Goal: Complete Application Form: Complete application form

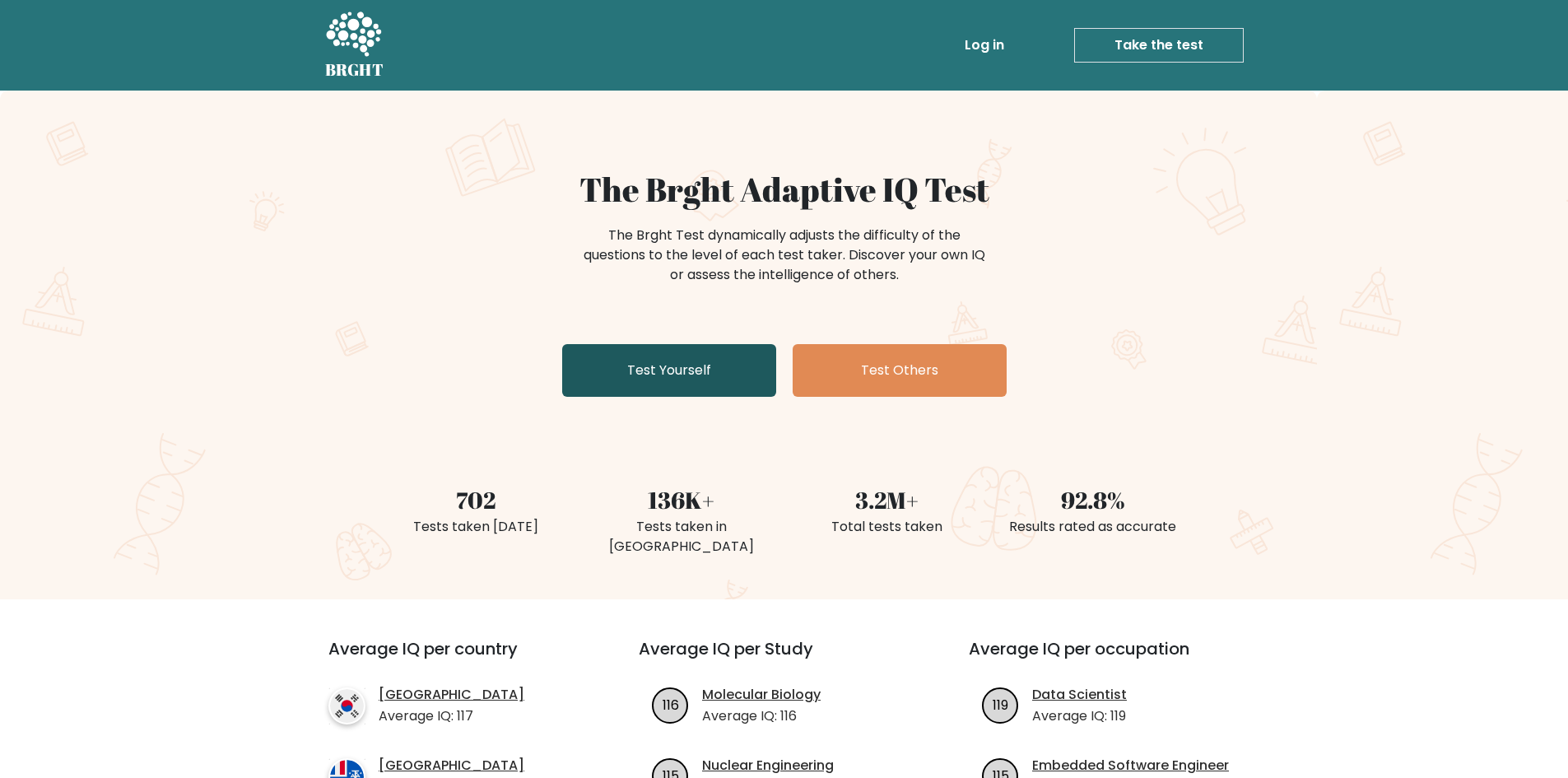
click at [575, 361] on link "Test Yourself" at bounding box center [669, 370] width 214 height 52
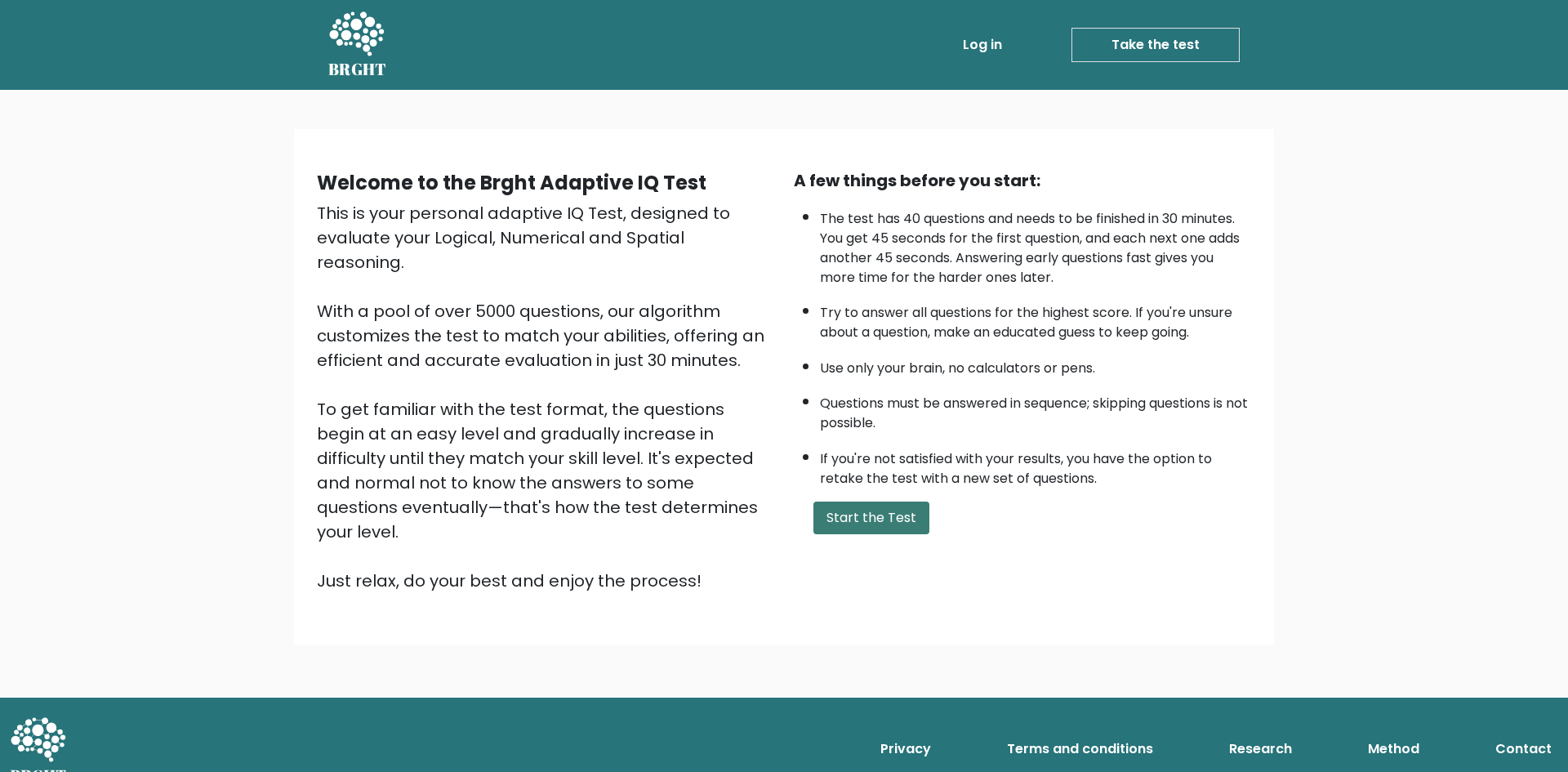
click at [845, 520] on button "Start the Test" at bounding box center [871, 518] width 116 height 33
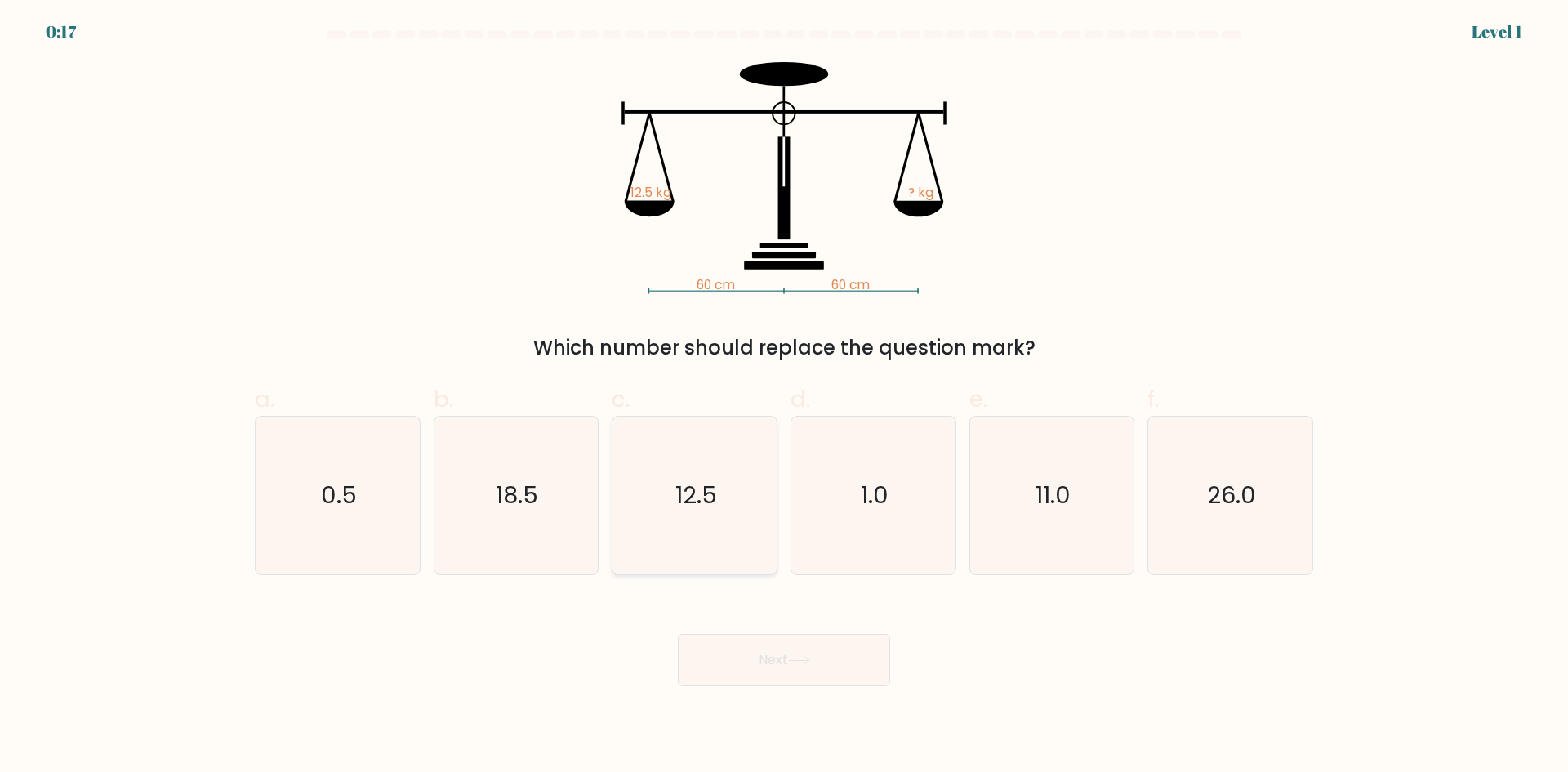
click at [723, 449] on icon "12.5" at bounding box center [693, 495] width 157 height 157
click at [784, 397] on input "c. 12.5" at bounding box center [784, 391] width 1 height 11
radio input "true"
click at [771, 665] on button "Next" at bounding box center [784, 659] width 212 height 52
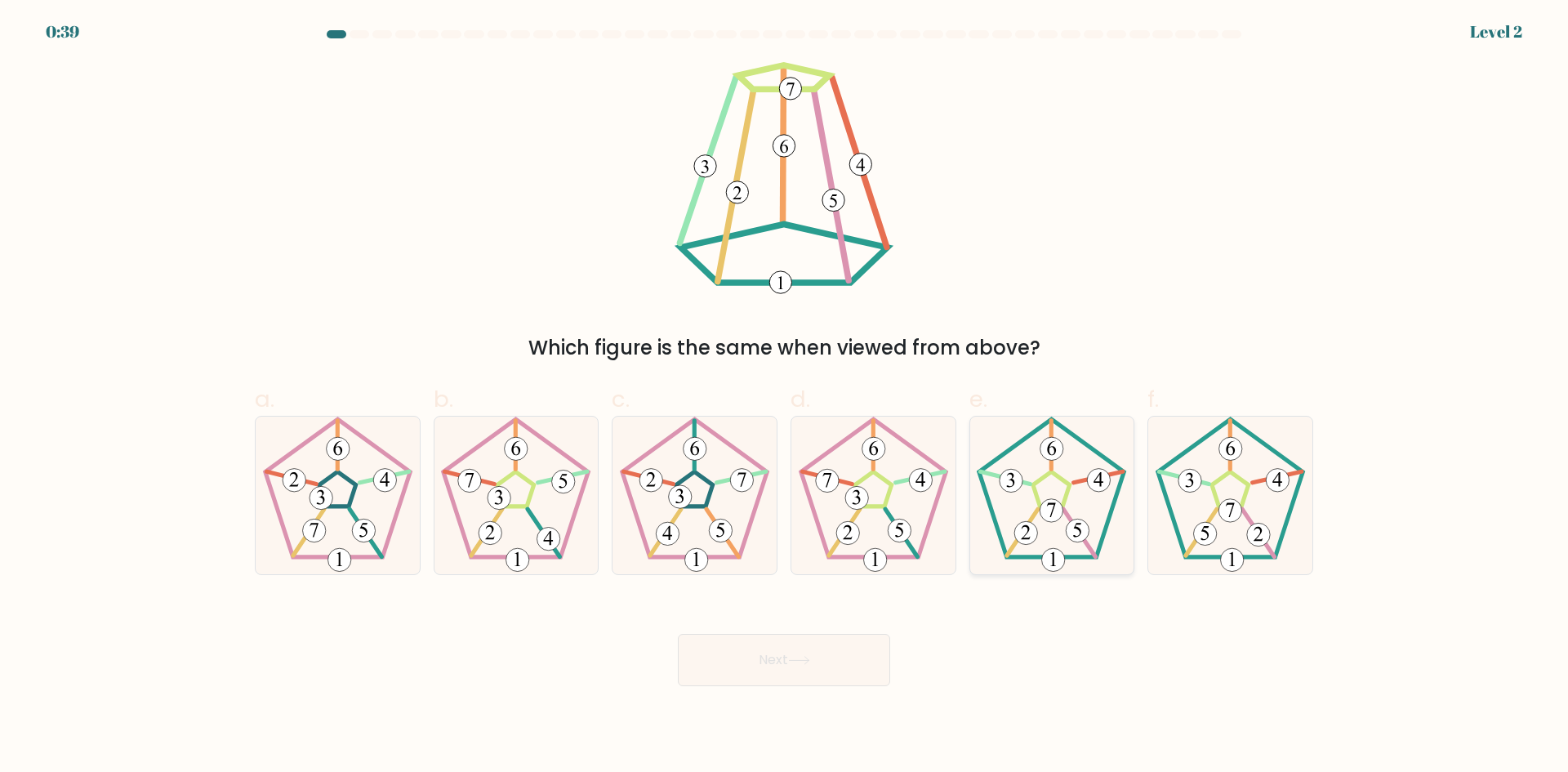
click at [1067, 525] on icon at bounding box center [1051, 495] width 157 height 157
click at [784, 397] on input "e." at bounding box center [784, 391] width 1 height 11
radio input "true"
click at [926, 629] on div "Next" at bounding box center [784, 640] width 1077 height 91
click at [904, 641] on div "Next" at bounding box center [784, 640] width 1077 height 91
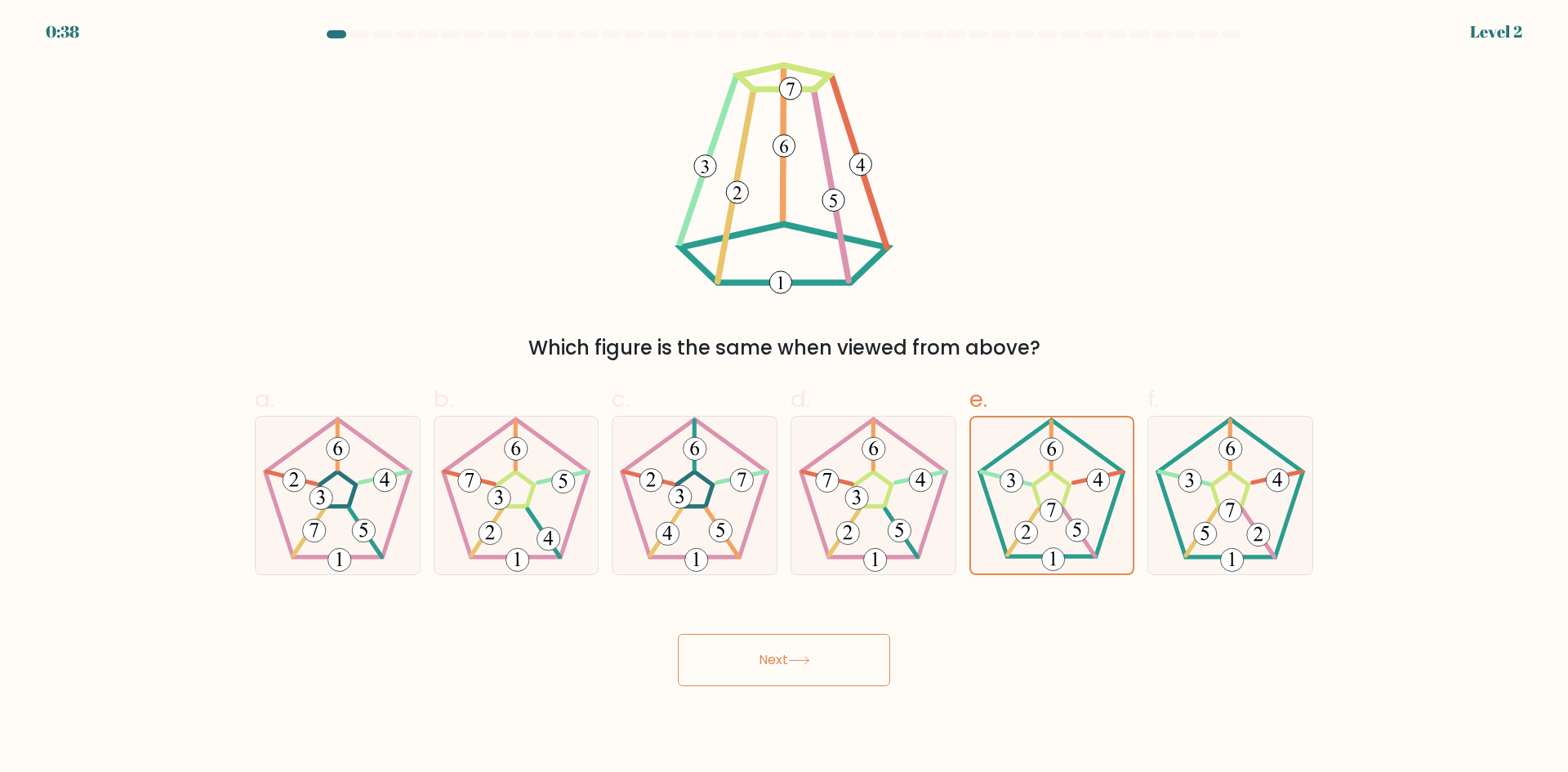
click at [871, 658] on button "Next" at bounding box center [784, 659] width 212 height 52
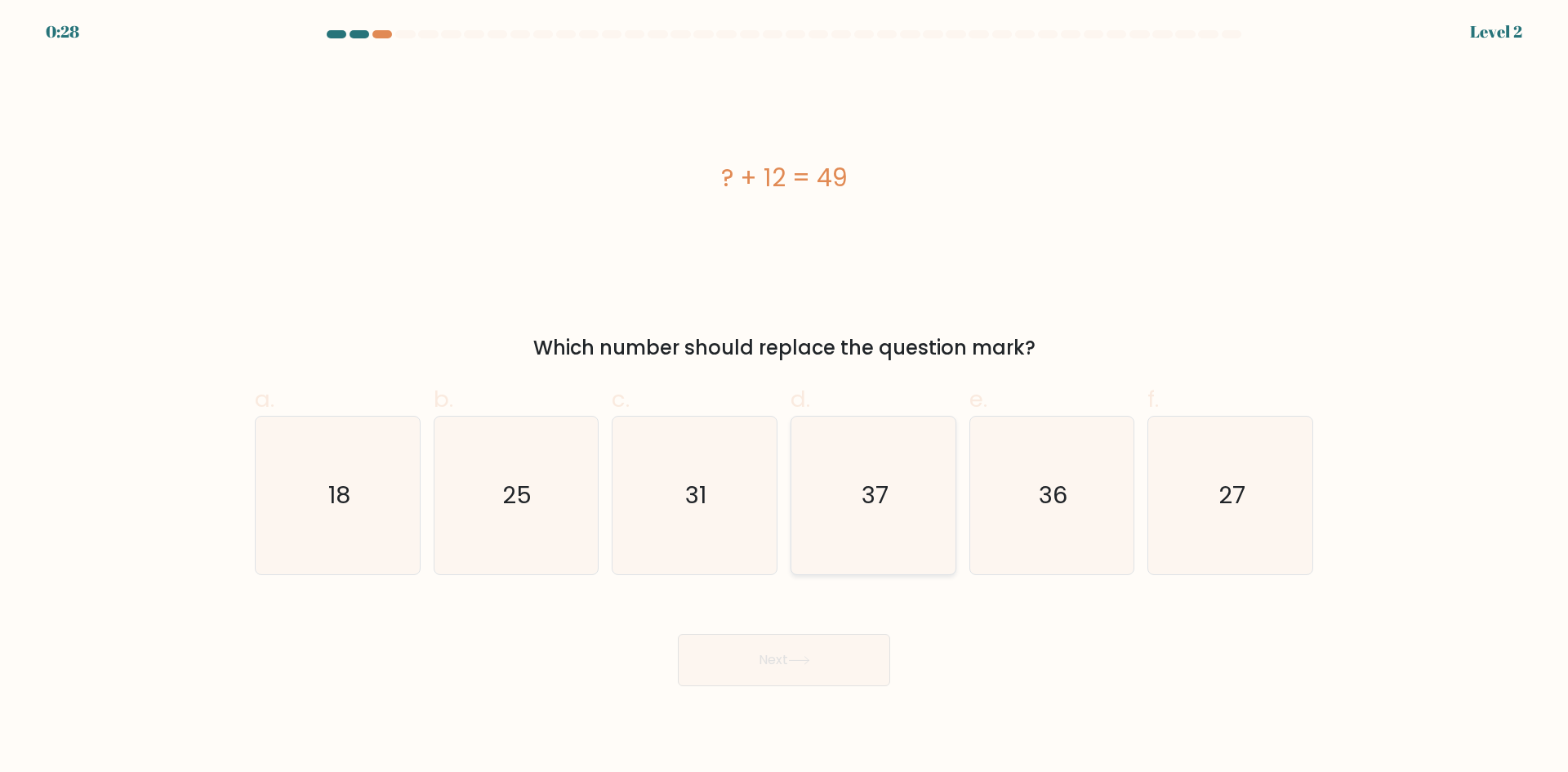
click at [857, 486] on icon "37" at bounding box center [873, 495] width 157 height 157
click at [784, 397] on input "d. 37" at bounding box center [784, 391] width 1 height 11
radio input "true"
click at [821, 657] on button "Next" at bounding box center [784, 659] width 212 height 52
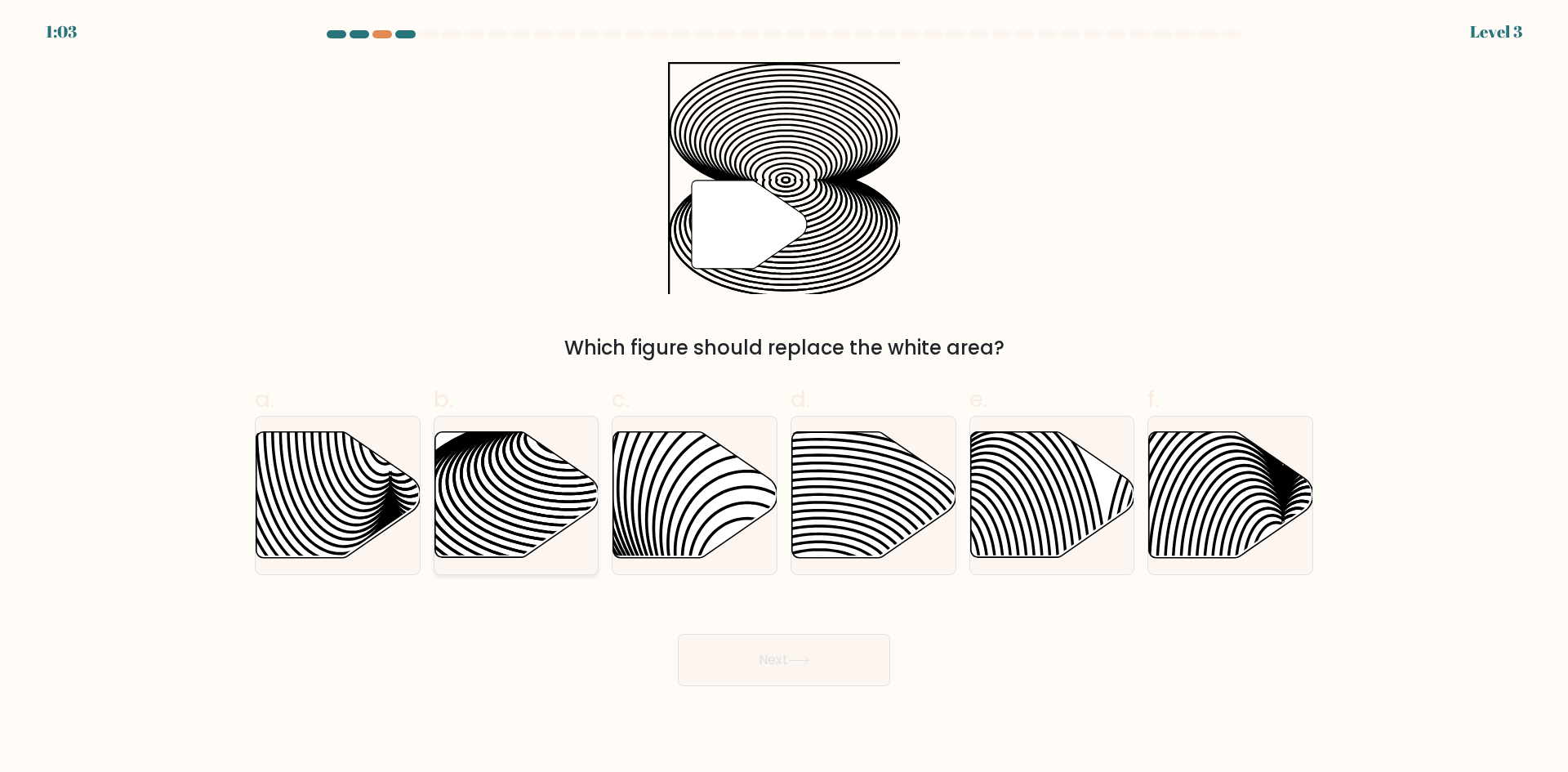
click at [517, 487] on icon at bounding box center [516, 495] width 164 height 126
click at [784, 397] on input "b." at bounding box center [784, 391] width 1 height 11
radio input "true"
click at [767, 667] on button "Next" at bounding box center [784, 659] width 212 height 52
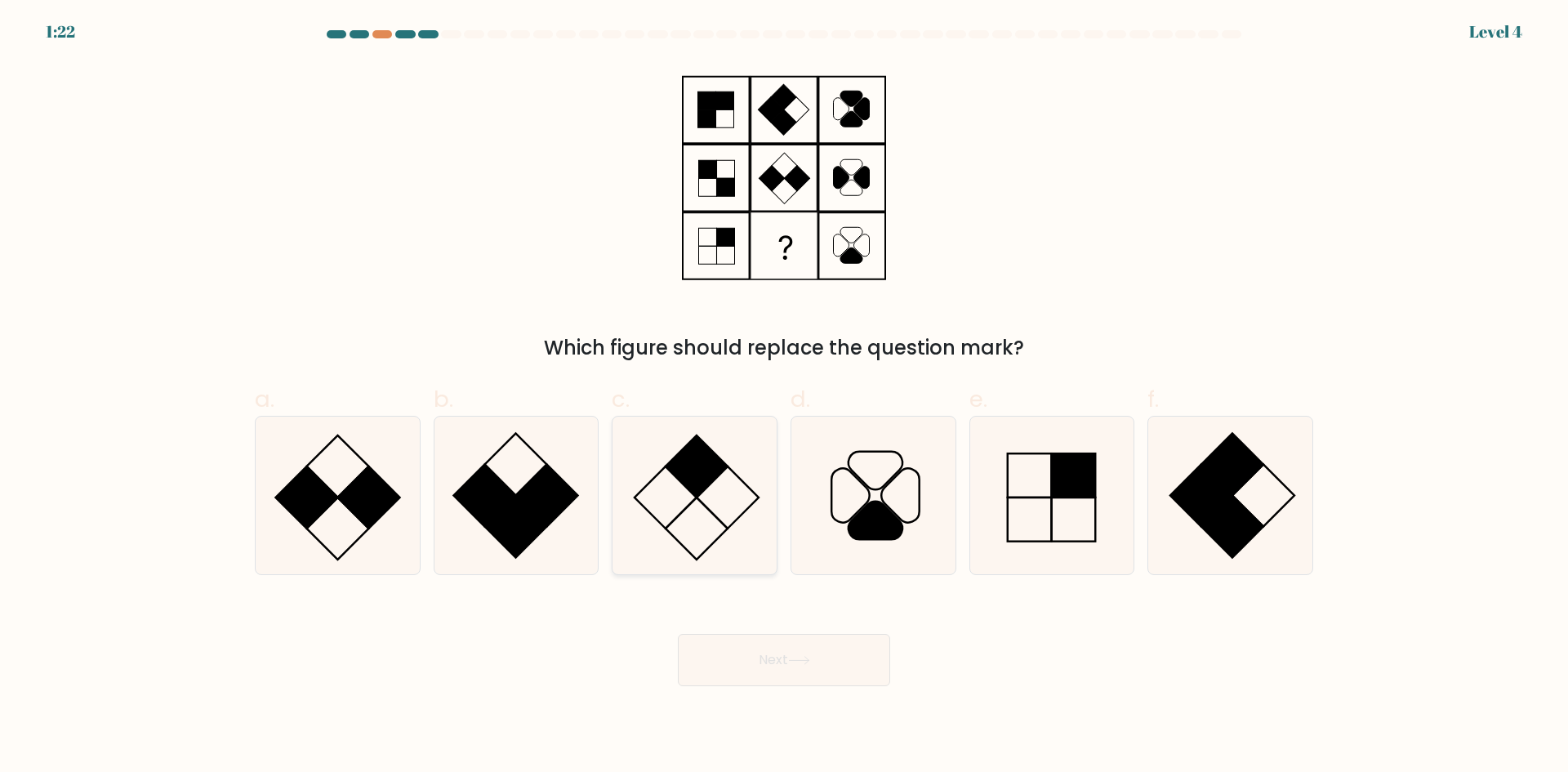
click at [699, 569] on icon at bounding box center [693, 495] width 157 height 157
click at [784, 397] on input "c." at bounding box center [784, 391] width 1 height 11
radio input "true"
click at [730, 672] on button "Next" at bounding box center [784, 659] width 212 height 52
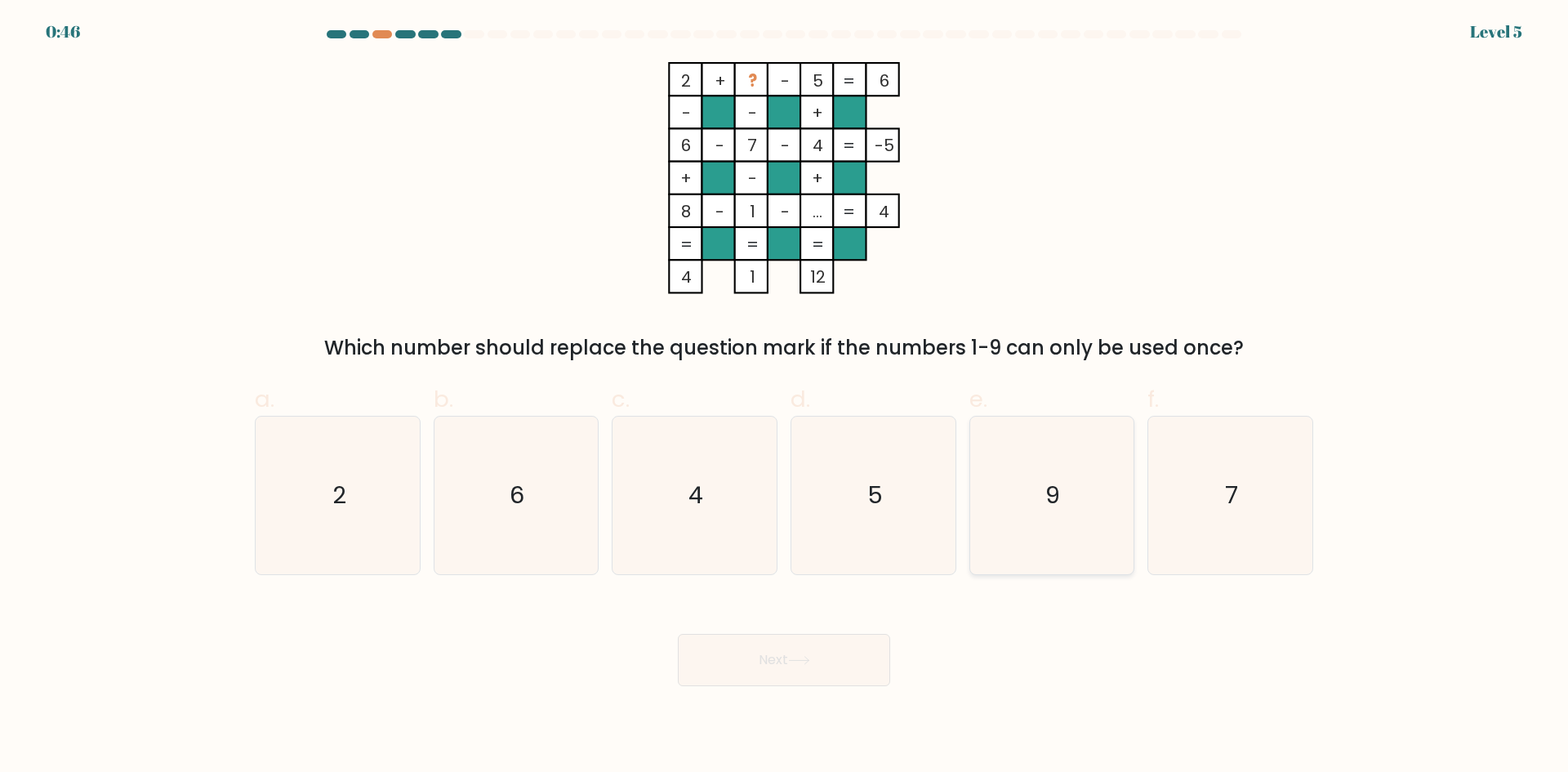
click at [1037, 478] on icon "9" at bounding box center [1051, 495] width 157 height 157
click at [784, 397] on input "e. 9" at bounding box center [784, 391] width 1 height 11
radio input "true"
drag, startPoint x: 855, startPoint y: 740, endPoint x: 843, endPoint y: 528, distance: 212.3
click at [843, 528] on body "0:45 Level 5" at bounding box center [784, 386] width 1568 height 772
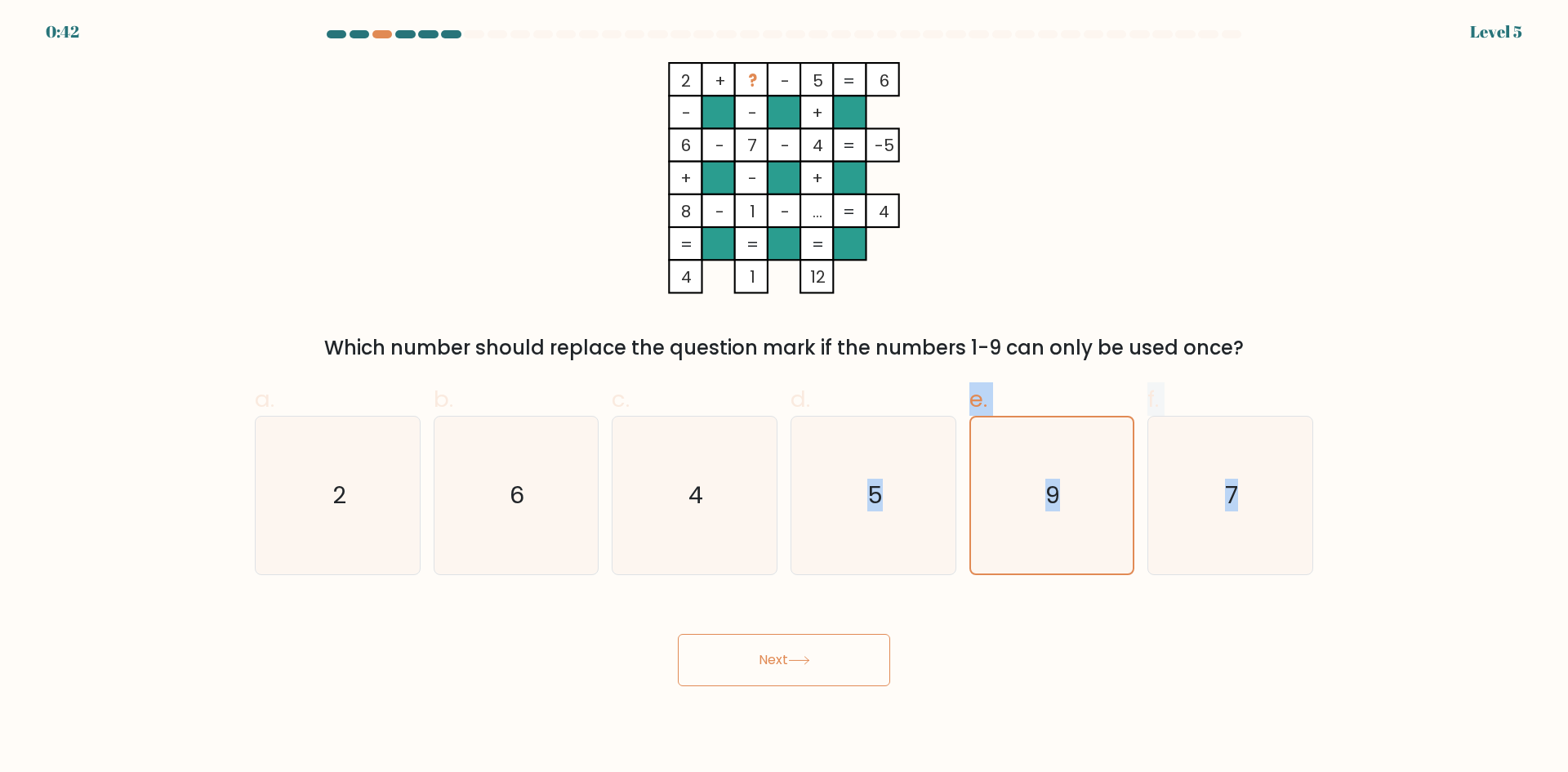
click at [828, 664] on button "Next" at bounding box center [784, 659] width 212 height 52
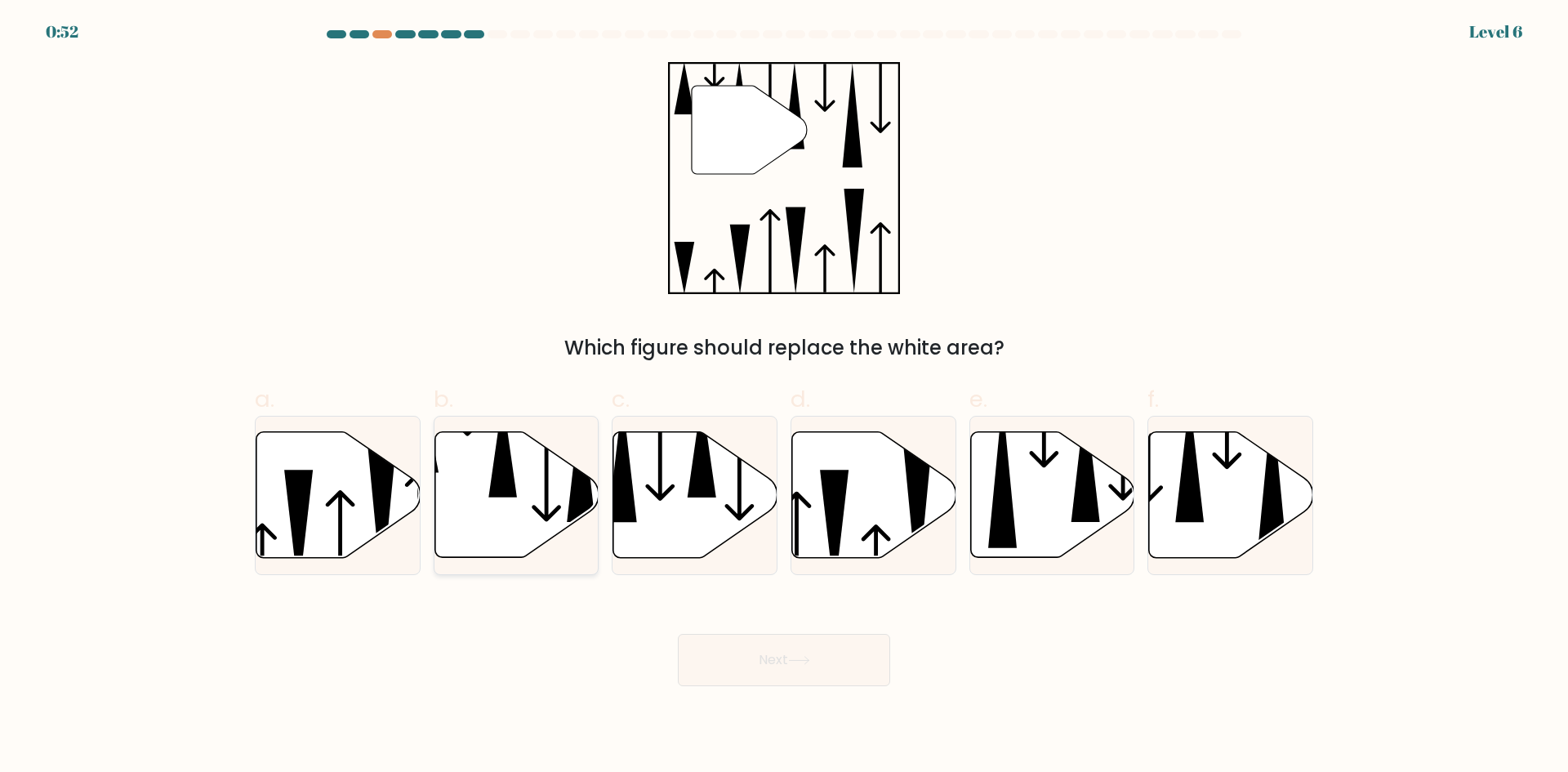
click at [541, 505] on icon at bounding box center [516, 495] width 164 height 126
click at [784, 397] on input "b." at bounding box center [784, 391] width 1 height 11
radio input "true"
click at [717, 635] on button "Next" at bounding box center [784, 659] width 212 height 52
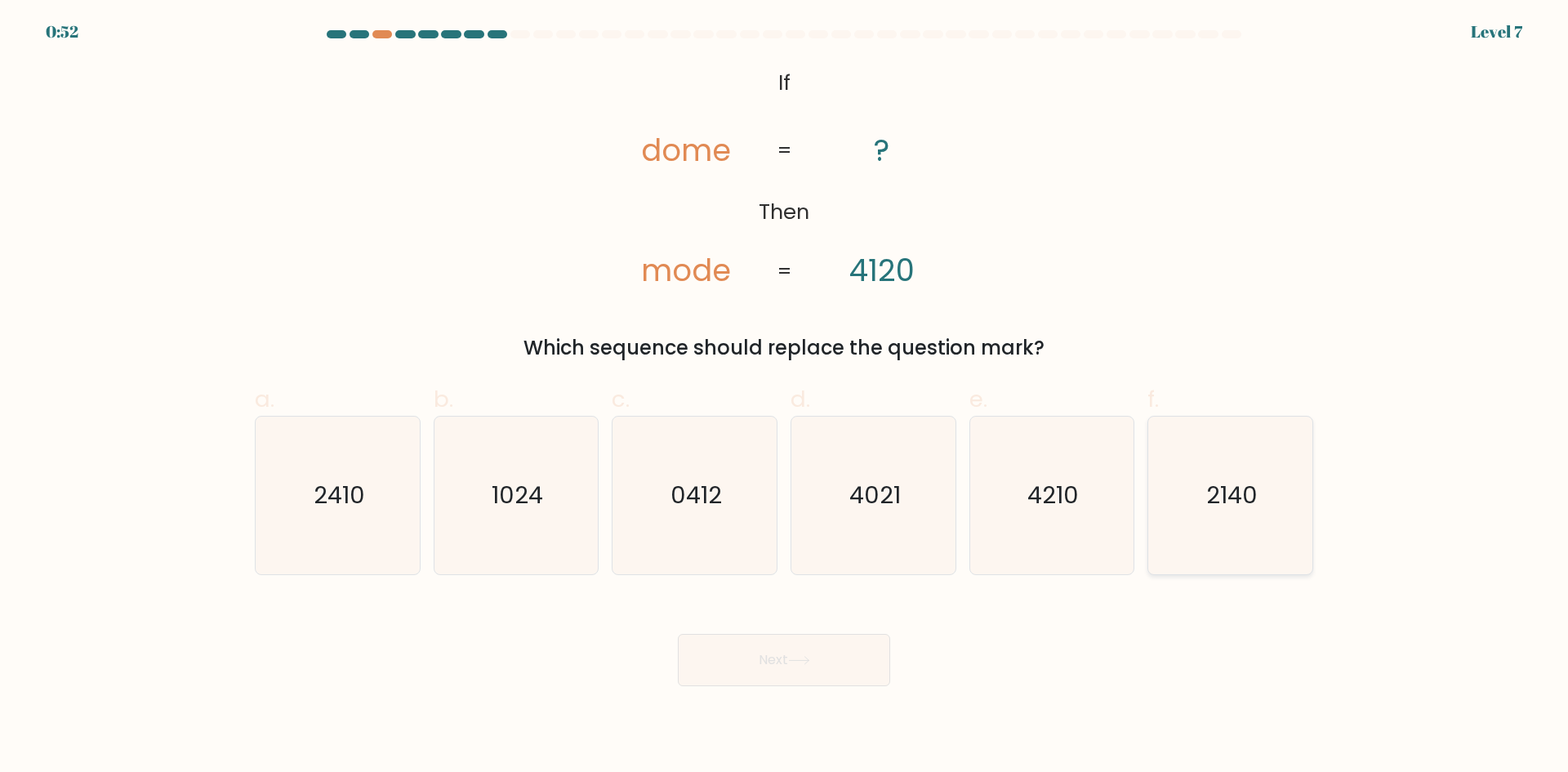
click at [1226, 489] on text "2140" at bounding box center [1231, 495] width 52 height 33
click at [784, 397] on input "f. 2140" at bounding box center [784, 391] width 1 height 11
radio input "true"
click at [826, 668] on button "Next" at bounding box center [784, 659] width 212 height 52
click at [505, 518] on icon "31160" at bounding box center [515, 495] width 157 height 157
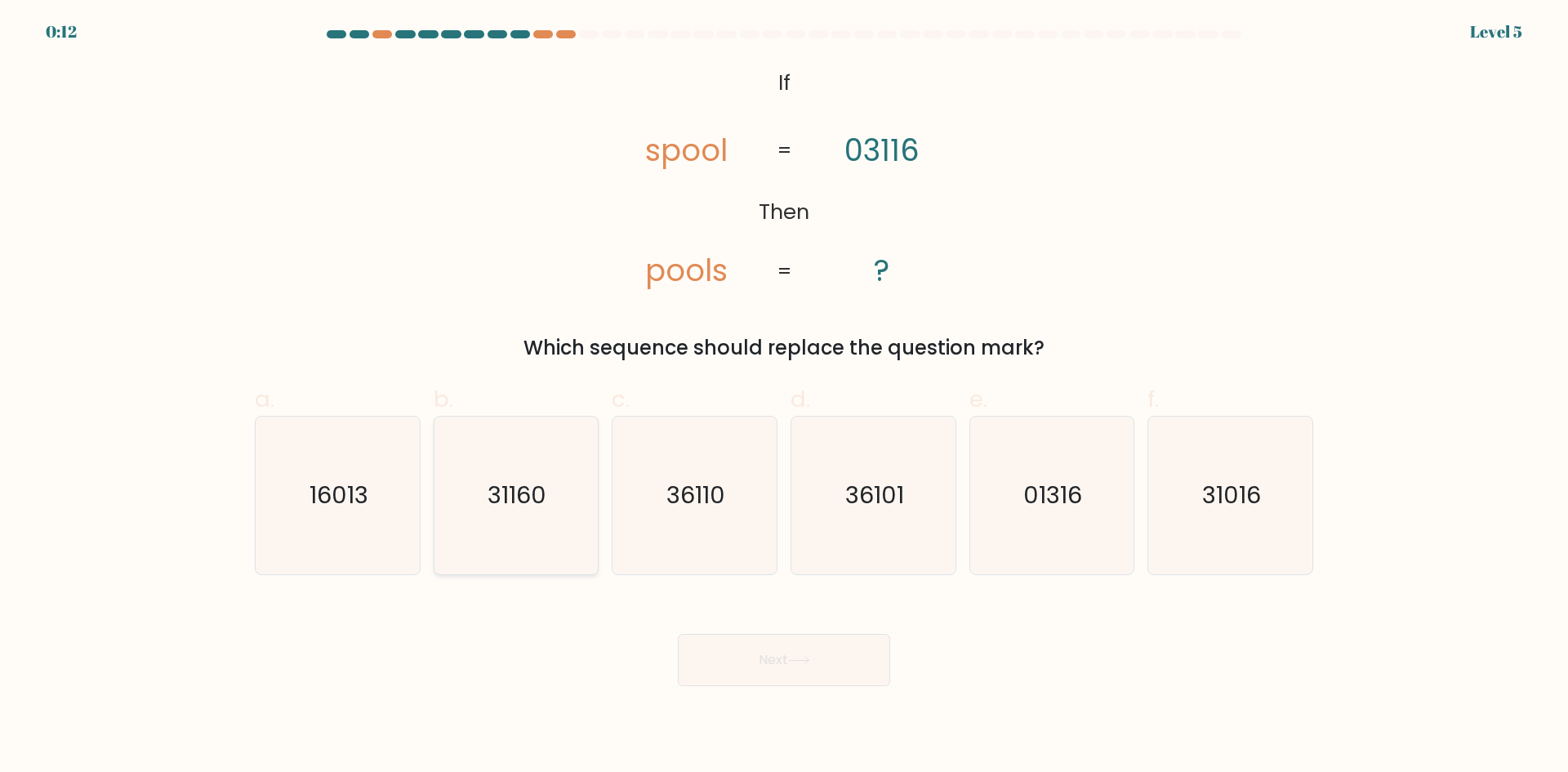
click at [784, 397] on input "b. 31160" at bounding box center [784, 391] width 1 height 11
radio input "true"
click at [752, 662] on button "Next" at bounding box center [784, 659] width 212 height 52
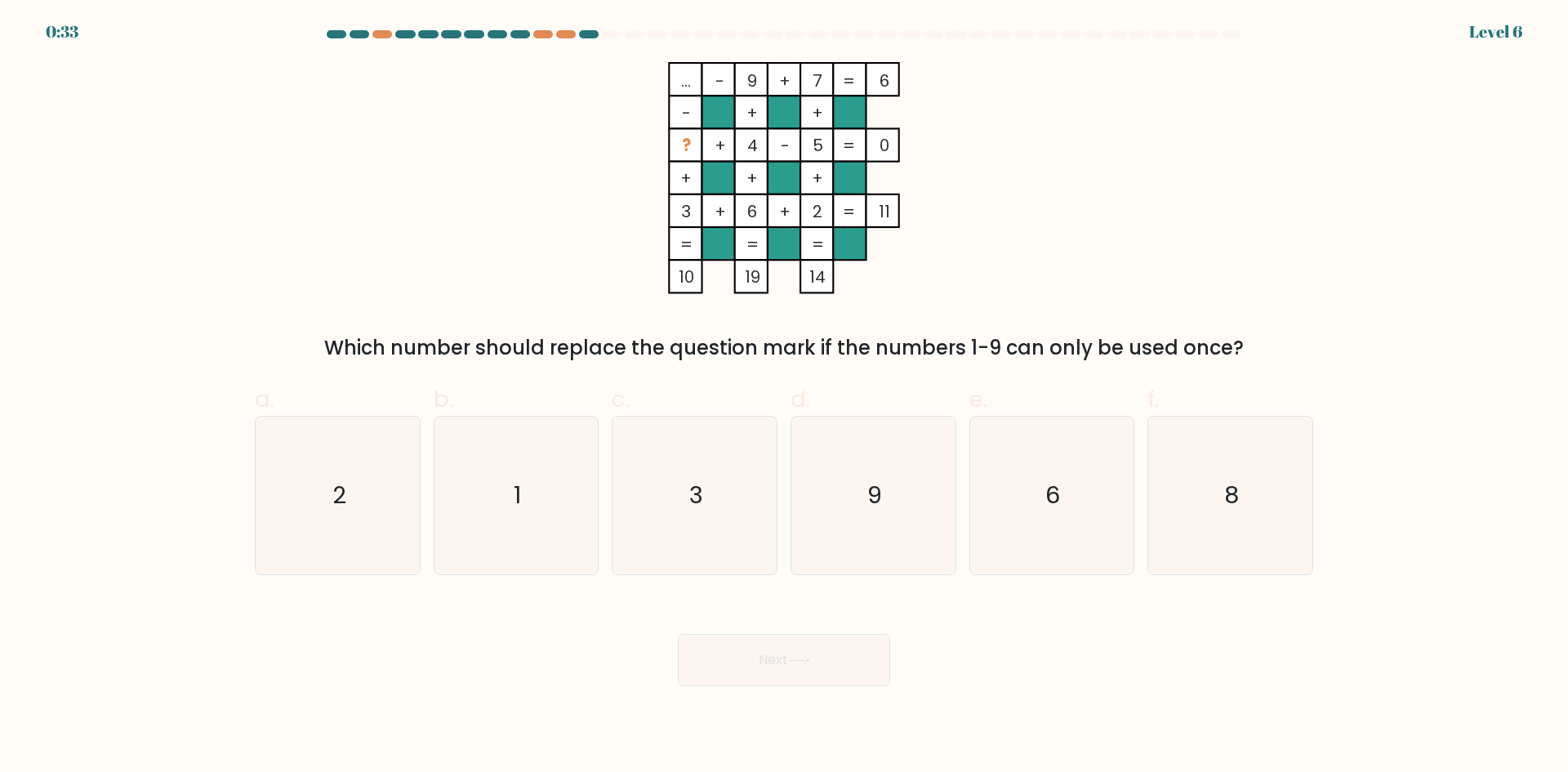
click at [431, 496] on div "b. 1" at bounding box center [516, 479] width 178 height 193
click at [515, 502] on text "1" at bounding box center [517, 495] width 7 height 33
click at [784, 397] on input "b. 1" at bounding box center [784, 391] width 1 height 11
radio input "true"
click at [703, 657] on button "Next" at bounding box center [784, 659] width 212 height 52
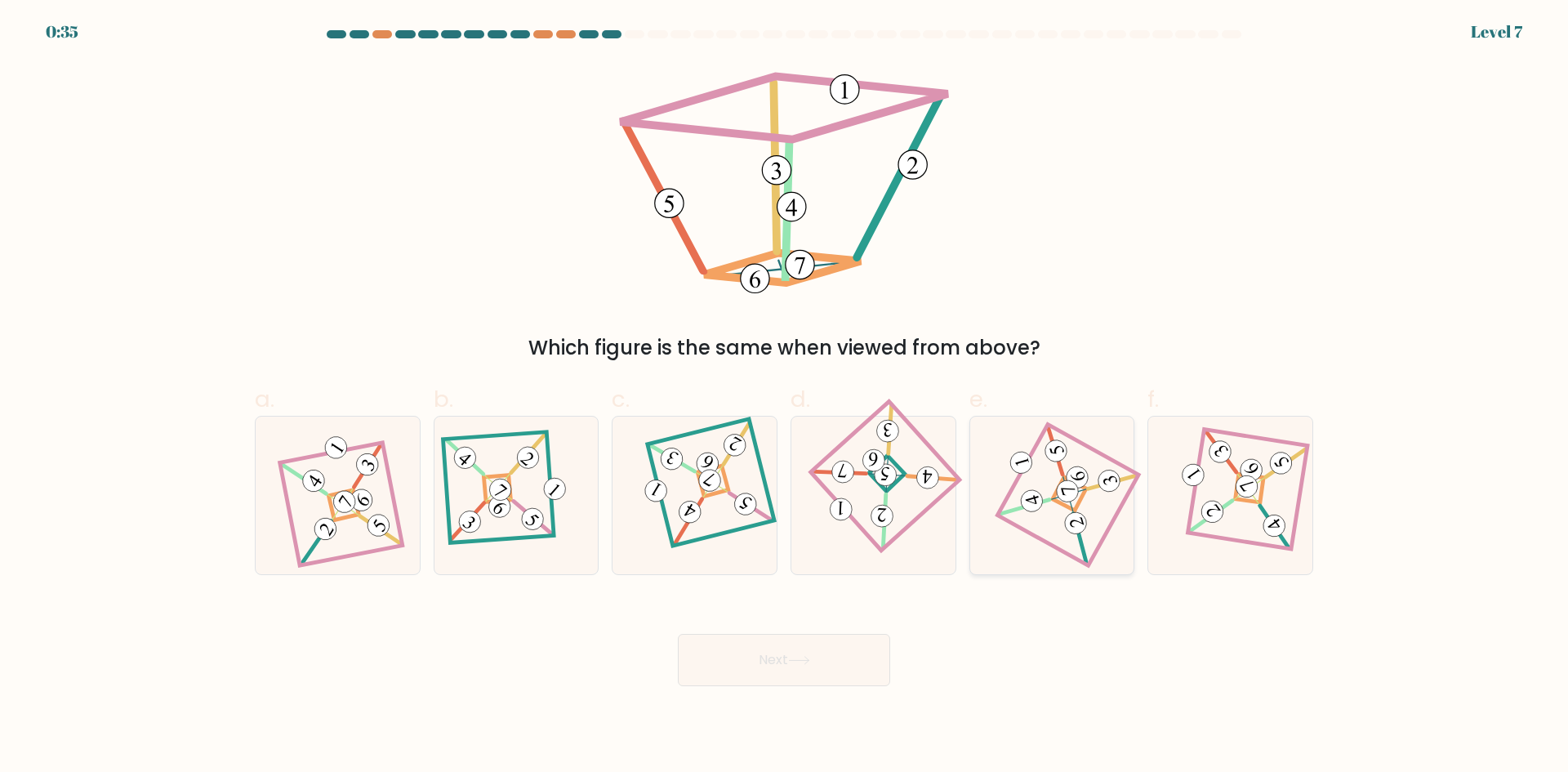
click at [1049, 544] on 121 at bounding box center [1067, 495] width 141 height 141
click at [784, 397] on input "e." at bounding box center [784, 391] width 1 height 11
radio input "true"
click at [825, 670] on button "Next" at bounding box center [784, 659] width 212 height 52
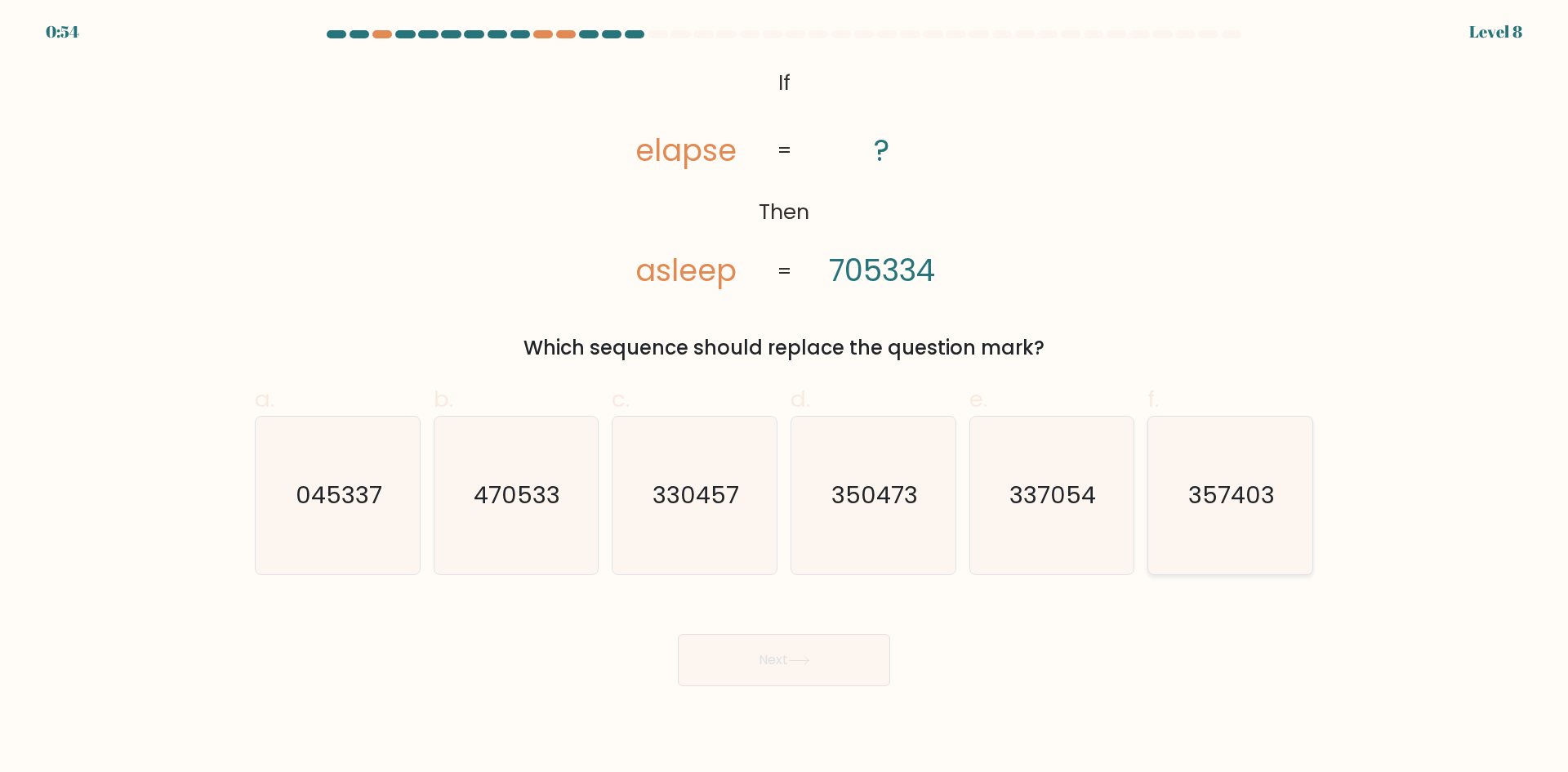
click at [1233, 500] on text "357403" at bounding box center [1231, 495] width 86 height 33
click at [784, 397] on input "f. 357403" at bounding box center [784, 391] width 1 height 11
radio input "true"
click at [841, 675] on button "Next" at bounding box center [784, 659] width 212 height 52
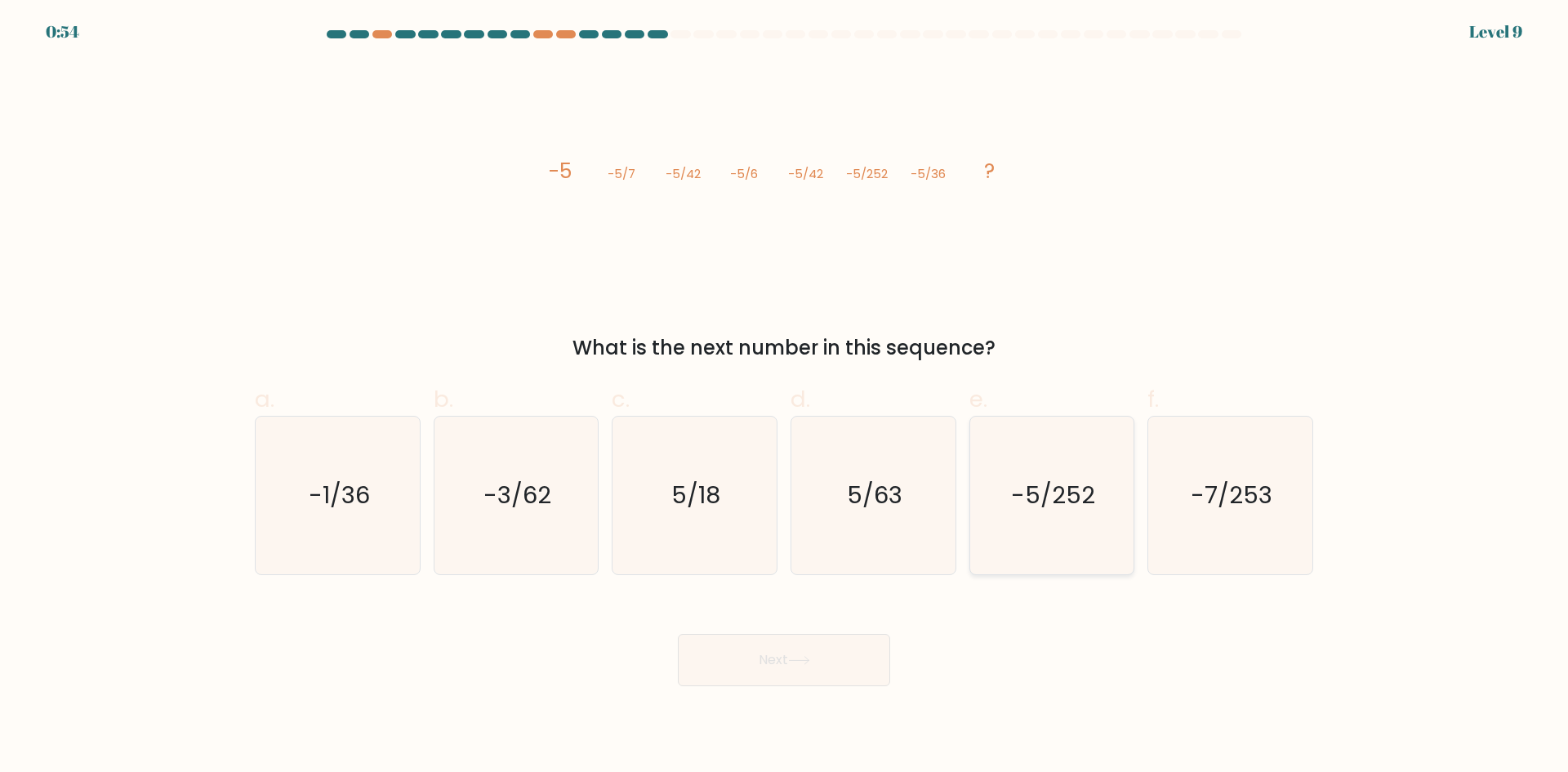
click at [1070, 541] on icon "-5/252" at bounding box center [1051, 495] width 157 height 157
click at [784, 397] on input "e. -5/252" at bounding box center [784, 391] width 1 height 11
radio input "true"
click at [803, 681] on button "Next" at bounding box center [784, 659] width 212 height 52
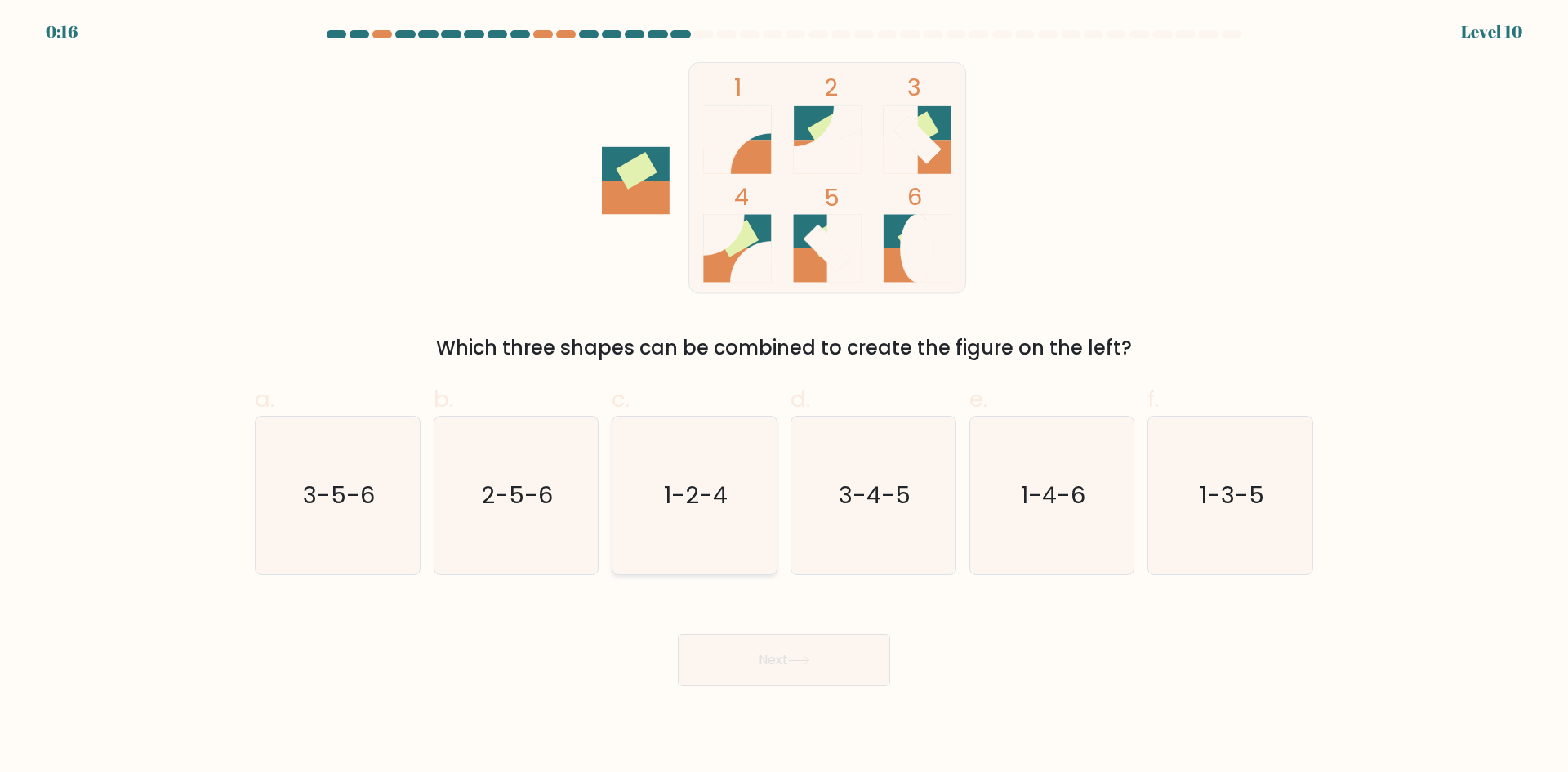
click at [684, 507] on text "1-2-4" at bounding box center [696, 495] width 64 height 33
click at [784, 397] on input "c. 1-2-4" at bounding box center [784, 391] width 1 height 11
radio input "true"
click at [733, 677] on button "Next" at bounding box center [784, 659] width 212 height 52
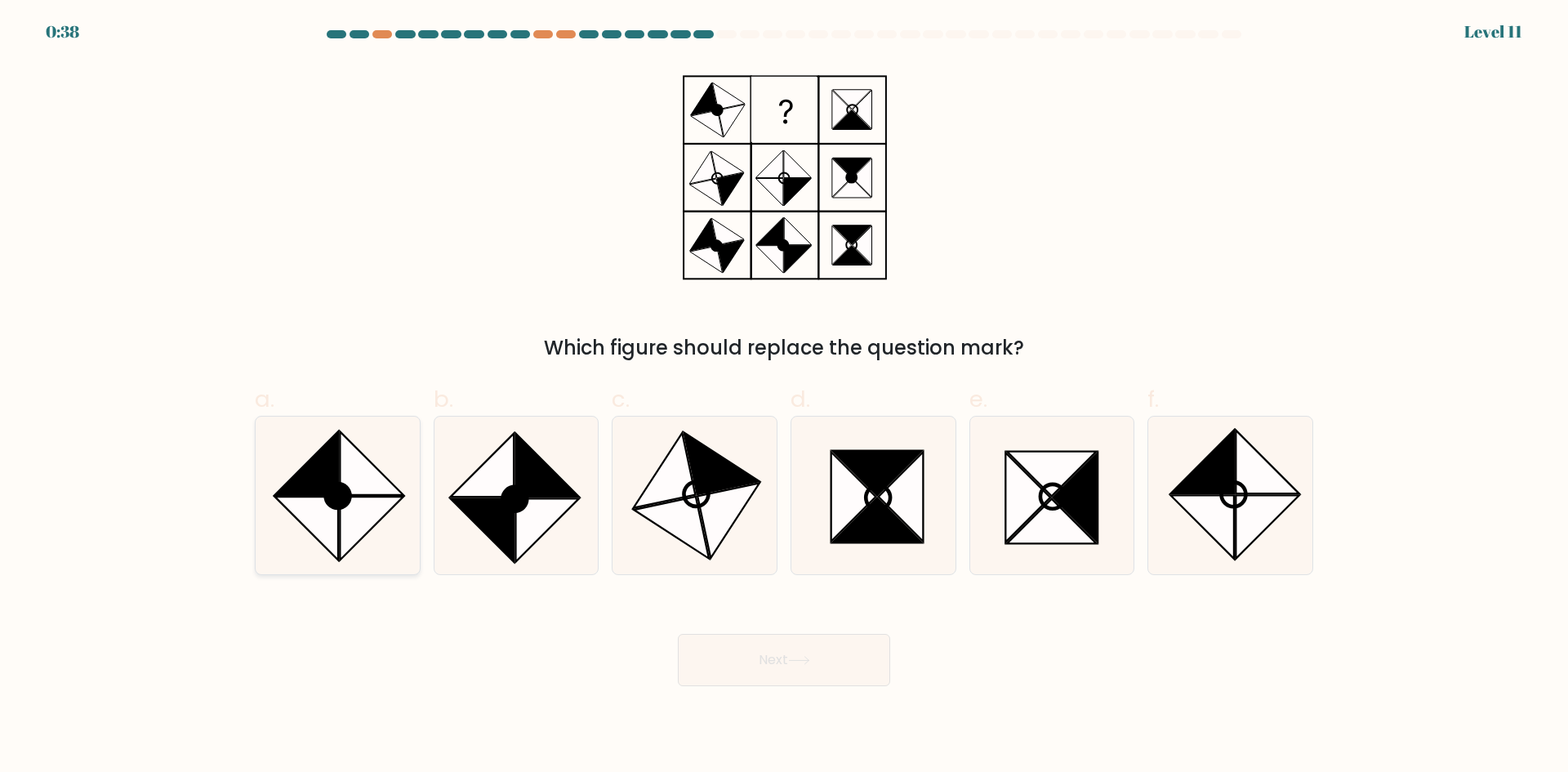
click at [312, 502] on icon at bounding box center [305, 527] width 63 height 63
click at [784, 397] on input "a." at bounding box center [784, 391] width 1 height 11
radio input "true"
click at [713, 669] on button "Next" at bounding box center [784, 659] width 212 height 52
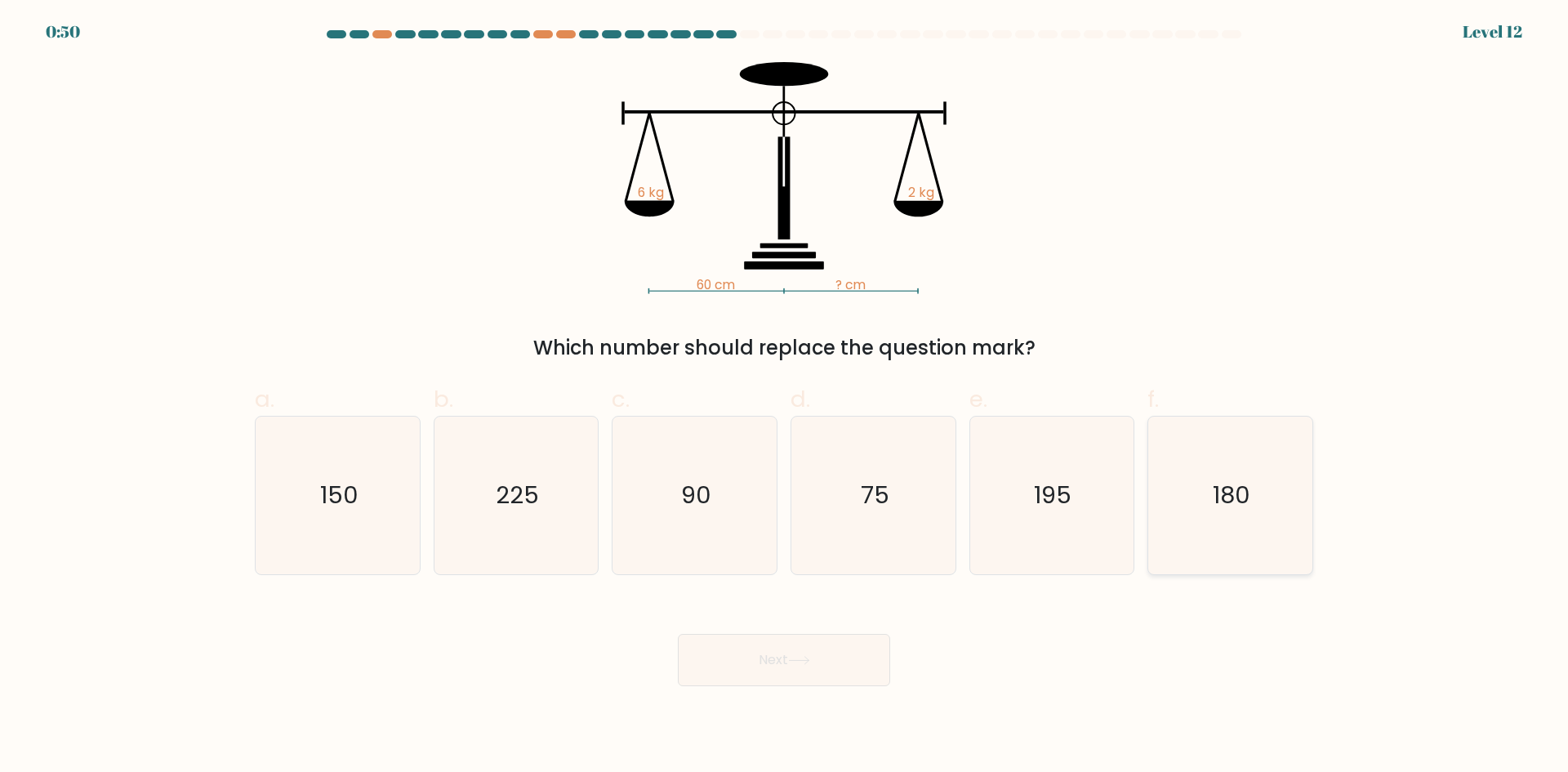
click at [1203, 489] on icon "180" at bounding box center [1229, 495] width 157 height 157
click at [784, 397] on input "f. 180" at bounding box center [784, 391] width 1 height 11
radio input "true"
click at [877, 686] on button "Next" at bounding box center [784, 659] width 212 height 52
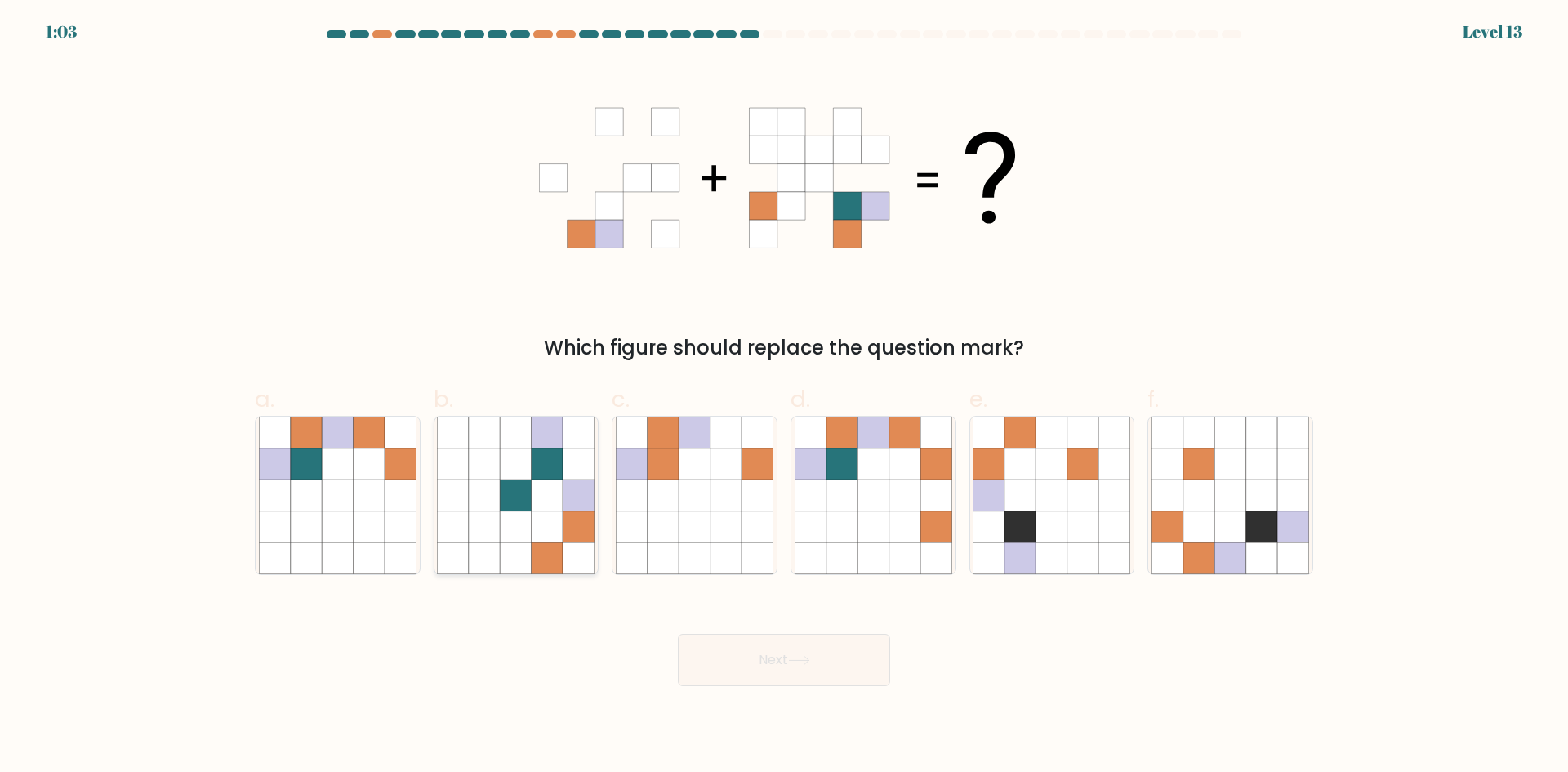
click at [561, 550] on icon at bounding box center [547, 558] width 31 height 31
click at [784, 397] on input "b." at bounding box center [784, 391] width 1 height 11
radio input "true"
click at [383, 538] on icon at bounding box center [369, 527] width 31 height 31
click at [784, 397] on input "a." at bounding box center [784, 391] width 1 height 11
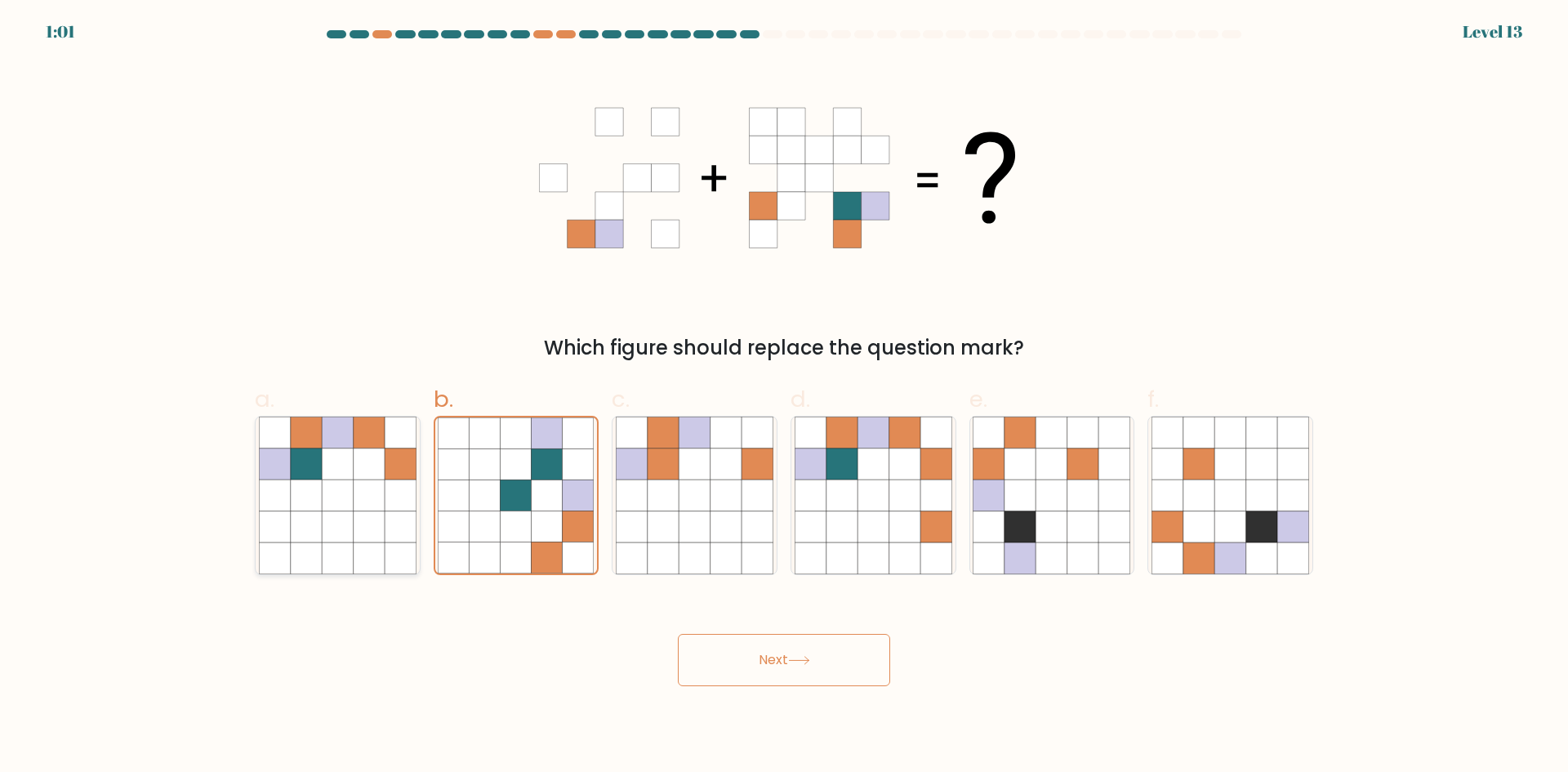
radio input "true"
click at [924, 524] on icon at bounding box center [936, 527] width 31 height 31
click at [784, 397] on input "d." at bounding box center [784, 391] width 1 height 11
radio input "true"
click at [911, 476] on icon at bounding box center [904, 464] width 31 height 31
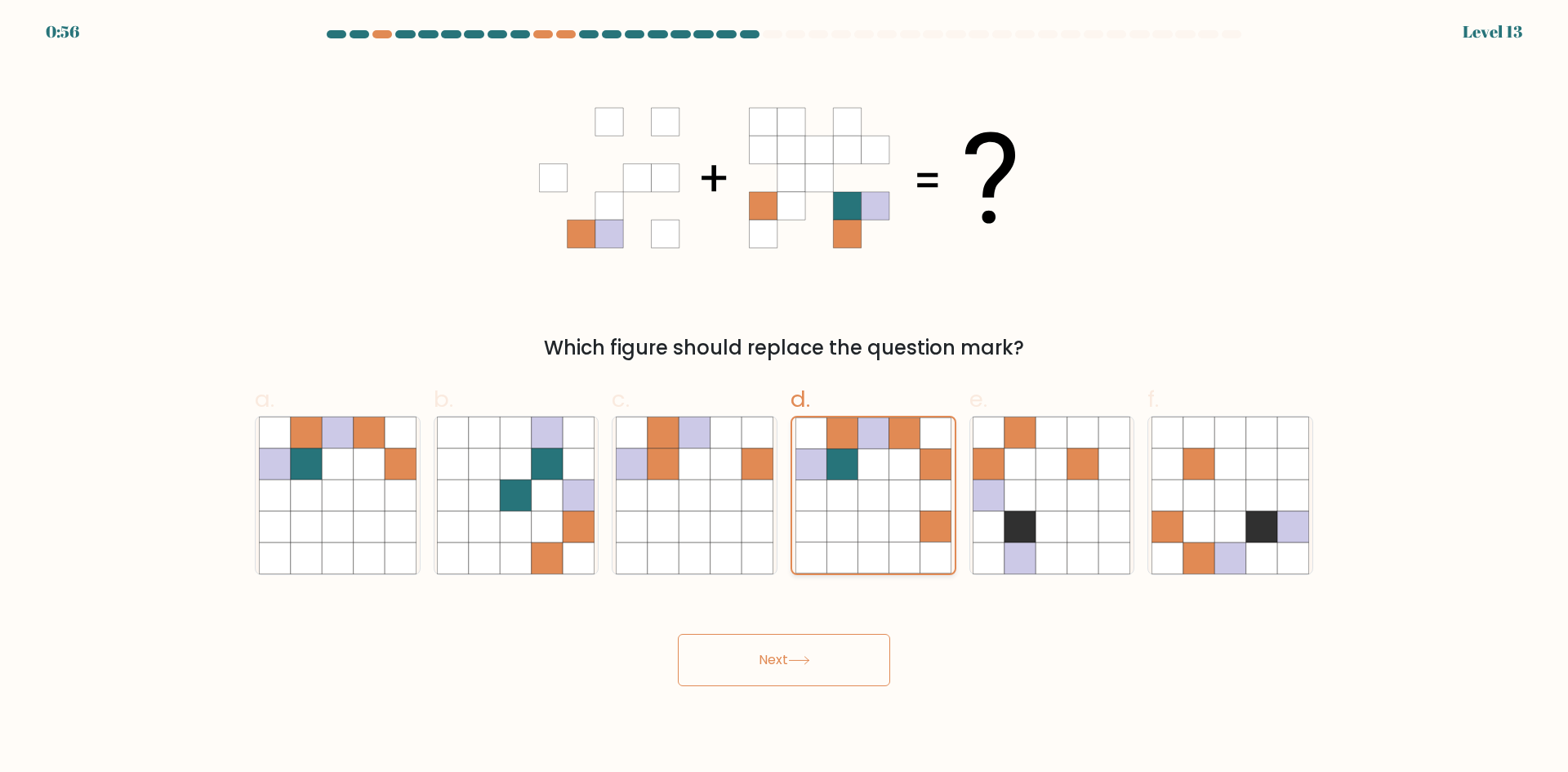
click at [784, 397] on input "d." at bounding box center [784, 391] width 1 height 11
click at [844, 652] on button "Next" at bounding box center [784, 659] width 212 height 52
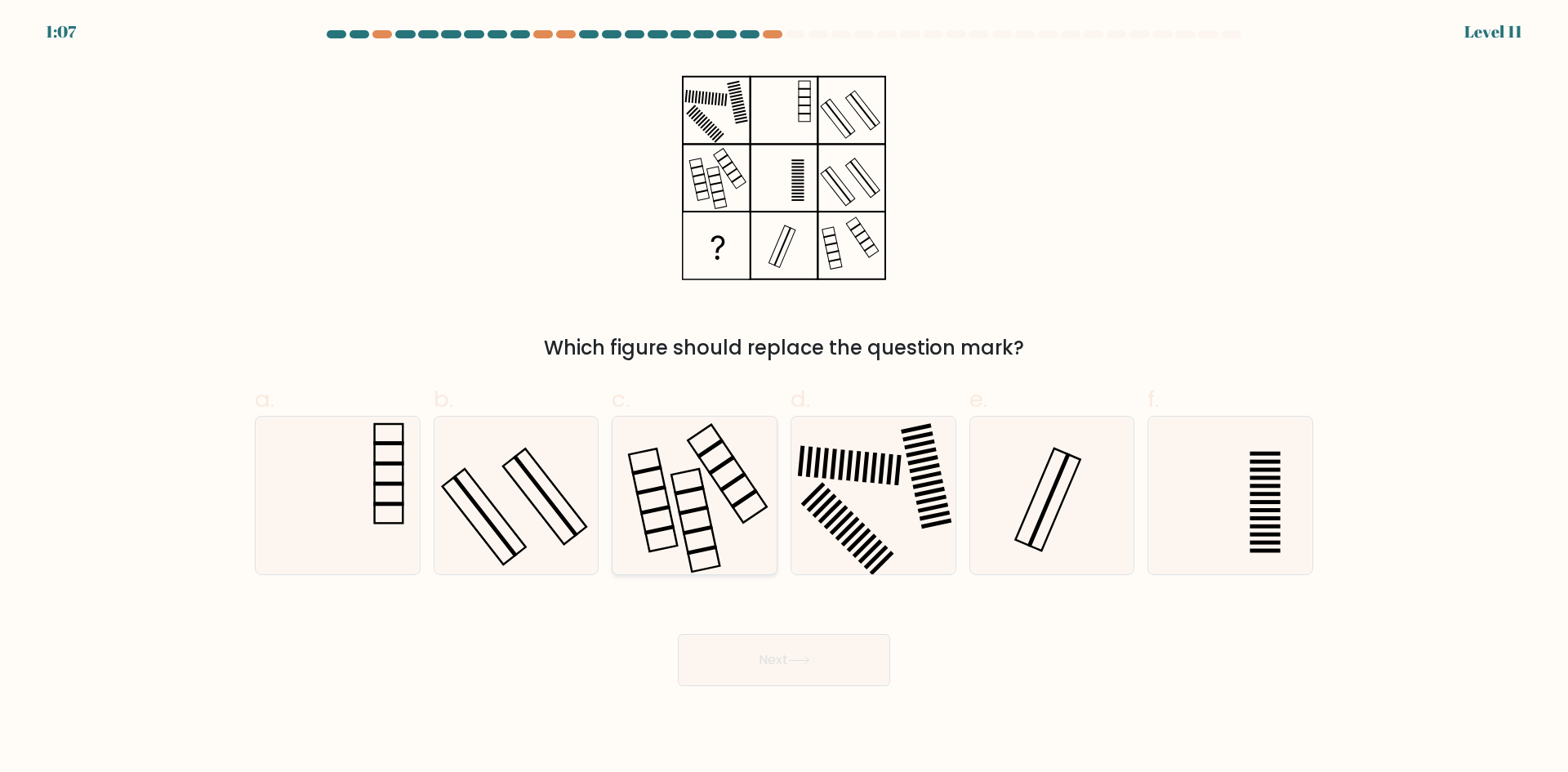
click at [715, 481] on rect at bounding box center [726, 474] width 79 height 98
click at [784, 397] on input "c." at bounding box center [784, 391] width 1 height 11
radio input "true"
click at [760, 664] on button "Next" at bounding box center [784, 659] width 212 height 52
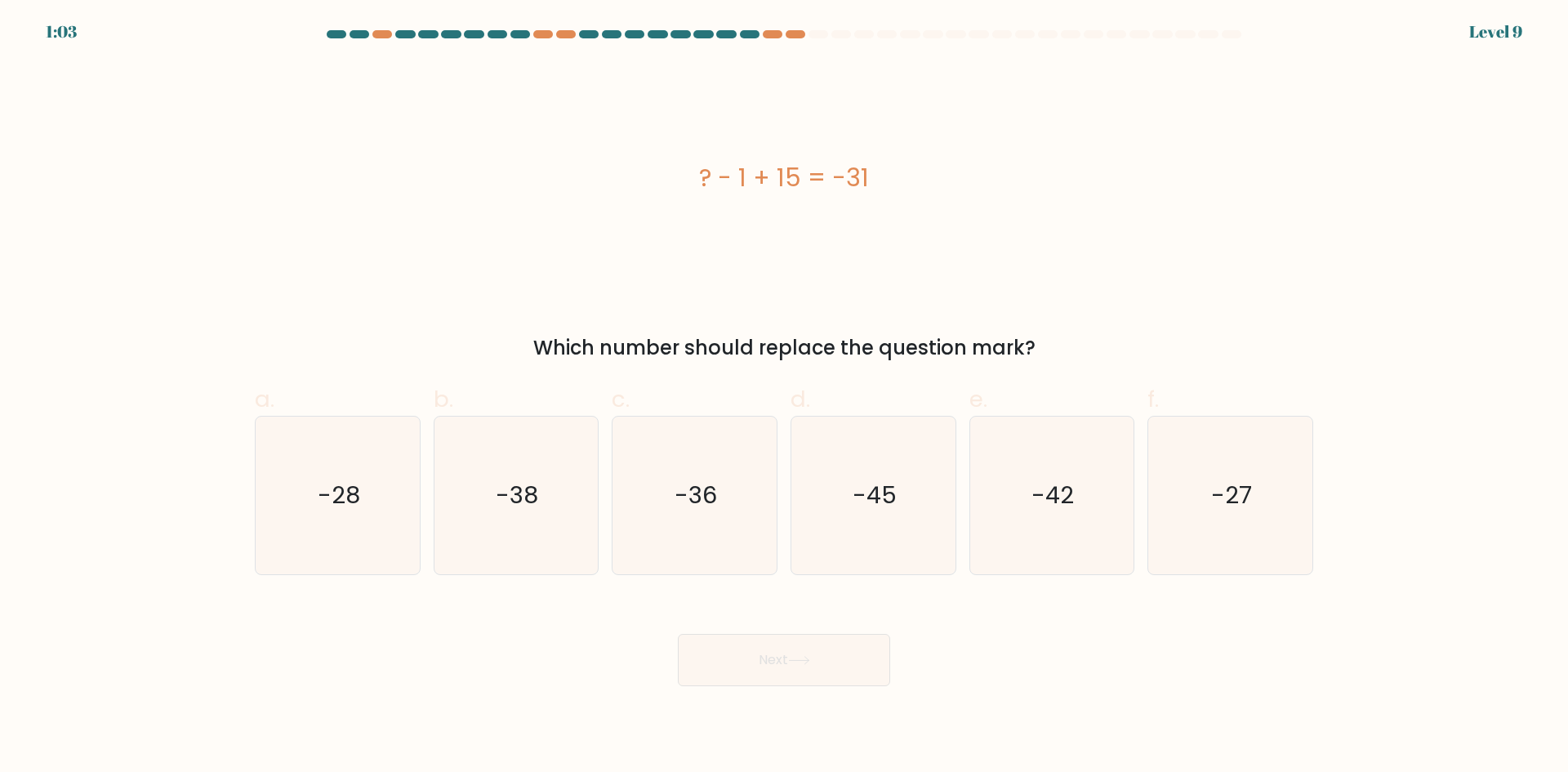
click at [1037, 245] on div "? - 1 + 15 = -31" at bounding box center [784, 178] width 1058 height 232
click at [887, 507] on text "-45" at bounding box center [875, 495] width 44 height 33
click at [784, 397] on input "d. -45" at bounding box center [784, 391] width 1 height 11
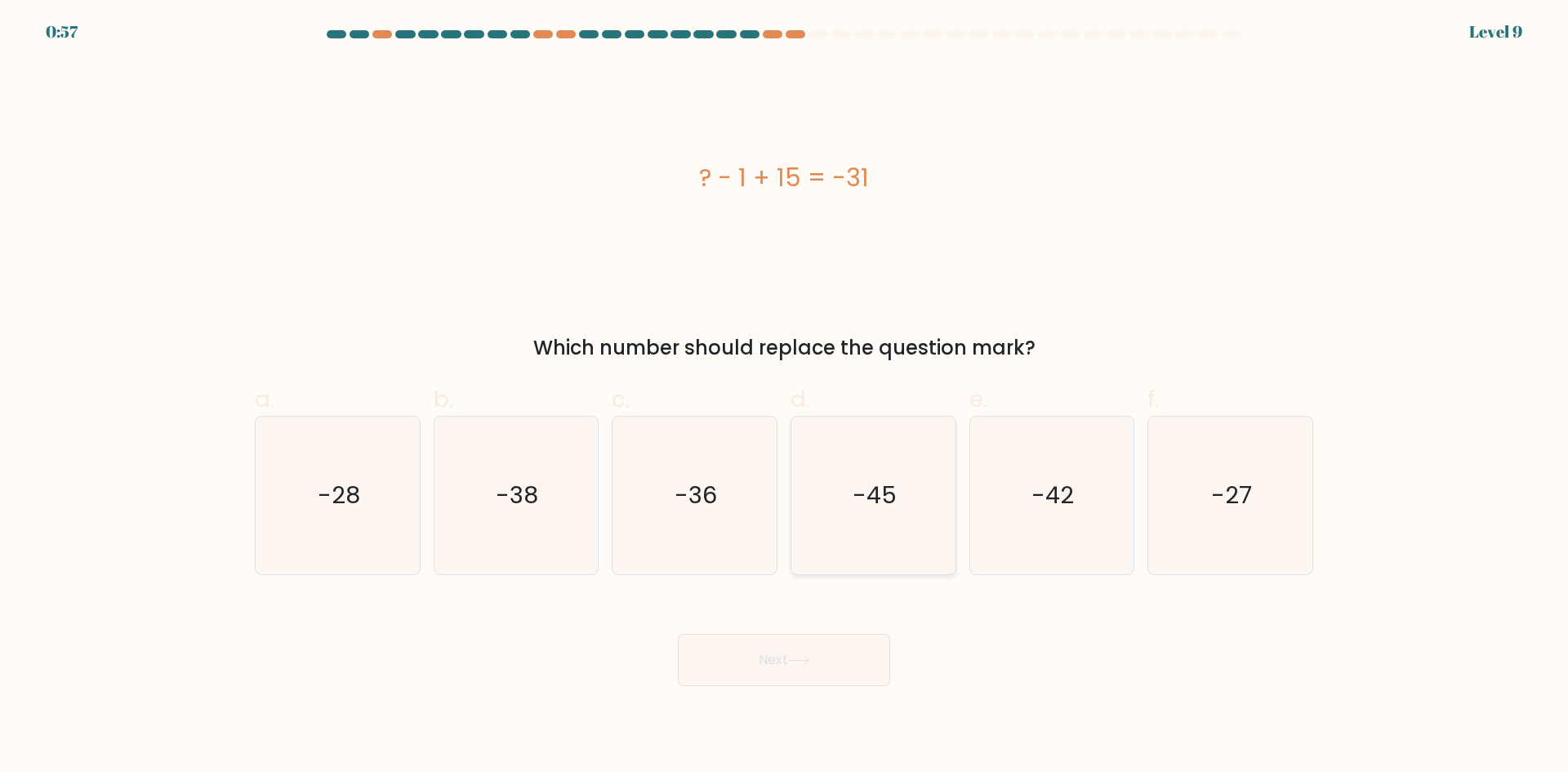
radio input "true"
click at [830, 653] on button "Next" at bounding box center [784, 659] width 212 height 52
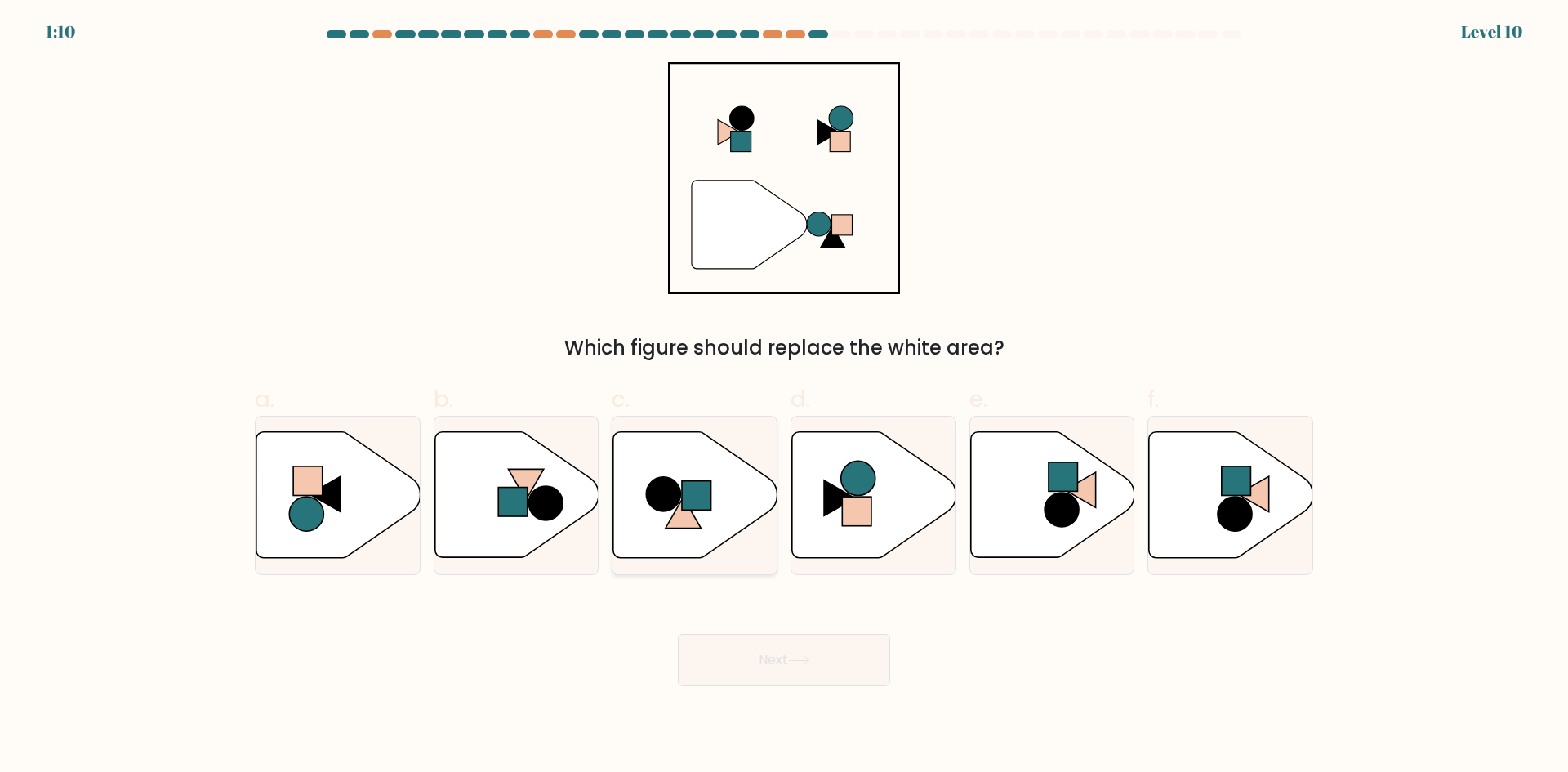
click at [711, 521] on icon at bounding box center [695, 495] width 164 height 126
click at [784, 397] on input "c." at bounding box center [784, 391] width 1 height 11
radio input "true"
click at [764, 675] on button "Next" at bounding box center [784, 659] width 212 height 52
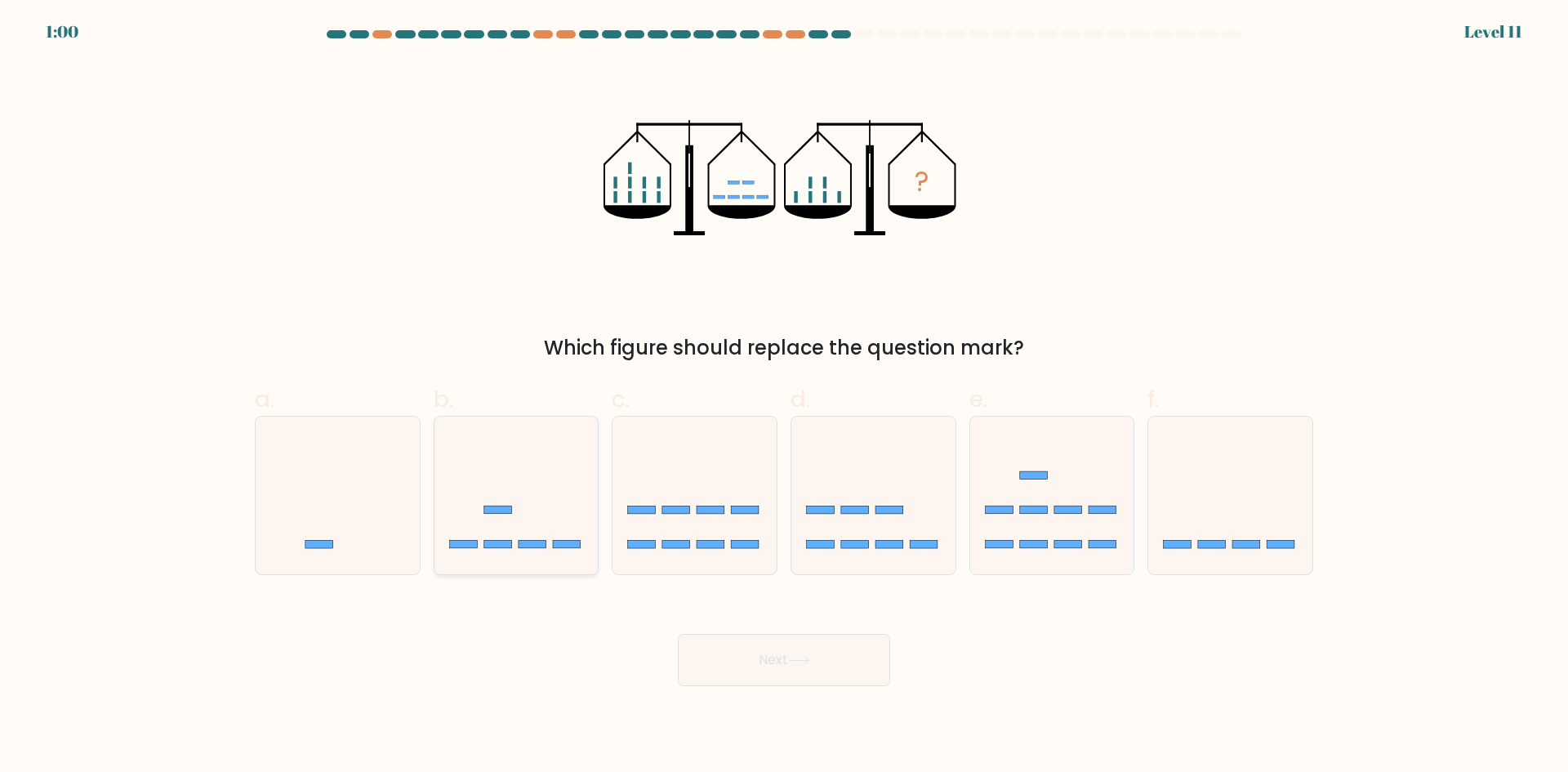
click at [552, 478] on icon at bounding box center [516, 494] width 164 height 136
click at [784, 397] on input "b." at bounding box center [784, 391] width 1 height 11
radio input "true"
click at [747, 646] on button "Next" at bounding box center [784, 659] width 212 height 52
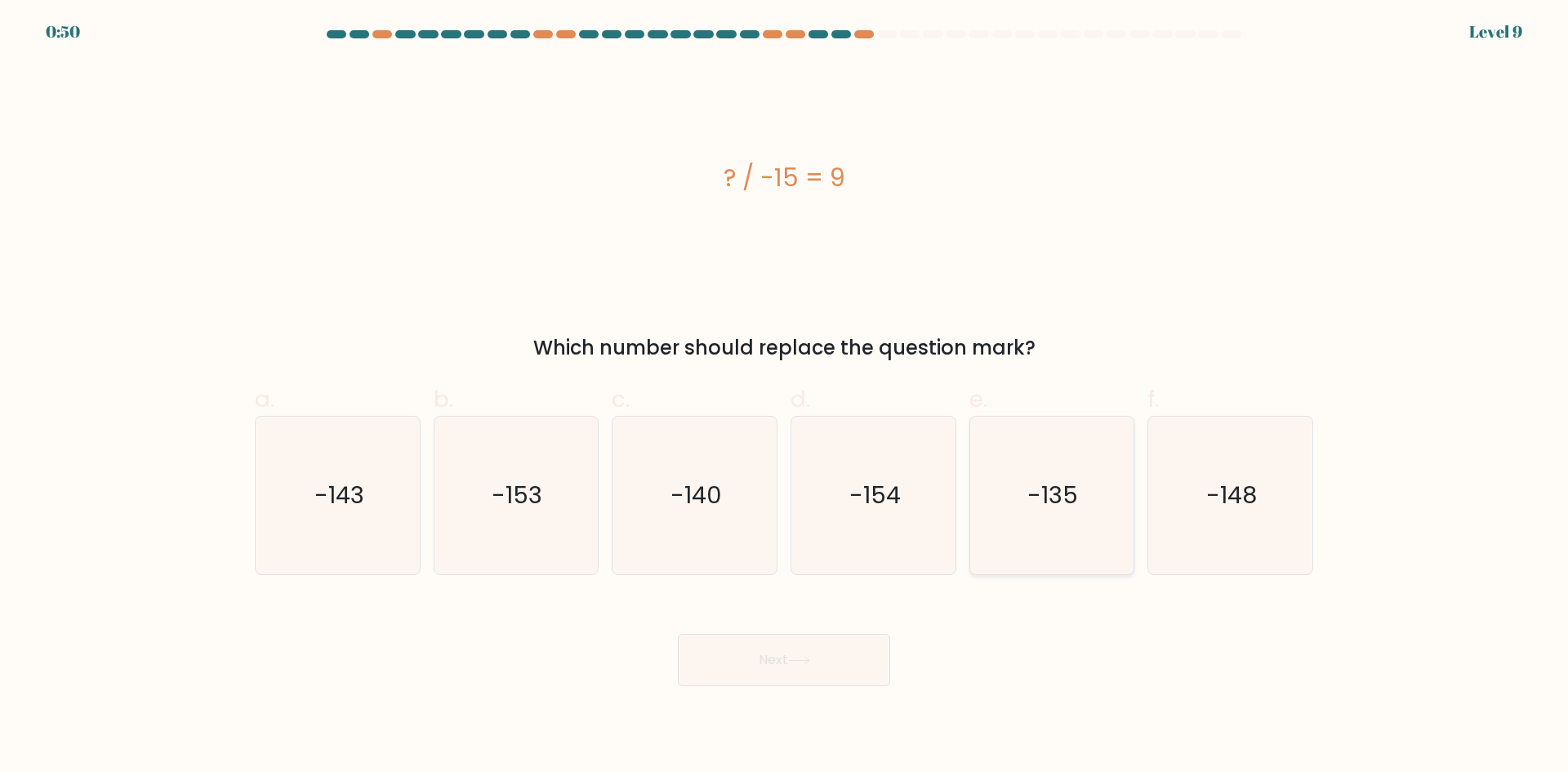
click at [1077, 482] on text "-135" at bounding box center [1054, 495] width 51 height 33
click at [784, 397] on input "e. -135" at bounding box center [784, 391] width 1 height 11
radio input "true"
click at [743, 672] on button "Next" at bounding box center [784, 659] width 212 height 52
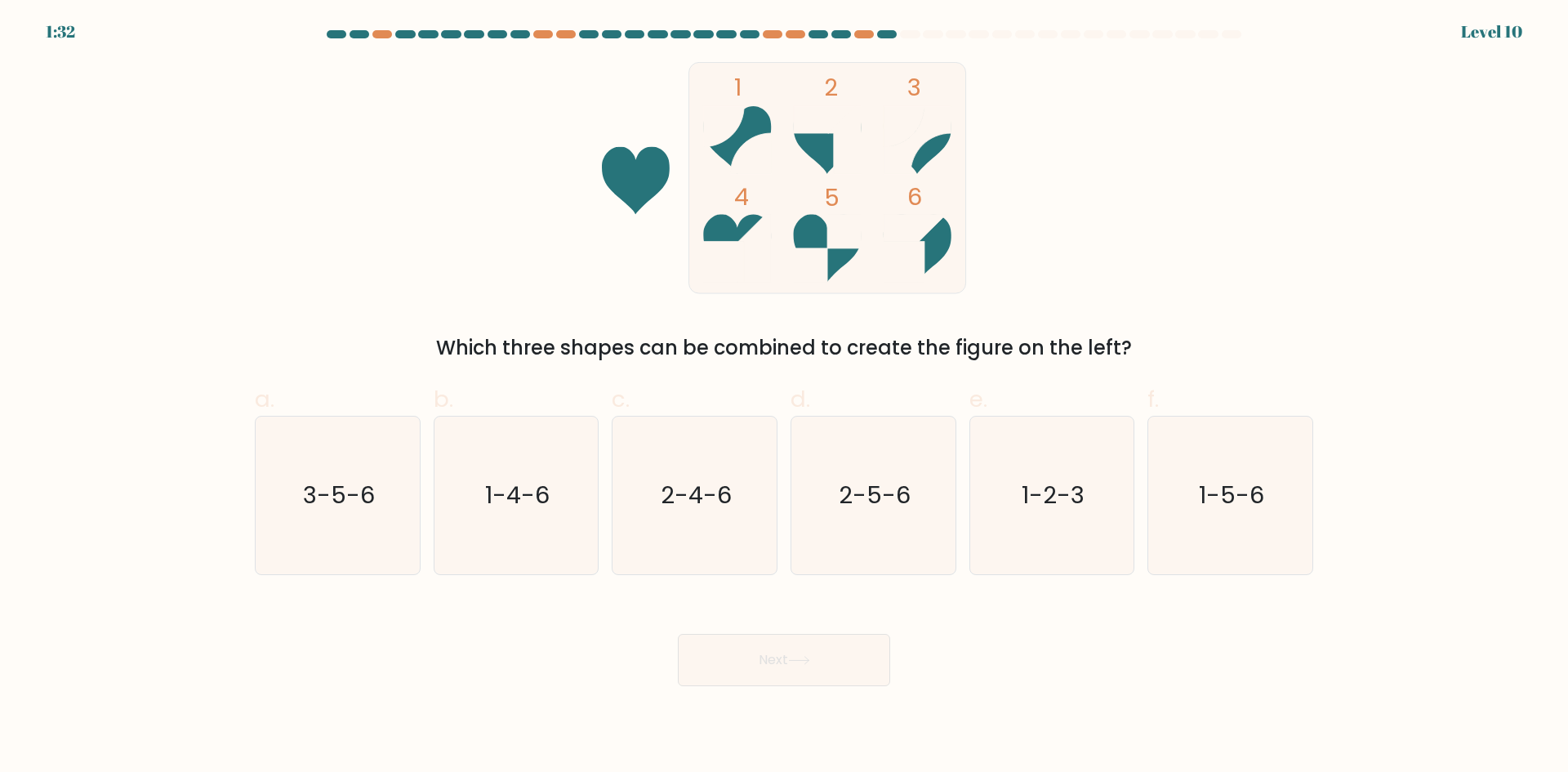
click at [969, 365] on form at bounding box center [784, 358] width 1568 height 655
click at [650, 511] on icon "2-4-6" at bounding box center [693, 495] width 157 height 157
click at [784, 397] on input "c. 2-4-6" at bounding box center [784, 391] width 1 height 11
radio input "true"
click at [785, 652] on button "Next" at bounding box center [784, 659] width 212 height 52
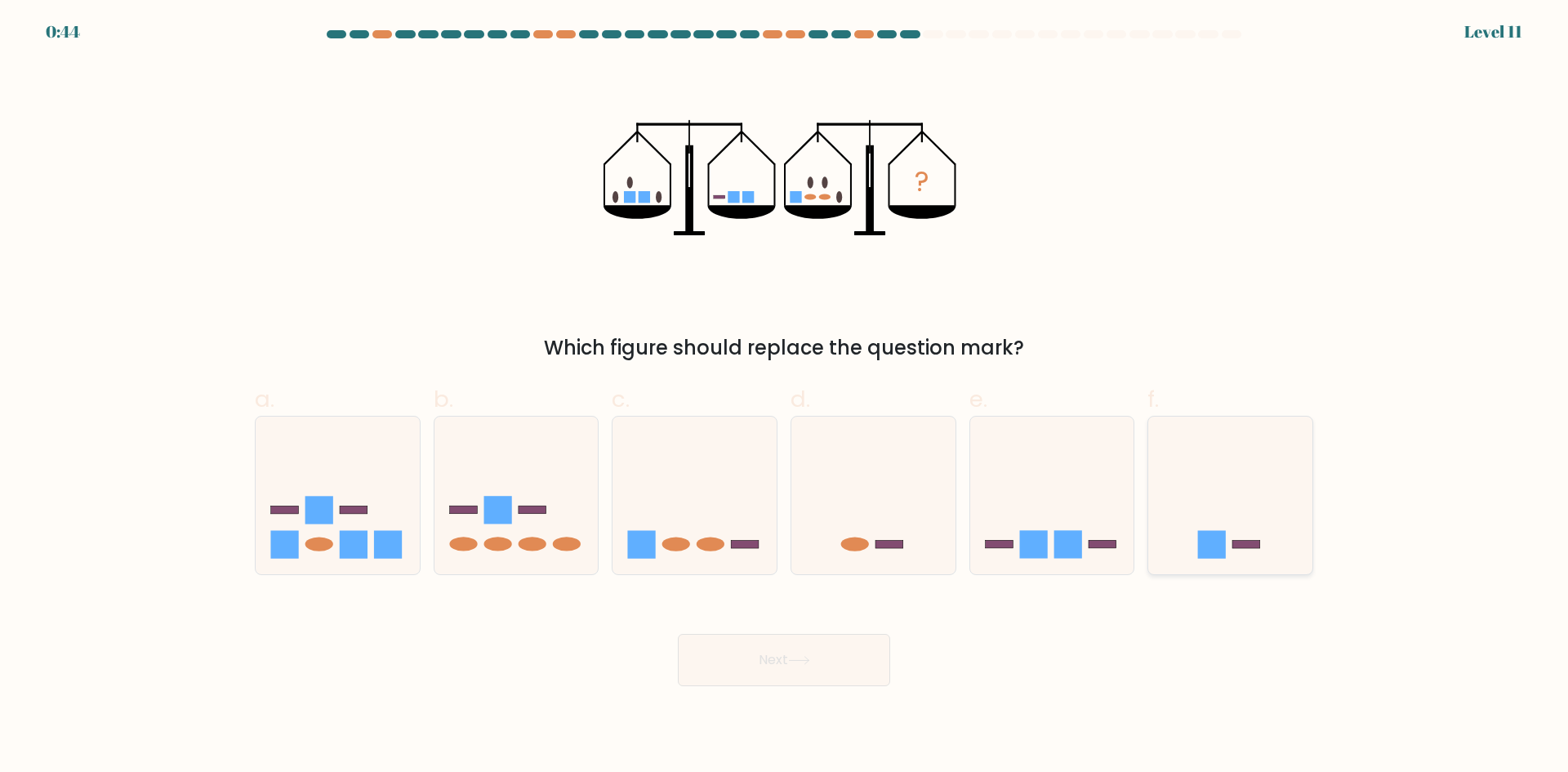
click at [1207, 566] on div at bounding box center [1230, 495] width 166 height 159
click at [784, 397] on input "f." at bounding box center [784, 391] width 1 height 11
radio input "true"
click at [665, 506] on icon at bounding box center [694, 494] width 164 height 136
click at [784, 397] on input "c." at bounding box center [784, 391] width 1 height 11
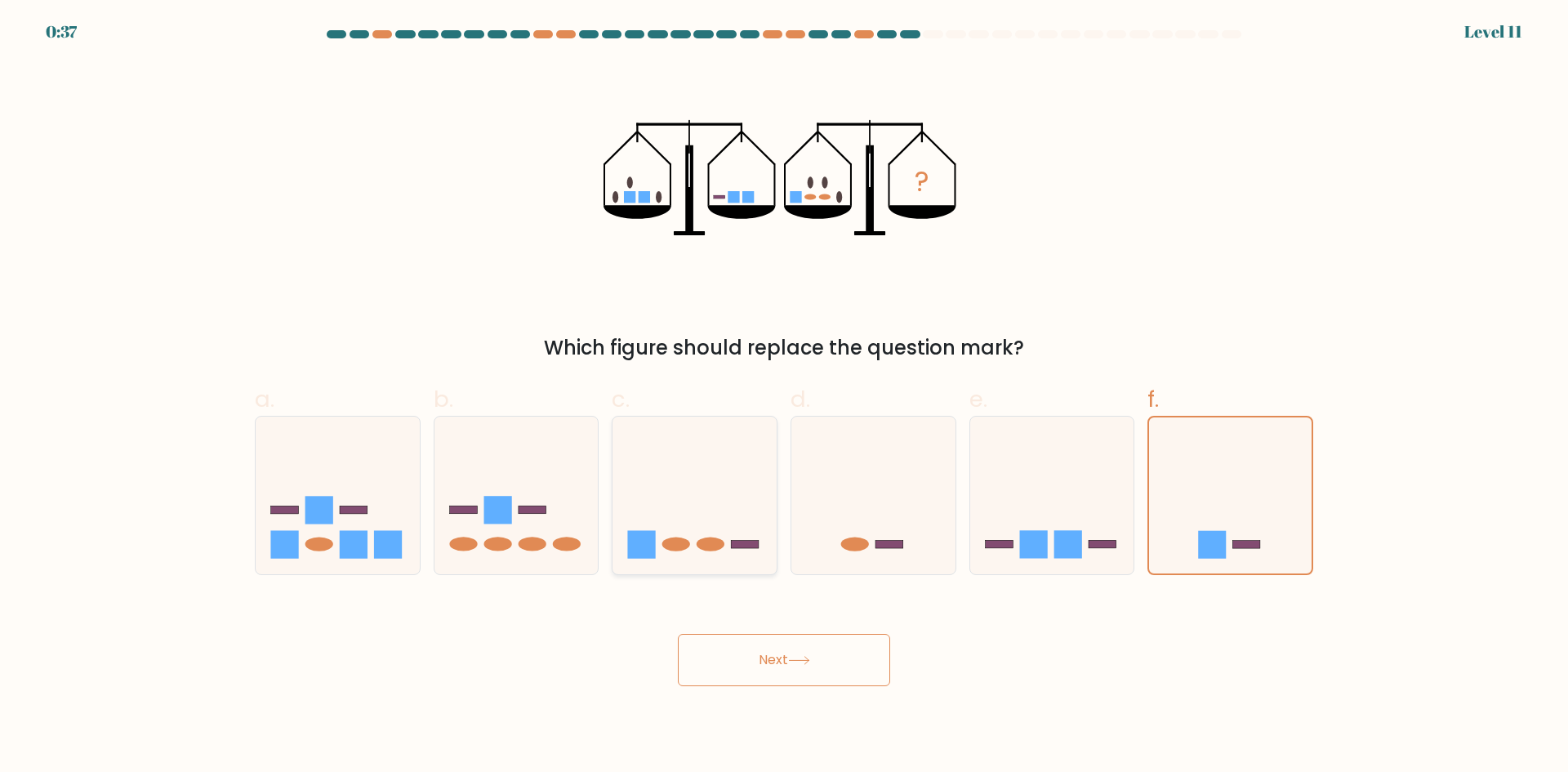
radio input "true"
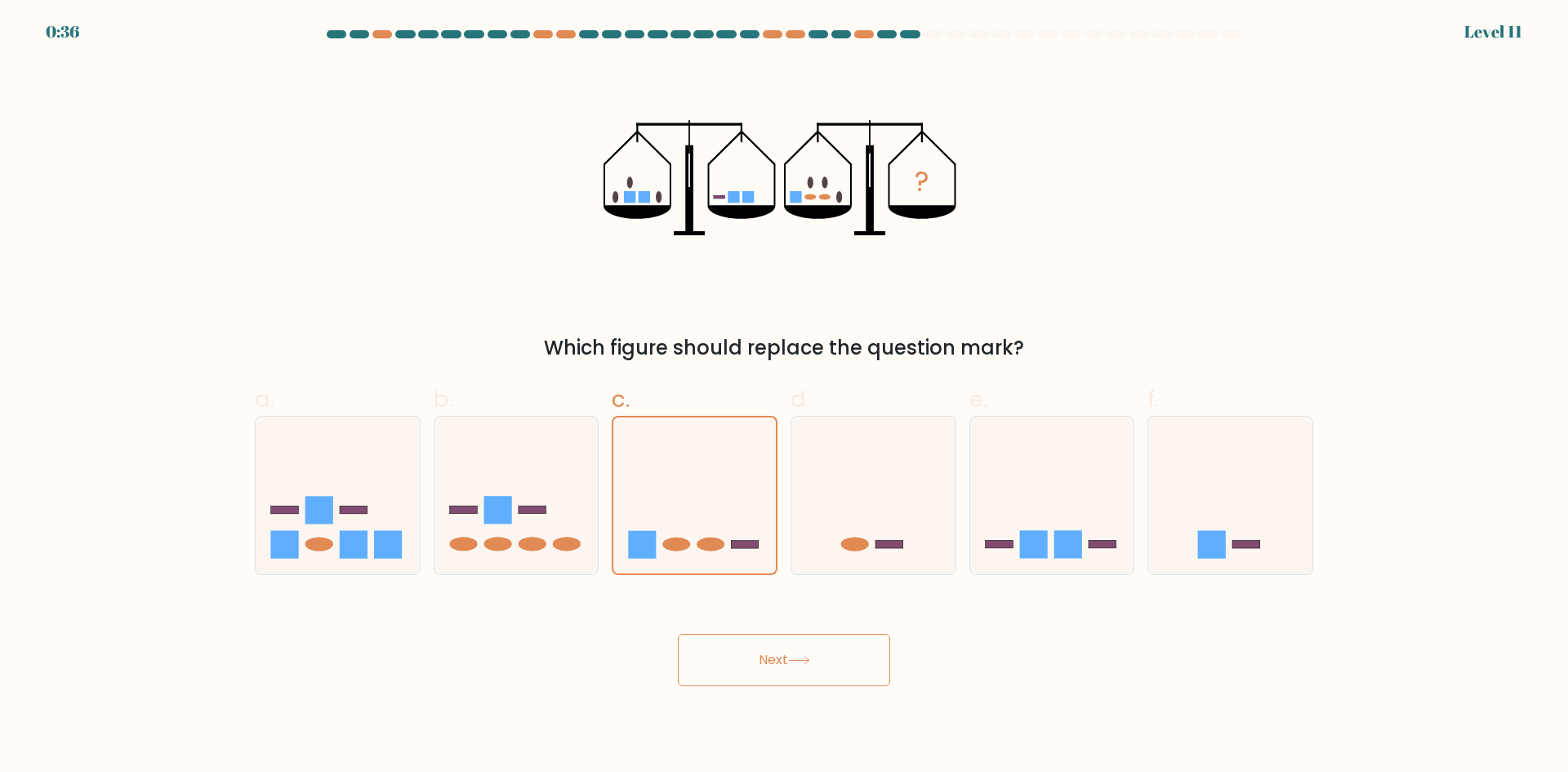
click at [759, 676] on button "Next" at bounding box center [784, 659] width 212 height 52
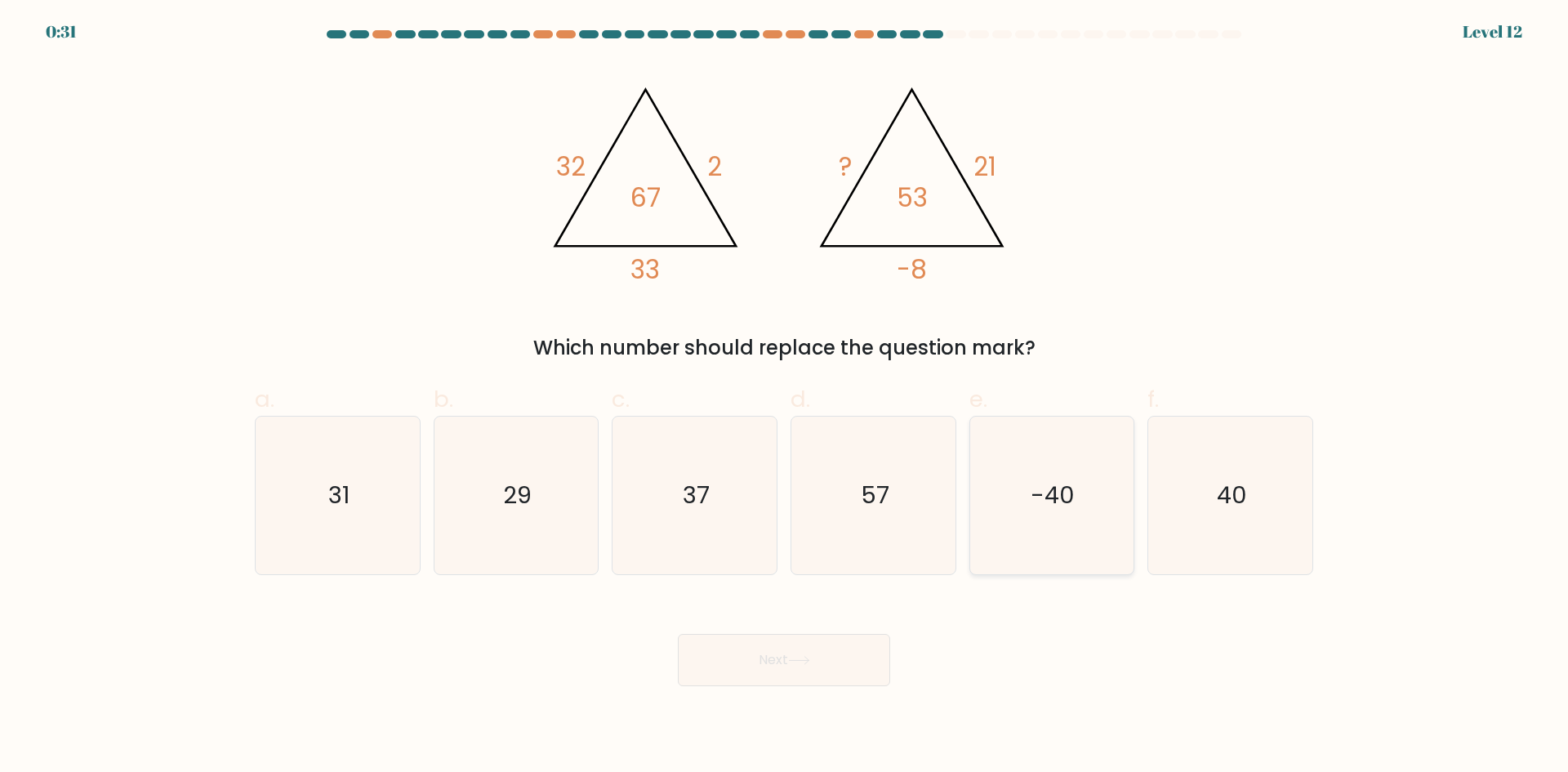
click at [1077, 490] on icon "-40" at bounding box center [1051, 495] width 157 height 157
click at [784, 397] on input "e. -40" at bounding box center [784, 391] width 1 height 11
radio input "true"
click at [873, 659] on button "Next" at bounding box center [784, 659] width 212 height 52
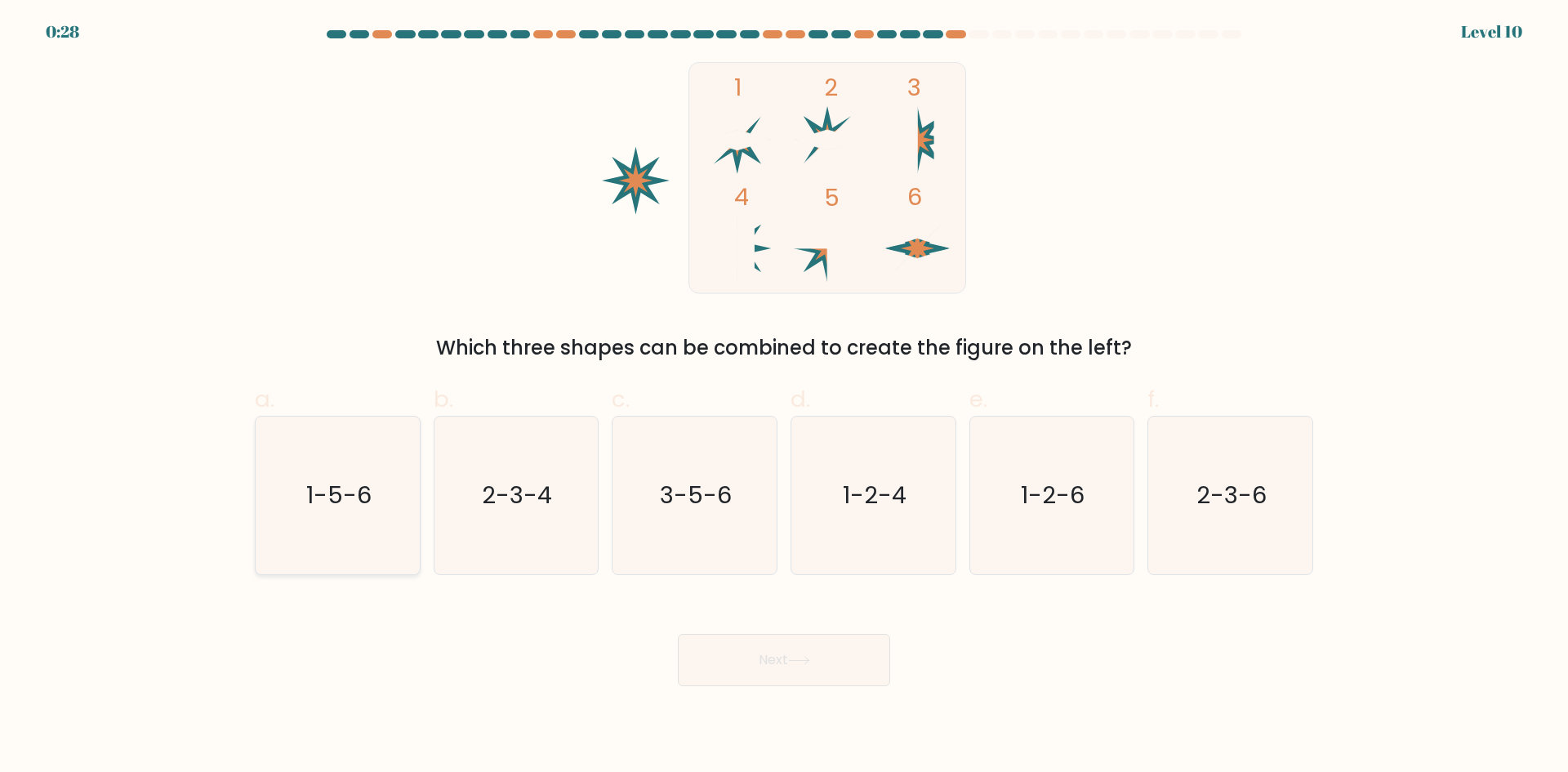
click at [321, 496] on text "1-5-6" at bounding box center [339, 495] width 66 height 33
click at [784, 397] on input "a. 1-5-6" at bounding box center [784, 391] width 1 height 11
radio input "true"
click at [784, 671] on button "Next" at bounding box center [784, 659] width 212 height 52
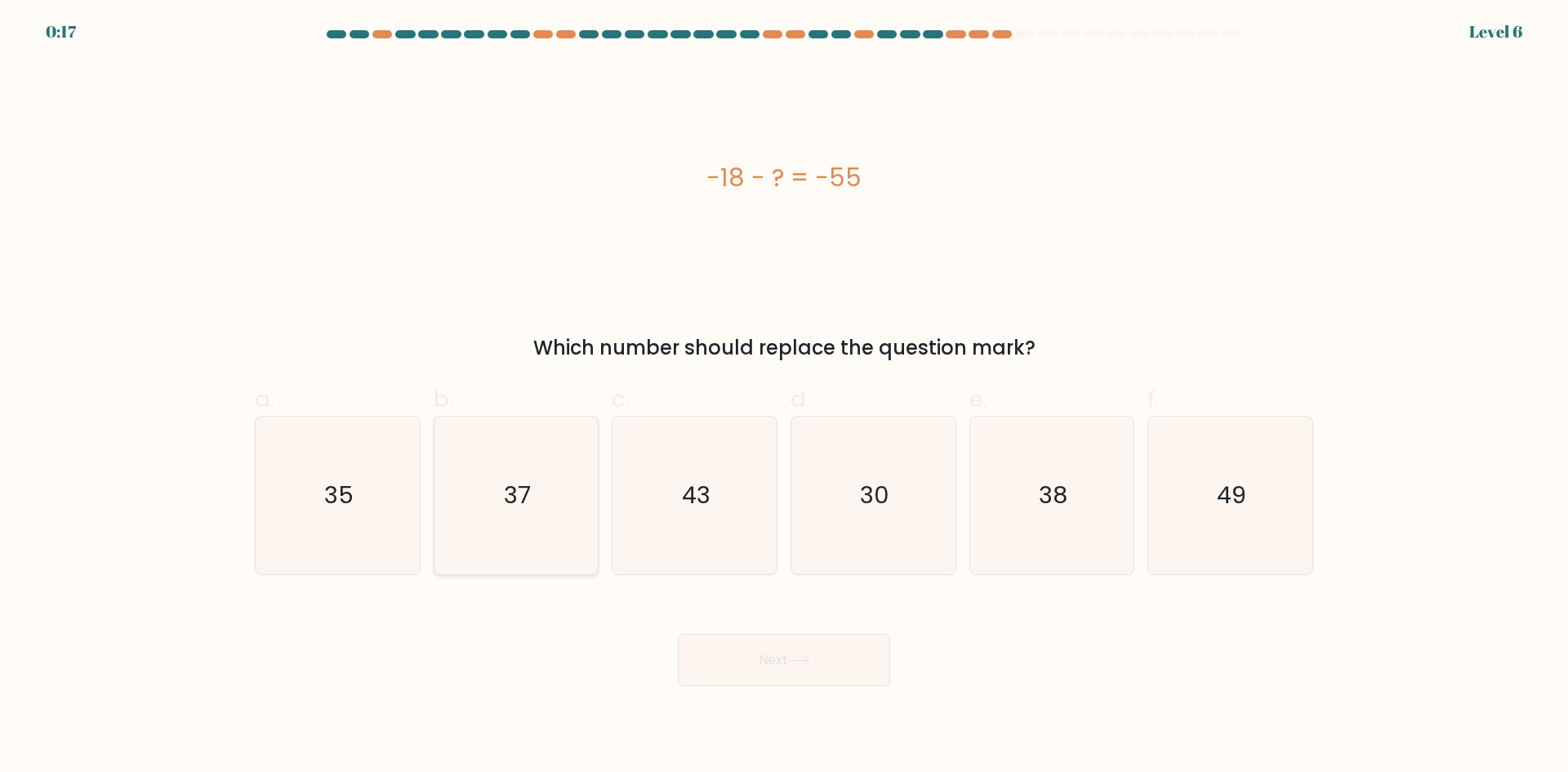
click at [536, 538] on icon "37" at bounding box center [515, 495] width 157 height 157
click at [784, 397] on input "b. 37" at bounding box center [784, 391] width 1 height 11
radio input "true"
click at [771, 660] on button "Next" at bounding box center [784, 659] width 212 height 52
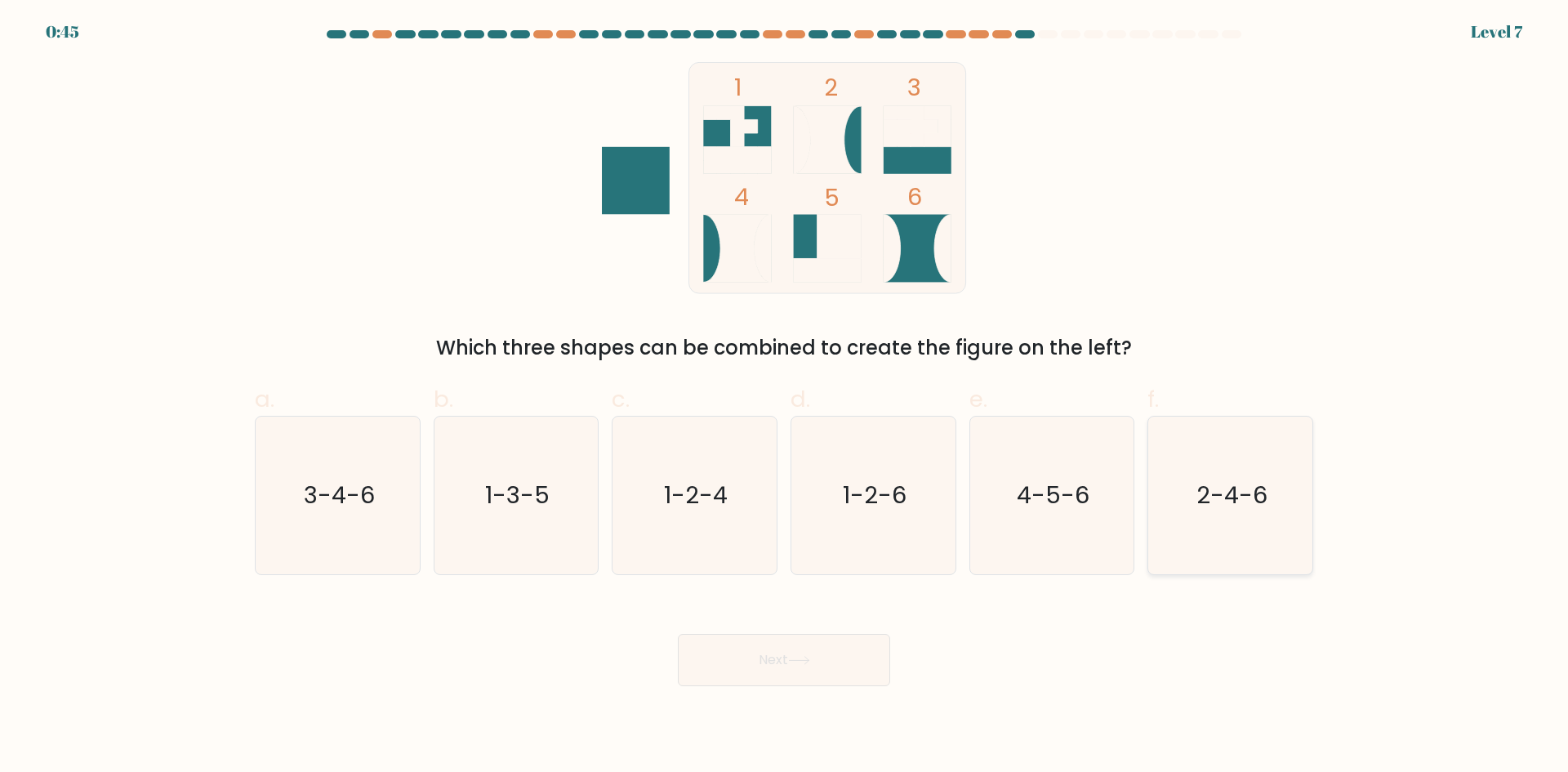
click at [1247, 458] on icon "2-4-6" at bounding box center [1229, 495] width 157 height 157
click at [784, 397] on input "f. 2-4-6" at bounding box center [784, 391] width 1 height 11
radio input "true"
click at [704, 671] on button "Next" at bounding box center [784, 659] width 212 height 52
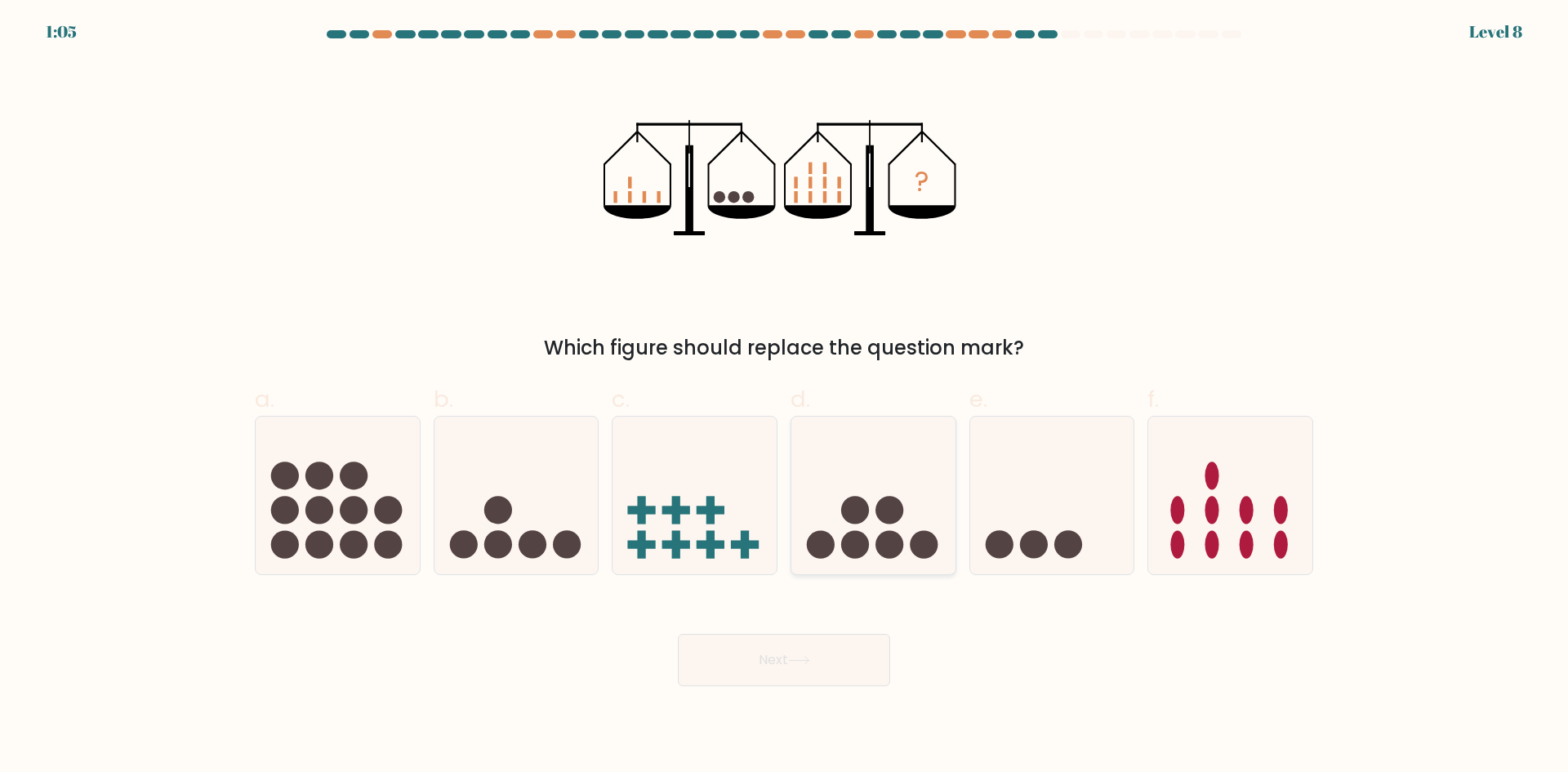
click at [937, 566] on div at bounding box center [873, 495] width 166 height 159
click at [784, 397] on input "d." at bounding box center [784, 391] width 1 height 11
radio input "true"
click at [840, 660] on button "Next" at bounding box center [784, 659] width 212 height 52
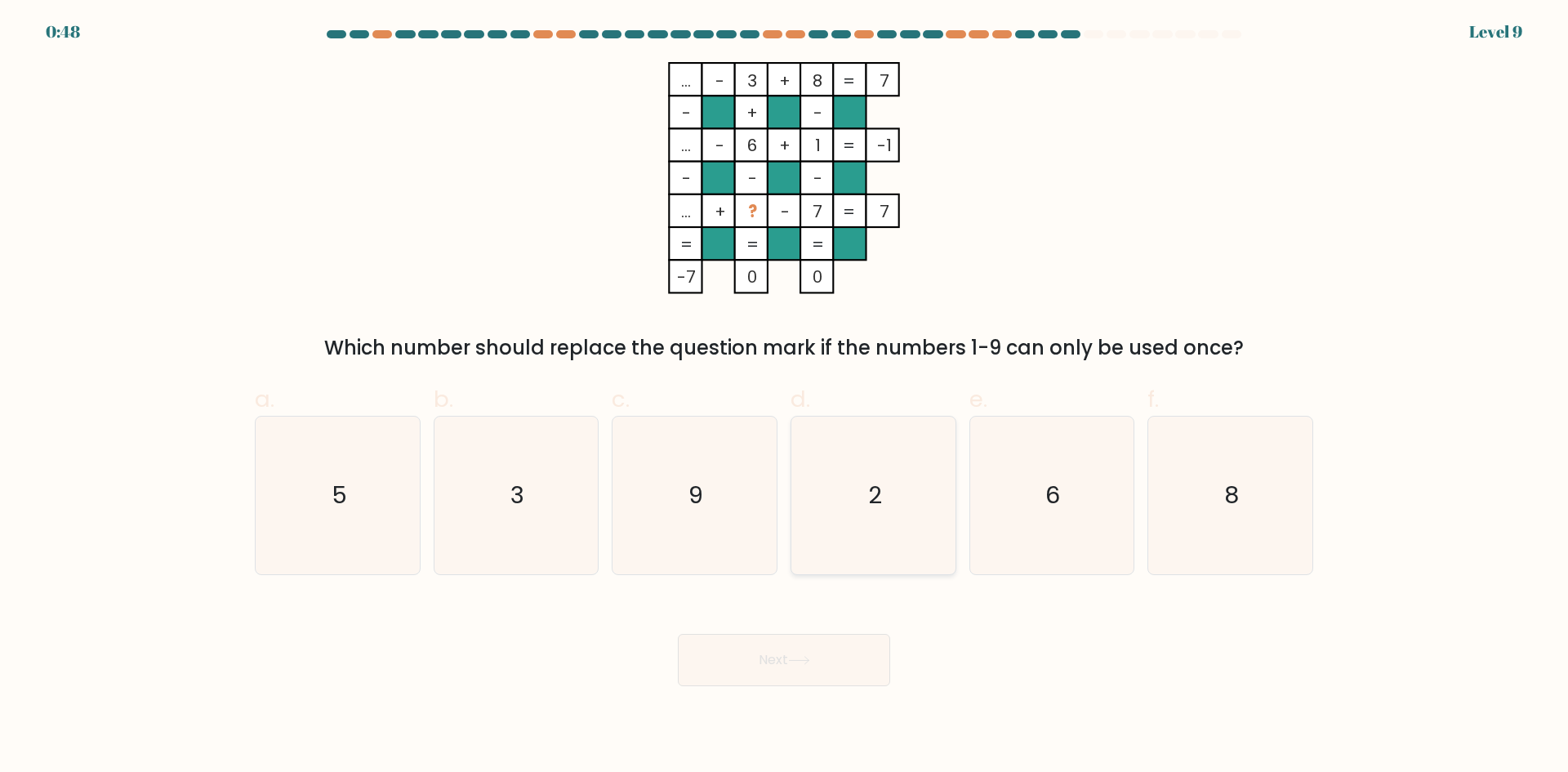
click at [916, 525] on icon "2" at bounding box center [873, 495] width 157 height 157
click at [784, 397] on input "d. 2" at bounding box center [784, 391] width 1 height 11
radio input "true"
drag, startPoint x: 854, startPoint y: 654, endPoint x: 934, endPoint y: 543, distance: 136.8
click at [934, 543] on form at bounding box center [784, 358] width 1568 height 655
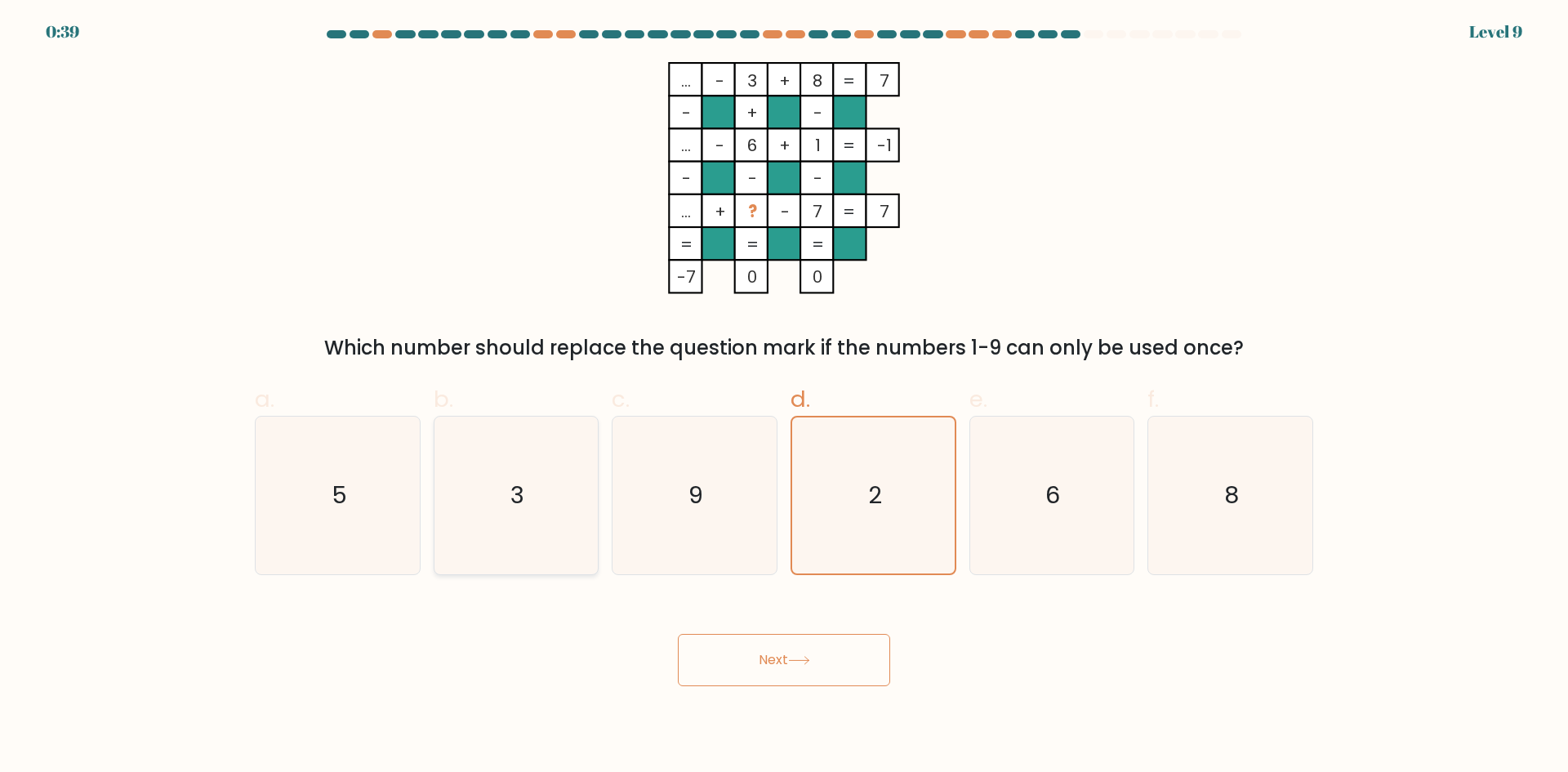
click at [546, 503] on icon "3" at bounding box center [515, 495] width 157 height 157
click at [784, 397] on input "b. 3" at bounding box center [784, 391] width 1 height 11
radio input "true"
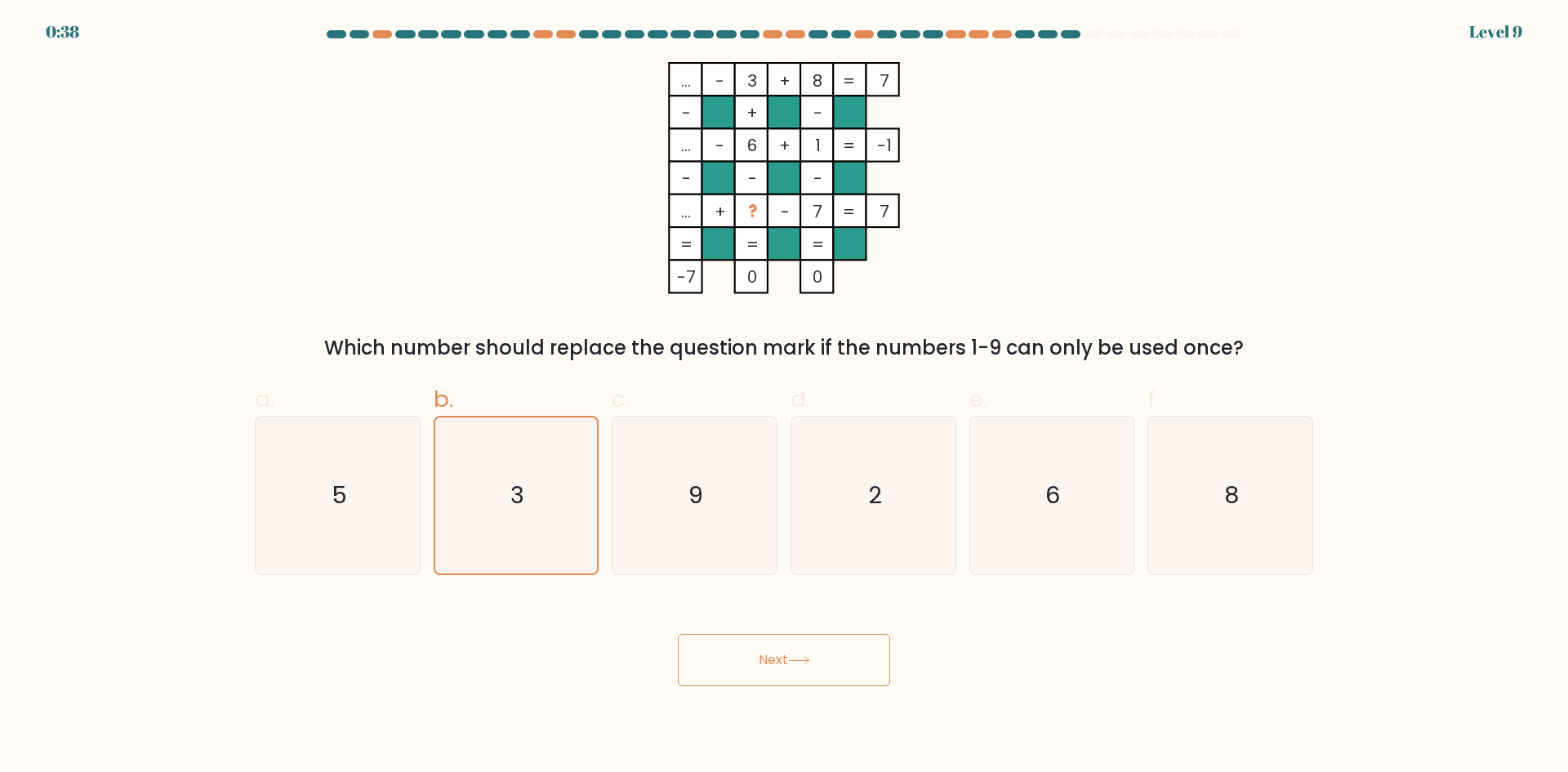
click at [724, 645] on button "Next" at bounding box center [784, 659] width 212 height 52
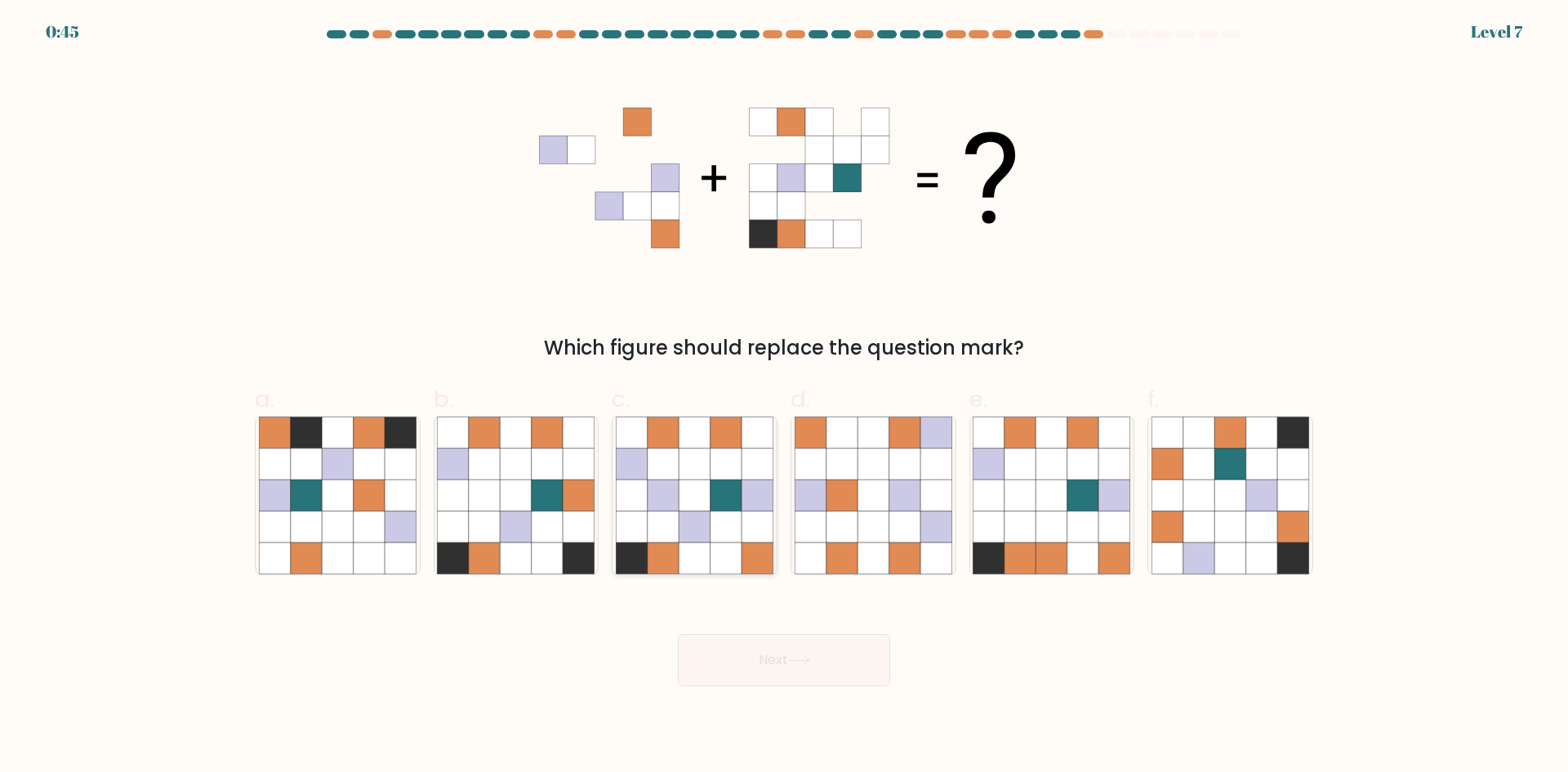
click at [724, 503] on icon at bounding box center [726, 495] width 31 height 31
click at [784, 397] on input "c." at bounding box center [784, 391] width 1 height 11
radio input "true"
click at [727, 658] on button "Next" at bounding box center [784, 659] width 212 height 52
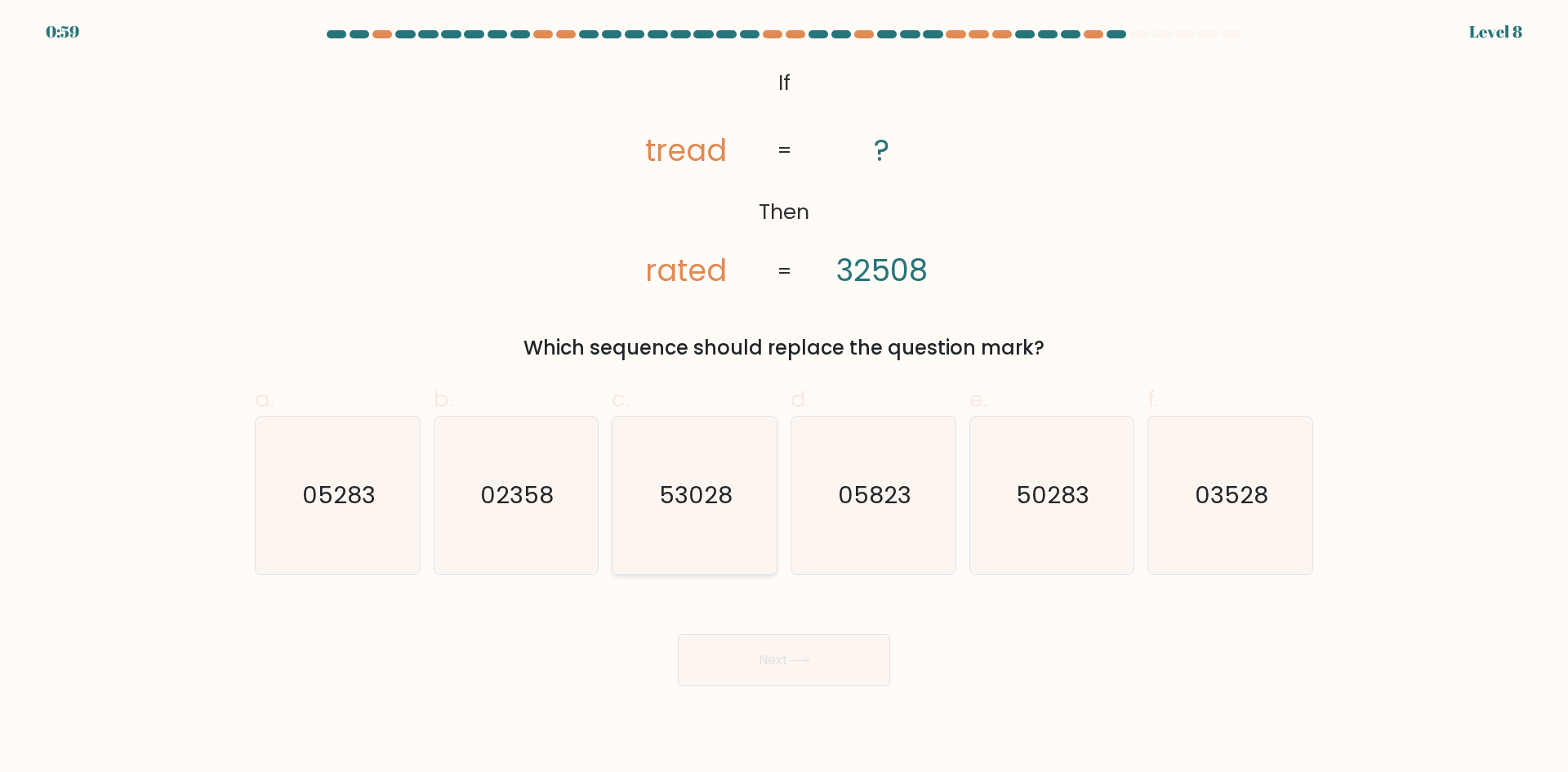
click at [751, 529] on icon "53028" at bounding box center [693, 495] width 157 height 157
click at [784, 397] on input "c. 53028" at bounding box center [784, 391] width 1 height 11
radio input "true"
click at [781, 670] on button "Next" at bounding box center [784, 659] width 212 height 52
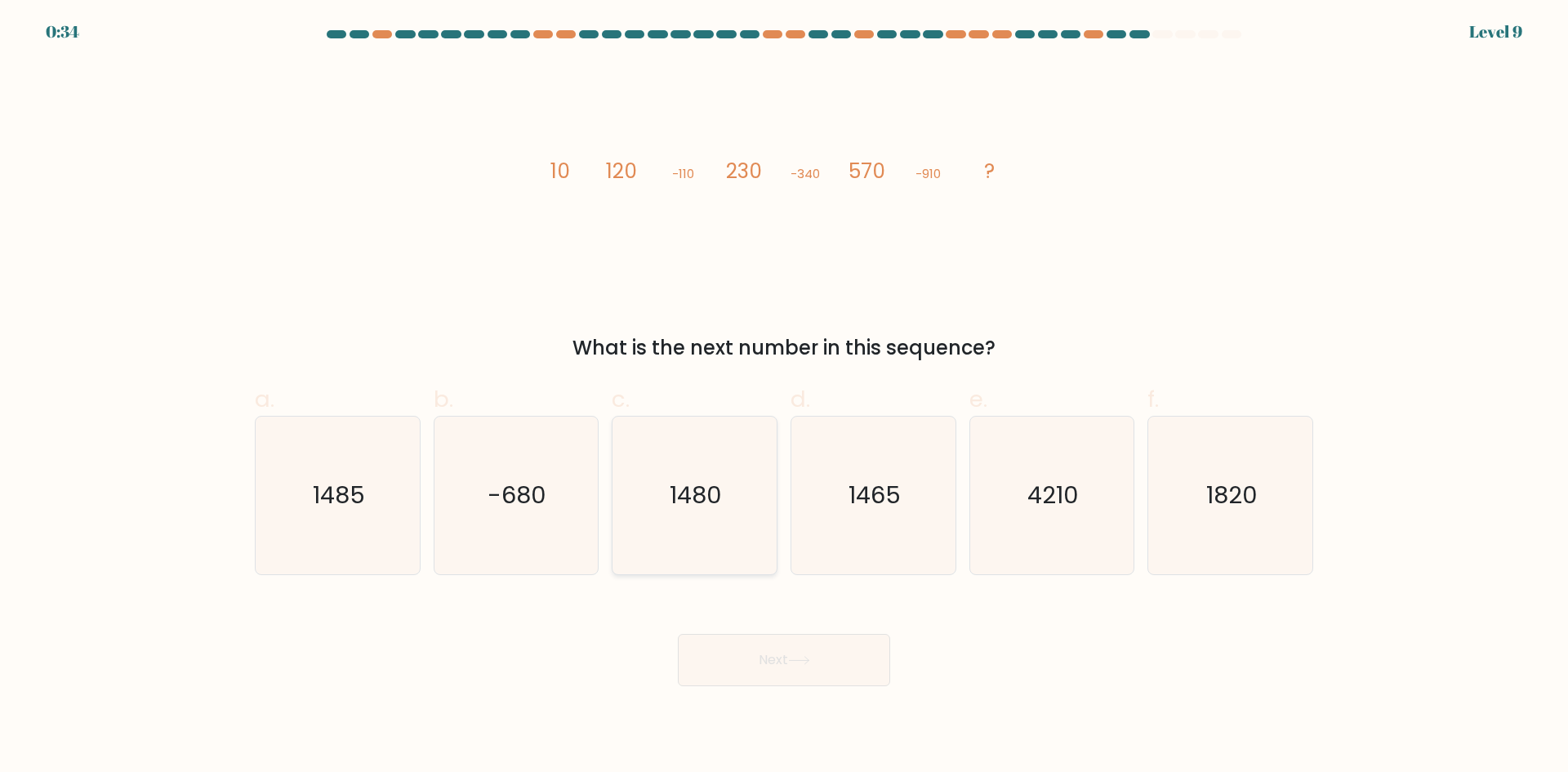
click at [692, 453] on icon "1480" at bounding box center [693, 495] width 157 height 157
click at [784, 397] on input "c. 1480" at bounding box center [784, 391] width 1 height 11
radio input "true"
click at [731, 669] on button "Next" at bounding box center [784, 659] width 212 height 52
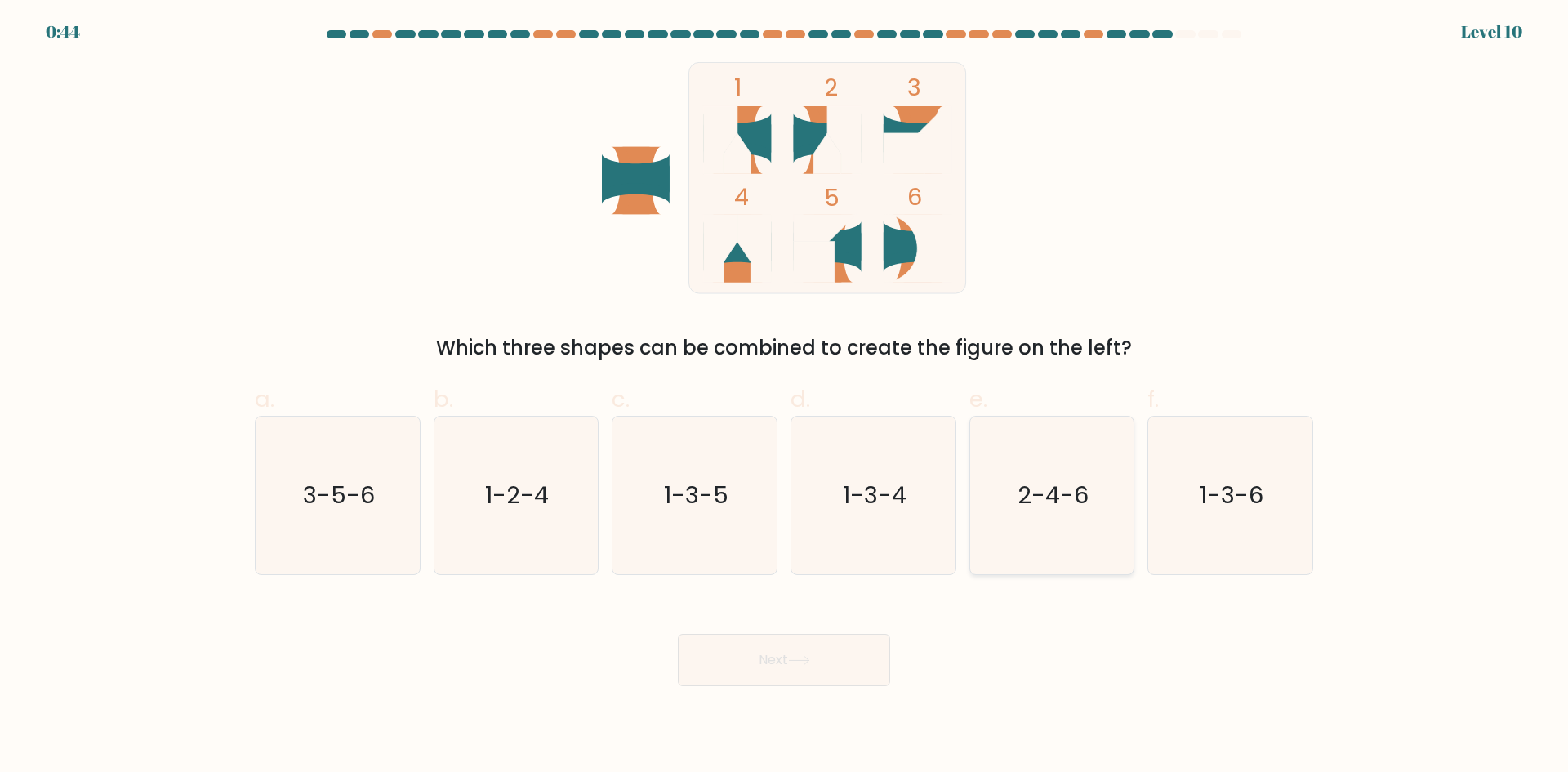
click at [1047, 519] on icon "2-4-6" at bounding box center [1051, 495] width 157 height 157
click at [784, 397] on input "e. 2-4-6" at bounding box center [784, 391] width 1 height 11
radio input "true"
click at [1047, 519] on icon "2-4-6" at bounding box center [1050, 494] width 156 height 156
click at [784, 397] on input "e. 2-4-6" at bounding box center [784, 391] width 1 height 11
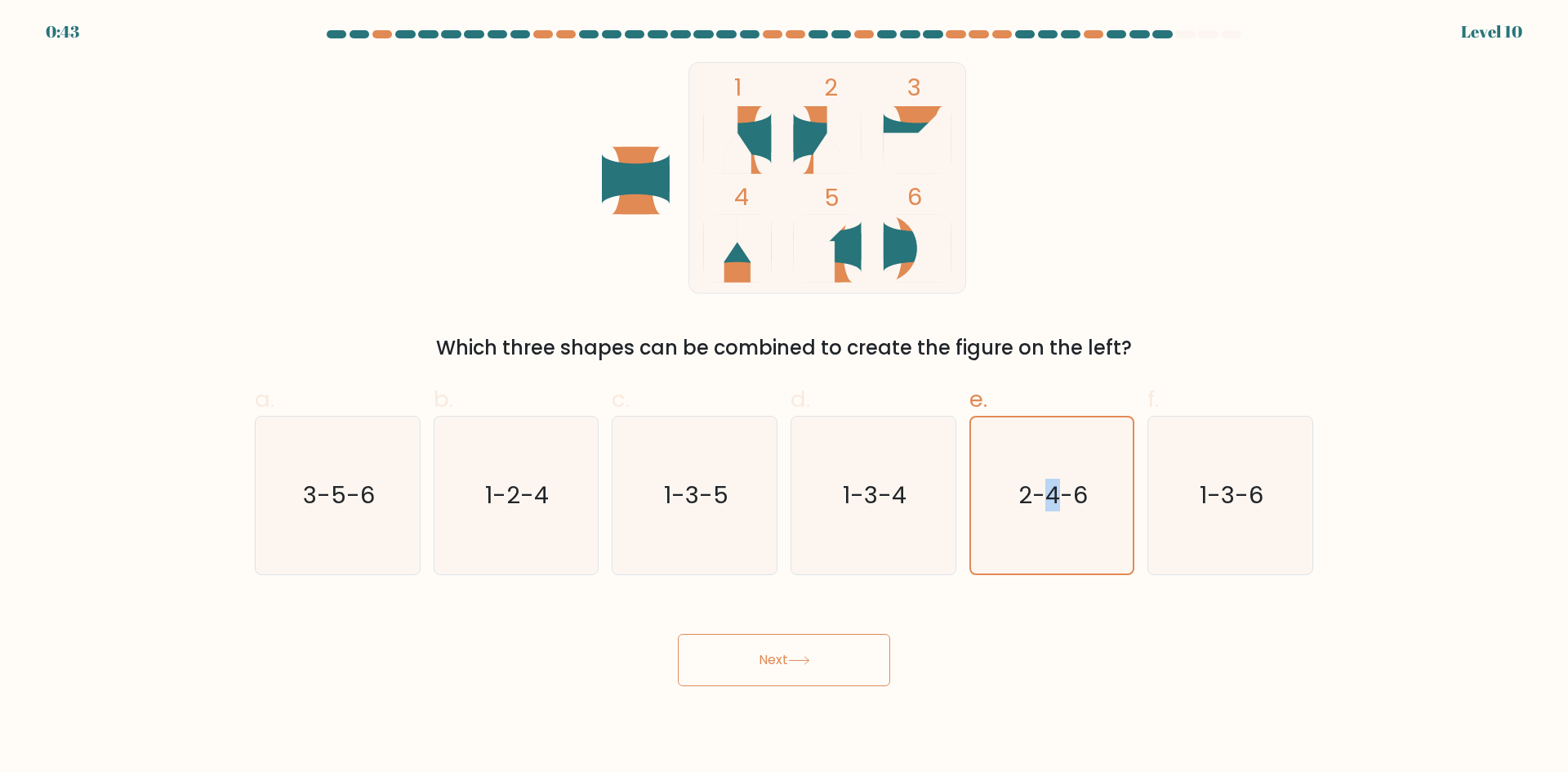
click at [799, 665] on button "Next" at bounding box center [784, 659] width 212 height 52
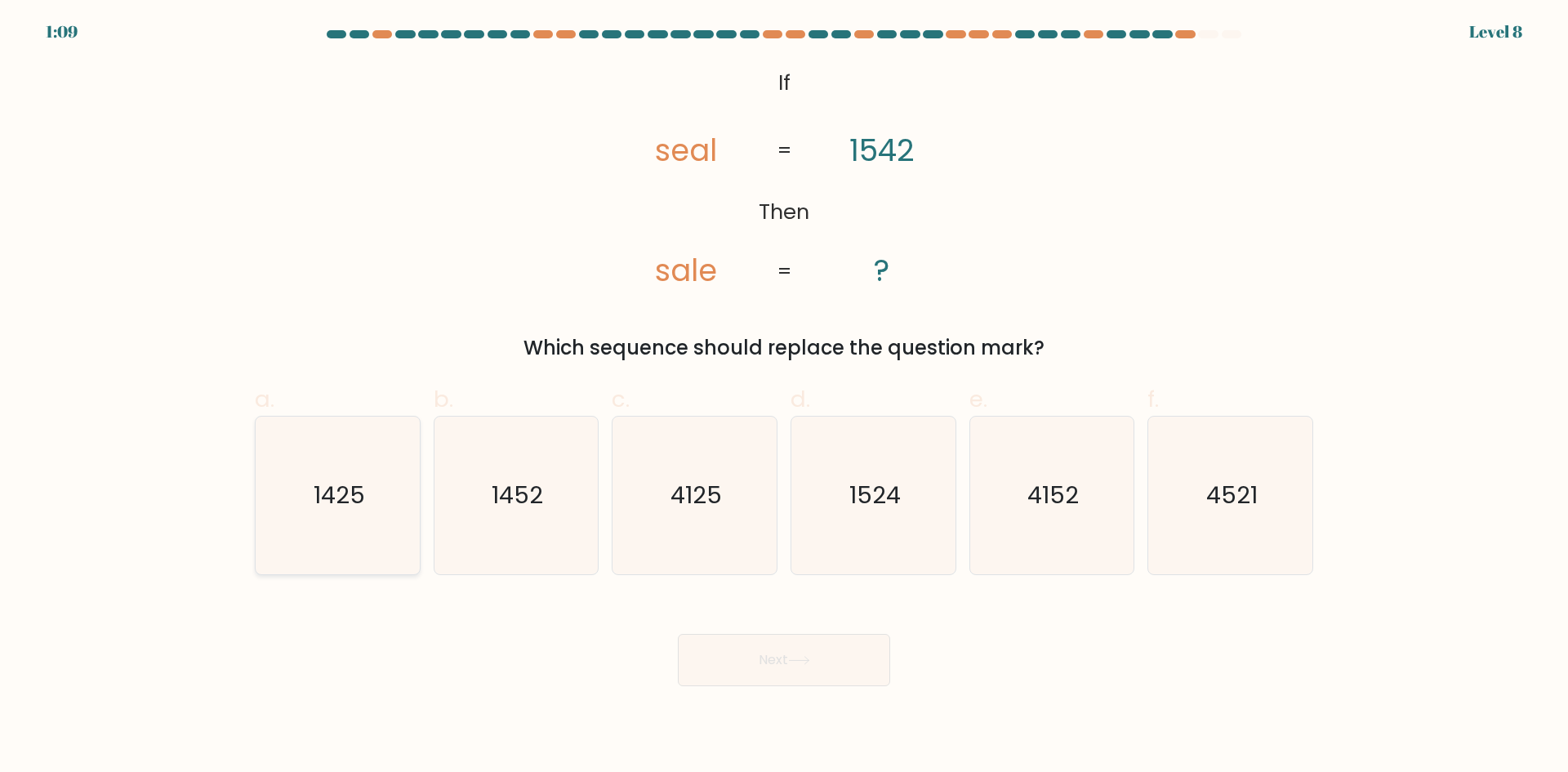
click at [320, 510] on text "1425" at bounding box center [339, 495] width 52 height 33
click at [784, 397] on input "a. 1425" at bounding box center [784, 391] width 1 height 11
radio input "true"
click at [691, 666] on button "Next" at bounding box center [784, 659] width 212 height 52
click at [784, 662] on button "Next" at bounding box center [784, 659] width 212 height 52
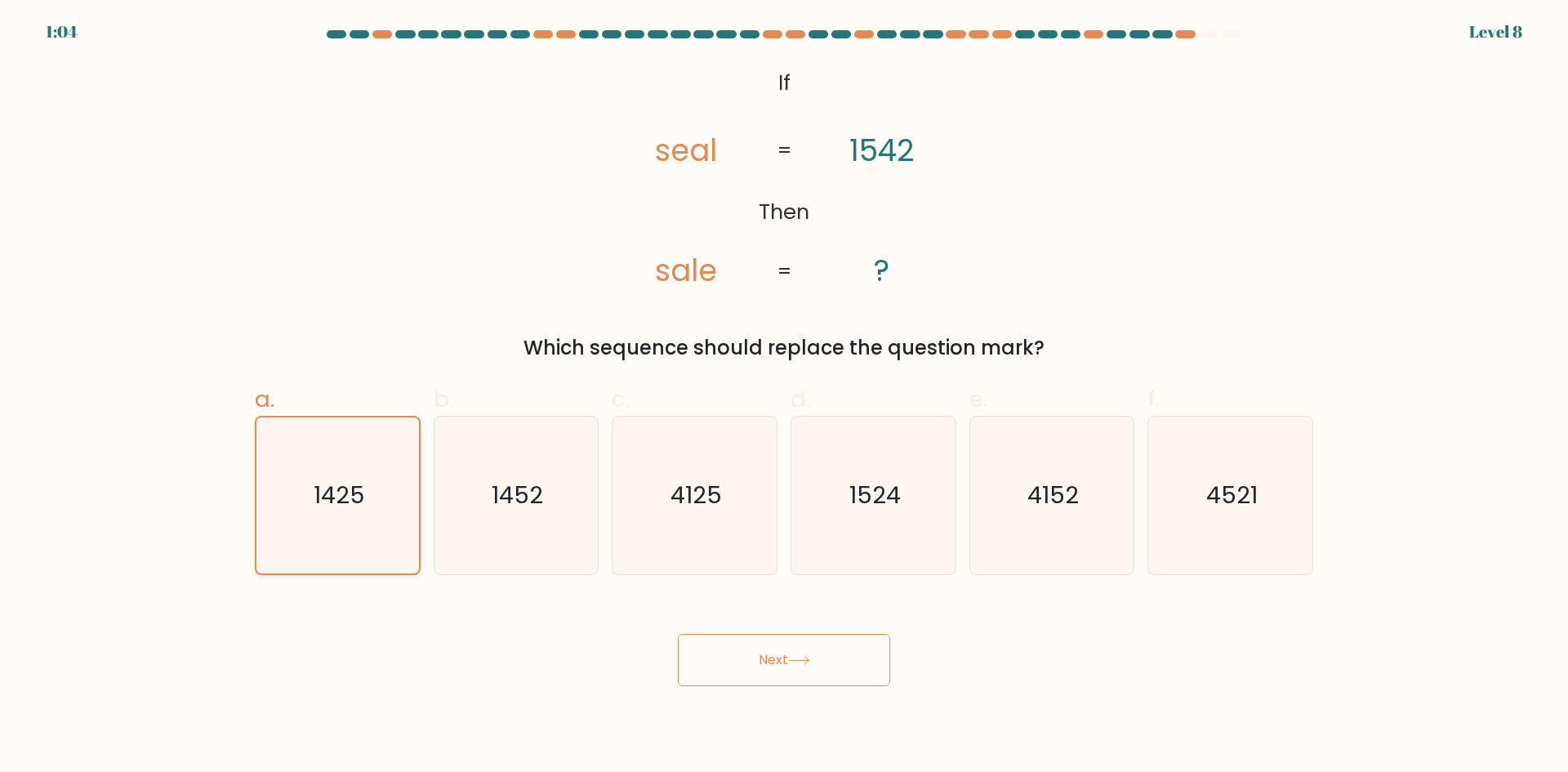
click at [351, 515] on icon "1425" at bounding box center [337, 494] width 156 height 156
click at [784, 397] on input "a. 1425" at bounding box center [784, 391] width 1 height 11
click at [720, 664] on button "Next" at bounding box center [784, 659] width 212 height 52
click at [716, 662] on button "Next" at bounding box center [784, 659] width 212 height 52
click at [840, 683] on button "Next" at bounding box center [784, 659] width 212 height 52
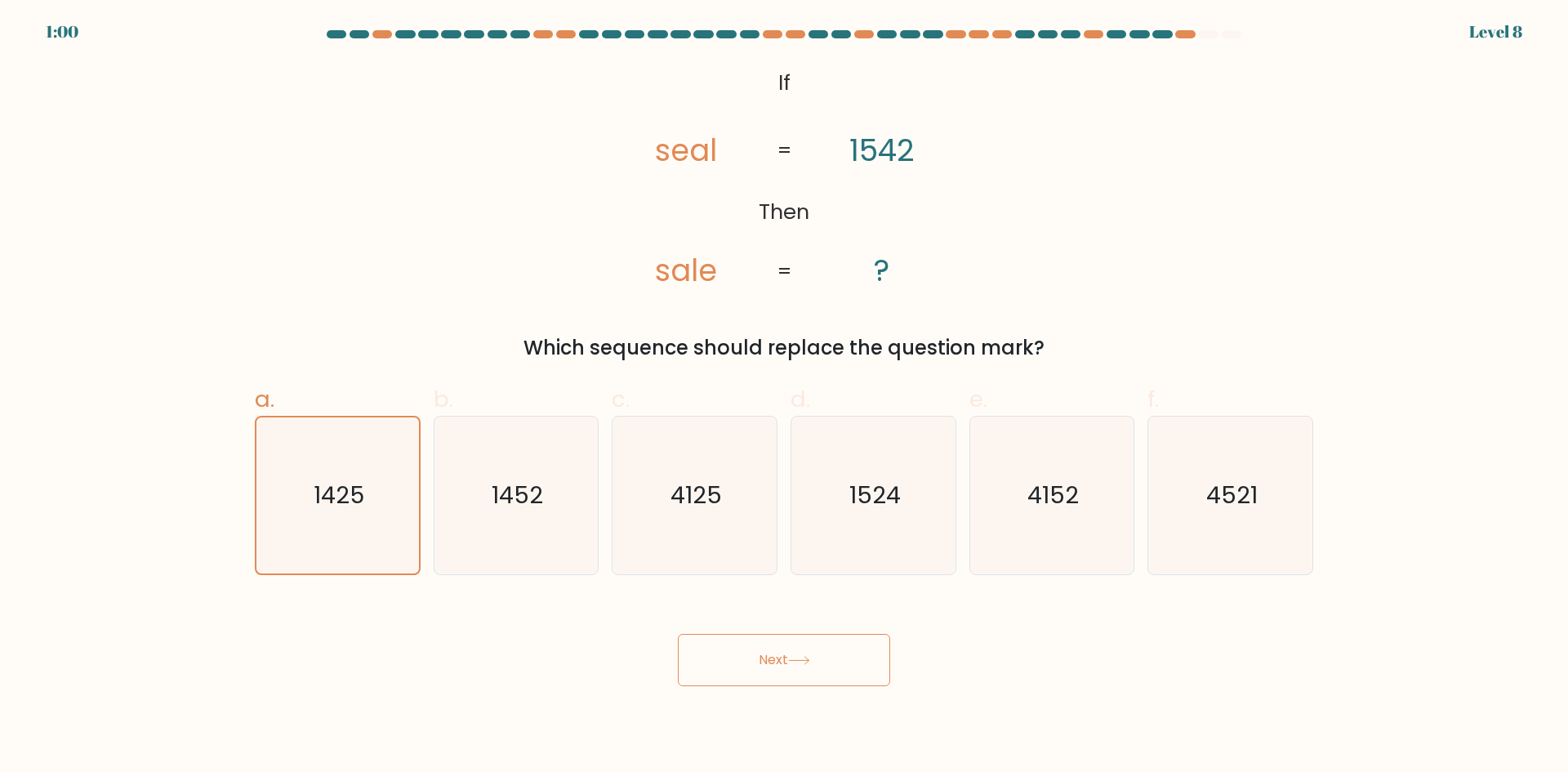
click at [840, 683] on button "Next" at bounding box center [784, 659] width 212 height 52
click at [784, 648] on button "Next" at bounding box center [784, 659] width 212 height 52
click at [842, 659] on button "Next" at bounding box center [784, 659] width 212 height 52
click at [680, 679] on button "Next" at bounding box center [784, 659] width 212 height 52
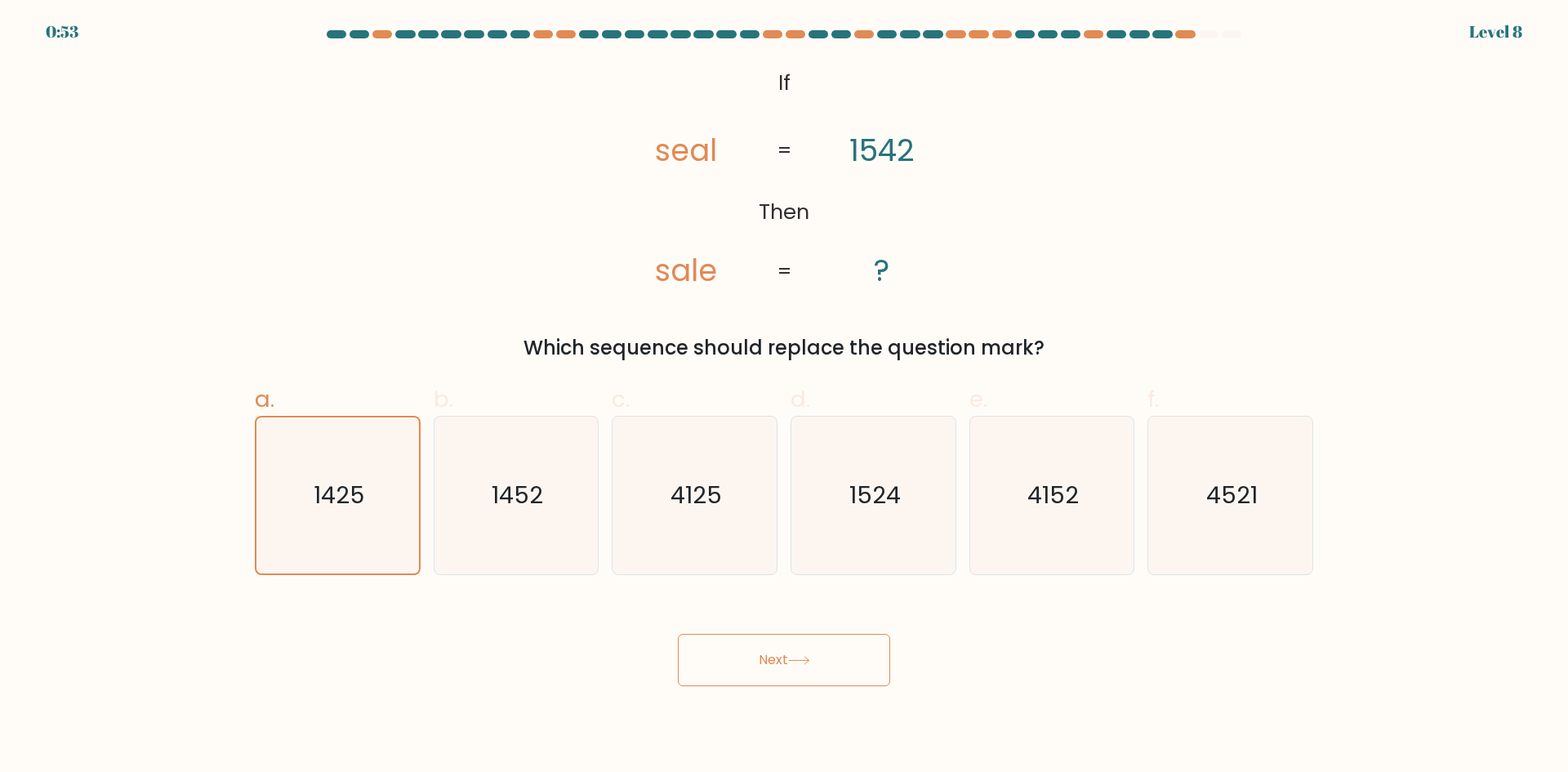
click at [805, 674] on button "Next" at bounding box center [784, 659] width 212 height 52
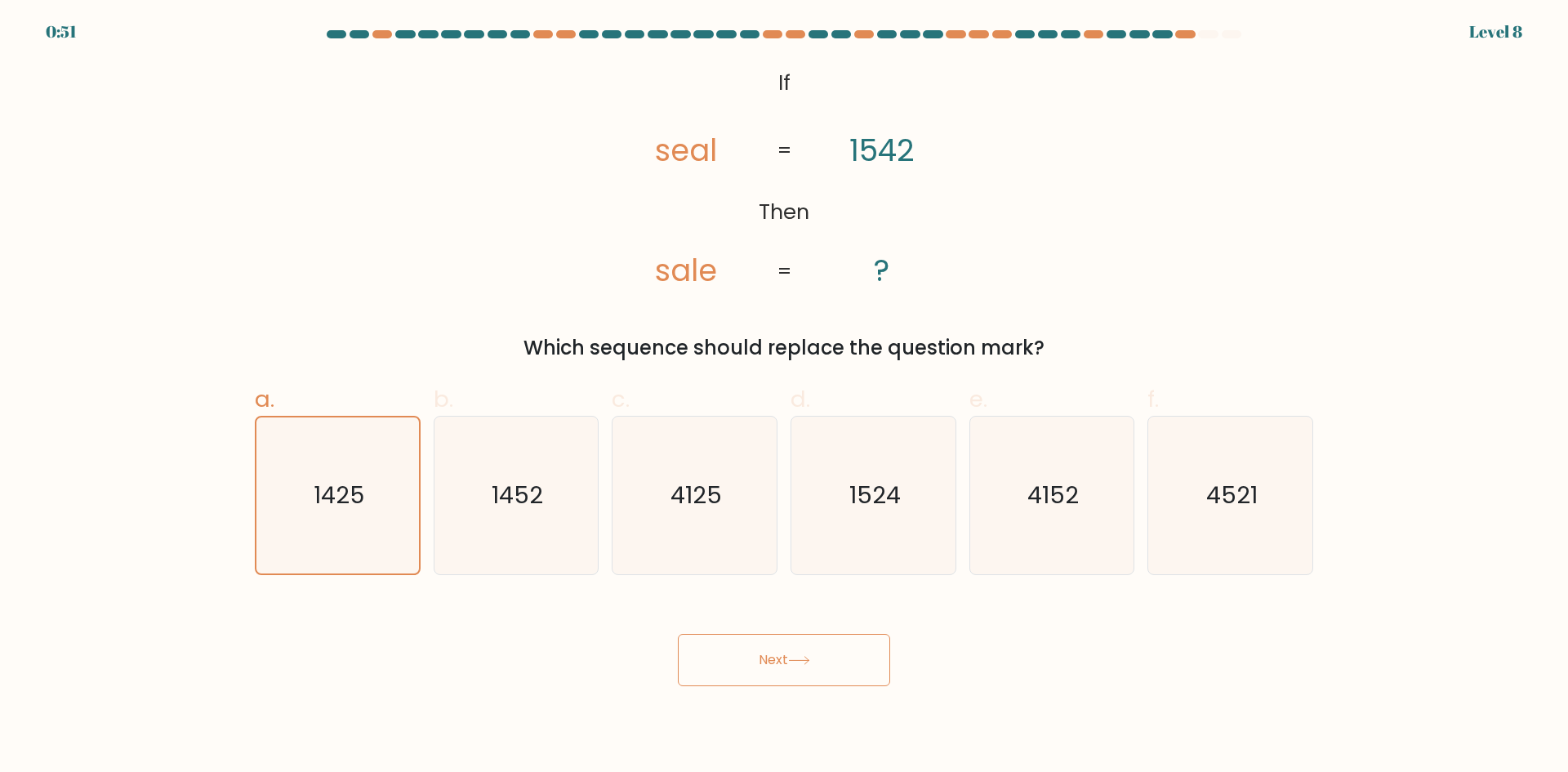
click at [805, 674] on button "Next" at bounding box center [784, 659] width 212 height 52
click at [330, 516] on icon "1425" at bounding box center [337, 494] width 156 height 156
click at [784, 397] on input "a. 1425" at bounding box center [784, 391] width 1 height 11
click at [755, 672] on button "Next" at bounding box center [784, 659] width 212 height 52
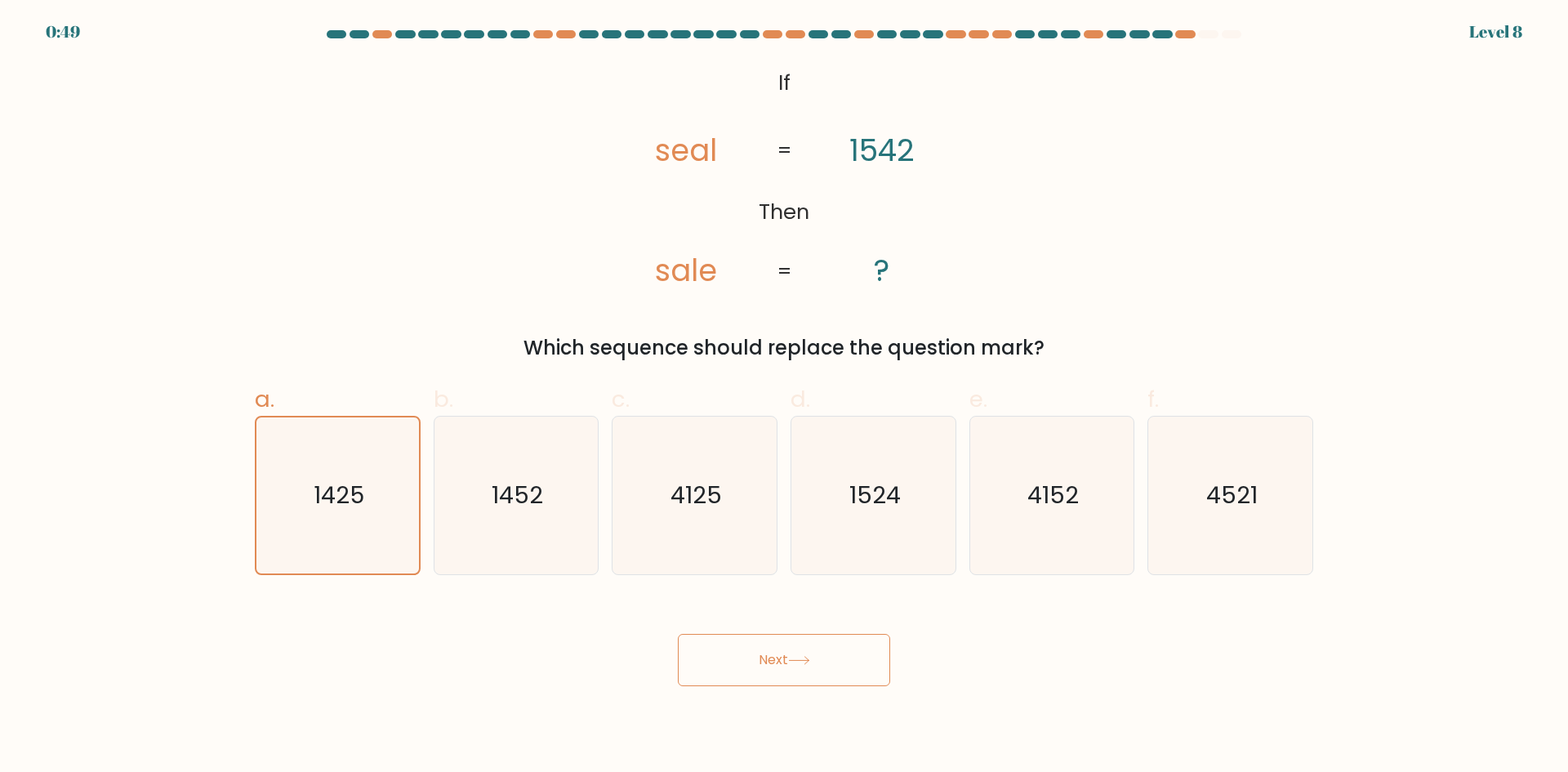
click at [755, 672] on button "Next" at bounding box center [784, 659] width 212 height 52
click at [756, 672] on button "Next" at bounding box center [784, 659] width 212 height 52
click at [869, 675] on button "Next" at bounding box center [784, 659] width 212 height 52
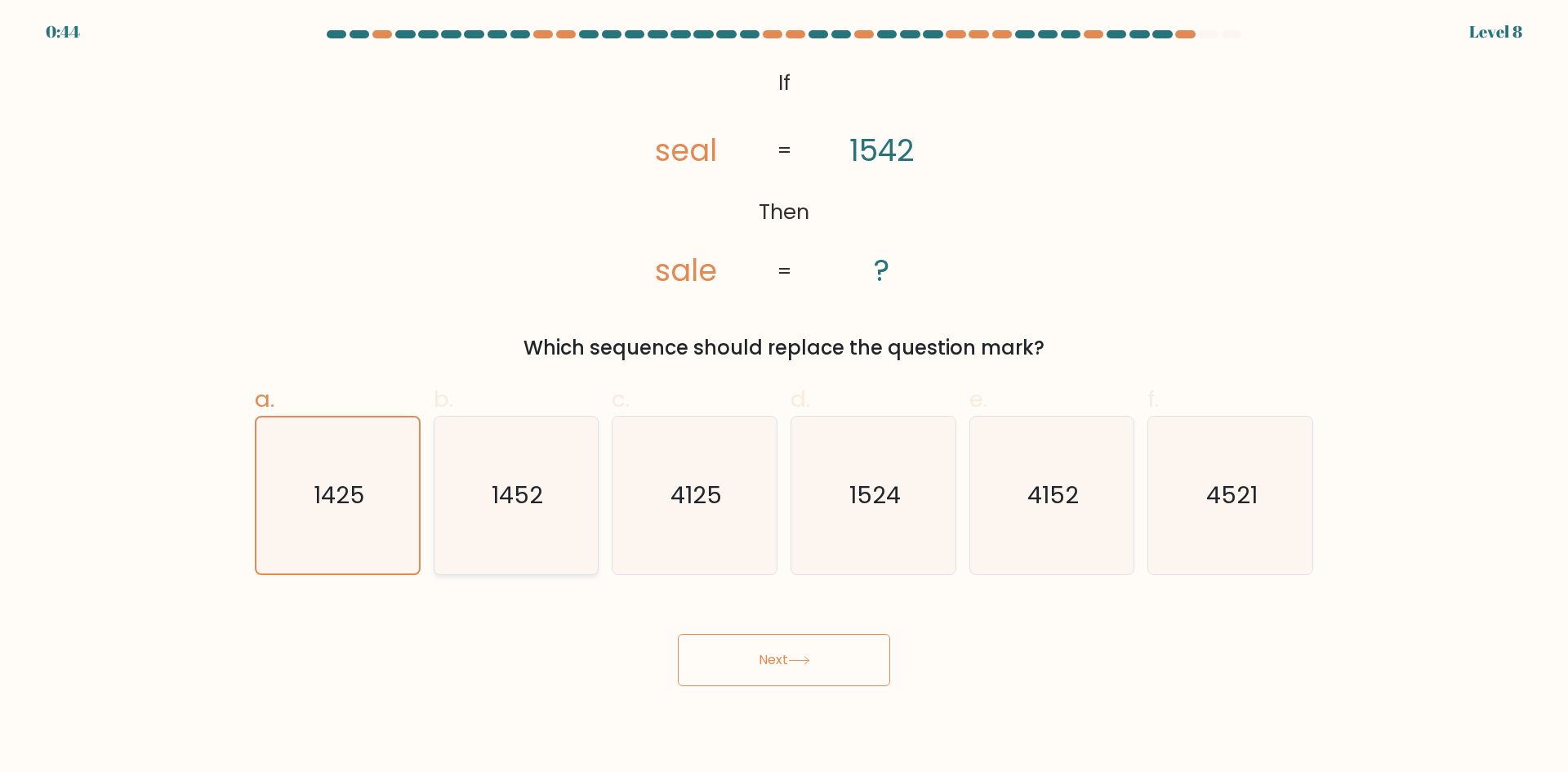
click at [477, 549] on icon "1452" at bounding box center [515, 495] width 157 height 157
click at [784, 397] on input "b. 1452" at bounding box center [784, 391] width 1 height 11
radio input "true"
click at [368, 536] on icon "1425" at bounding box center [337, 495] width 157 height 157
click at [784, 397] on input "a. 1425" at bounding box center [784, 391] width 1 height 11
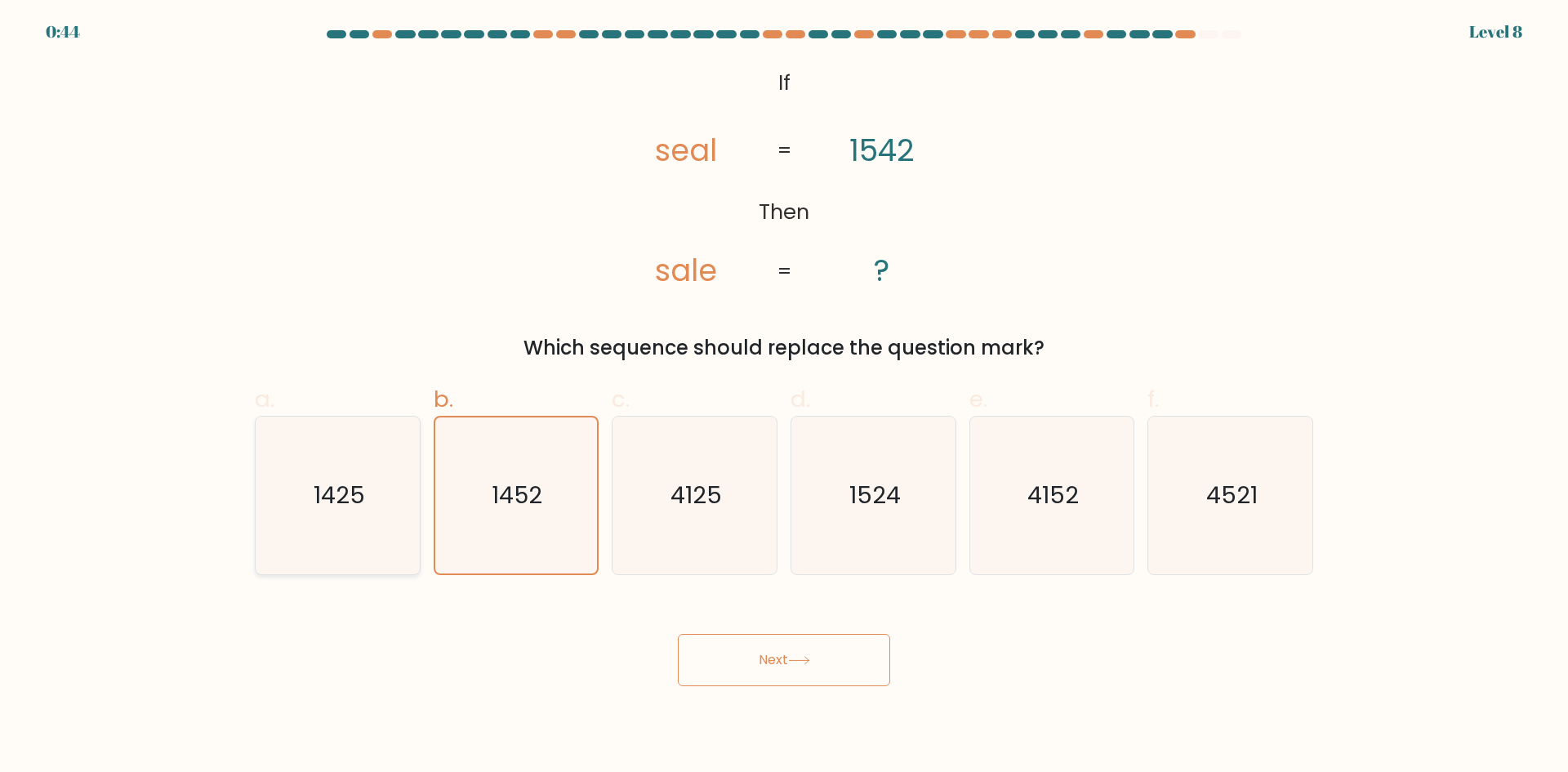
radio input "true"
click at [733, 645] on button "Next" at bounding box center [784, 659] width 212 height 52
click at [651, 647] on div "Next" at bounding box center [784, 640] width 1077 height 91
drag, startPoint x: 651, startPoint y: 647, endPoint x: 746, endPoint y: 665, distance: 96.7
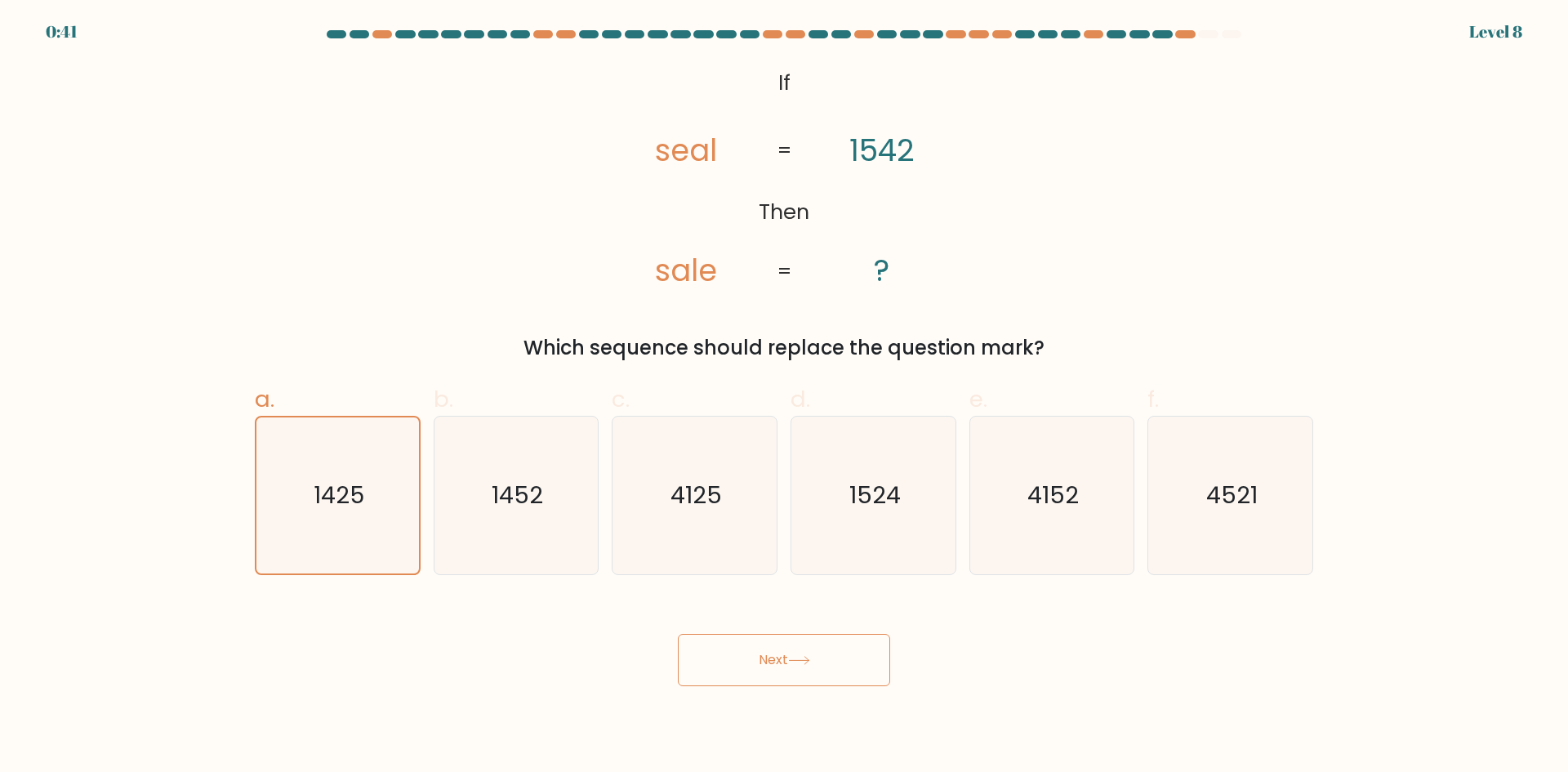
click at [746, 665] on div "Next" at bounding box center [784, 640] width 1077 height 91
click at [746, 665] on button "Next" at bounding box center [784, 659] width 212 height 52
click at [733, 679] on button "Next" at bounding box center [784, 659] width 212 height 52
click at [732, 674] on button "Next" at bounding box center [784, 659] width 212 height 52
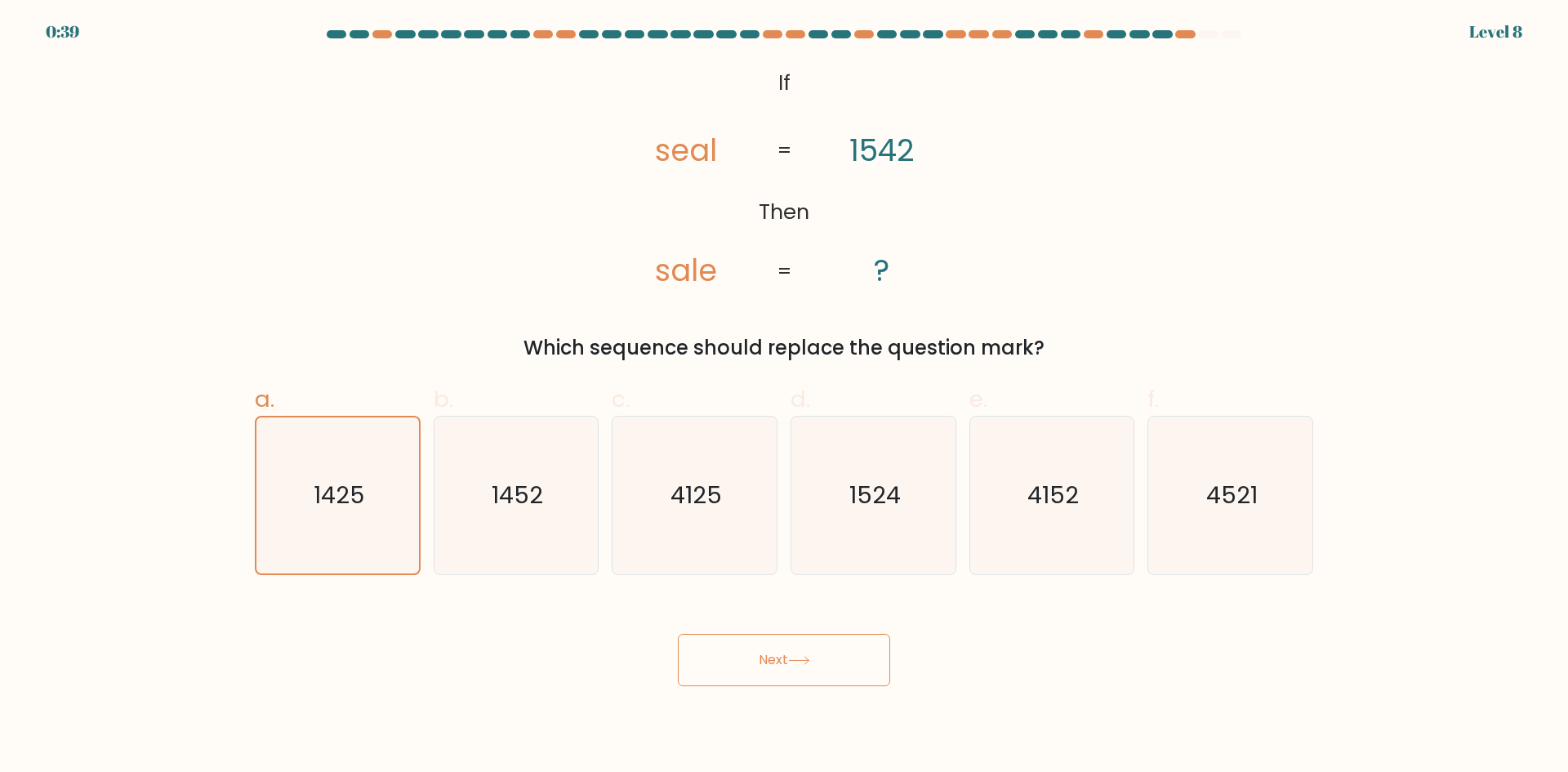
click at [732, 674] on button "Next" at bounding box center [784, 659] width 212 height 52
click at [365, 526] on icon "1425" at bounding box center [337, 495] width 157 height 157
click at [784, 397] on input "a. 1425" at bounding box center [784, 391] width 1 height 11
radio input "true"
click at [717, 669] on button "Next" at bounding box center [784, 659] width 212 height 52
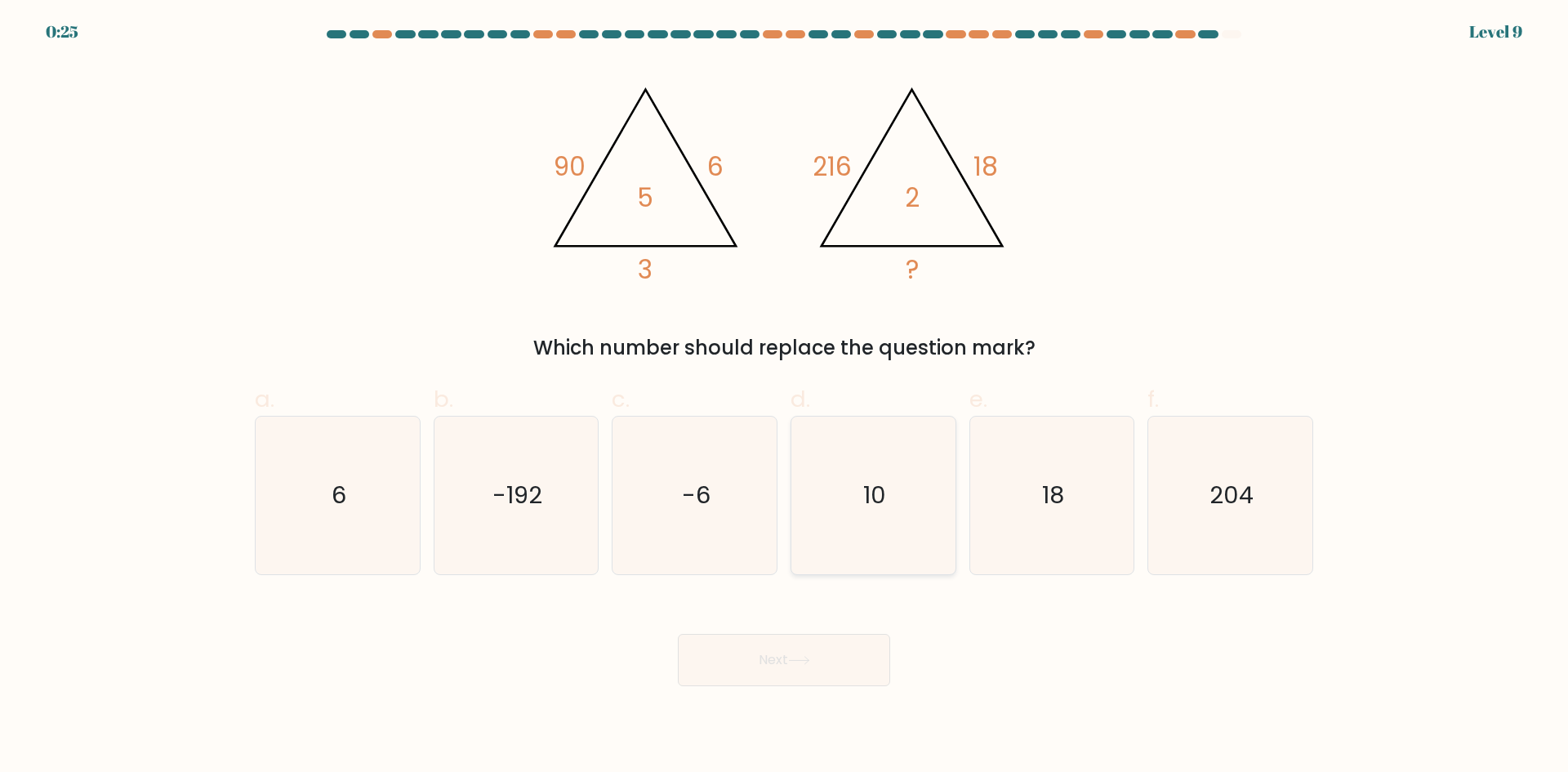
click at [922, 521] on icon "10" at bounding box center [873, 495] width 157 height 157
click at [784, 397] on input "d. 10" at bounding box center [784, 391] width 1 height 11
radio input "true"
click at [797, 645] on button "Next" at bounding box center [784, 659] width 212 height 52
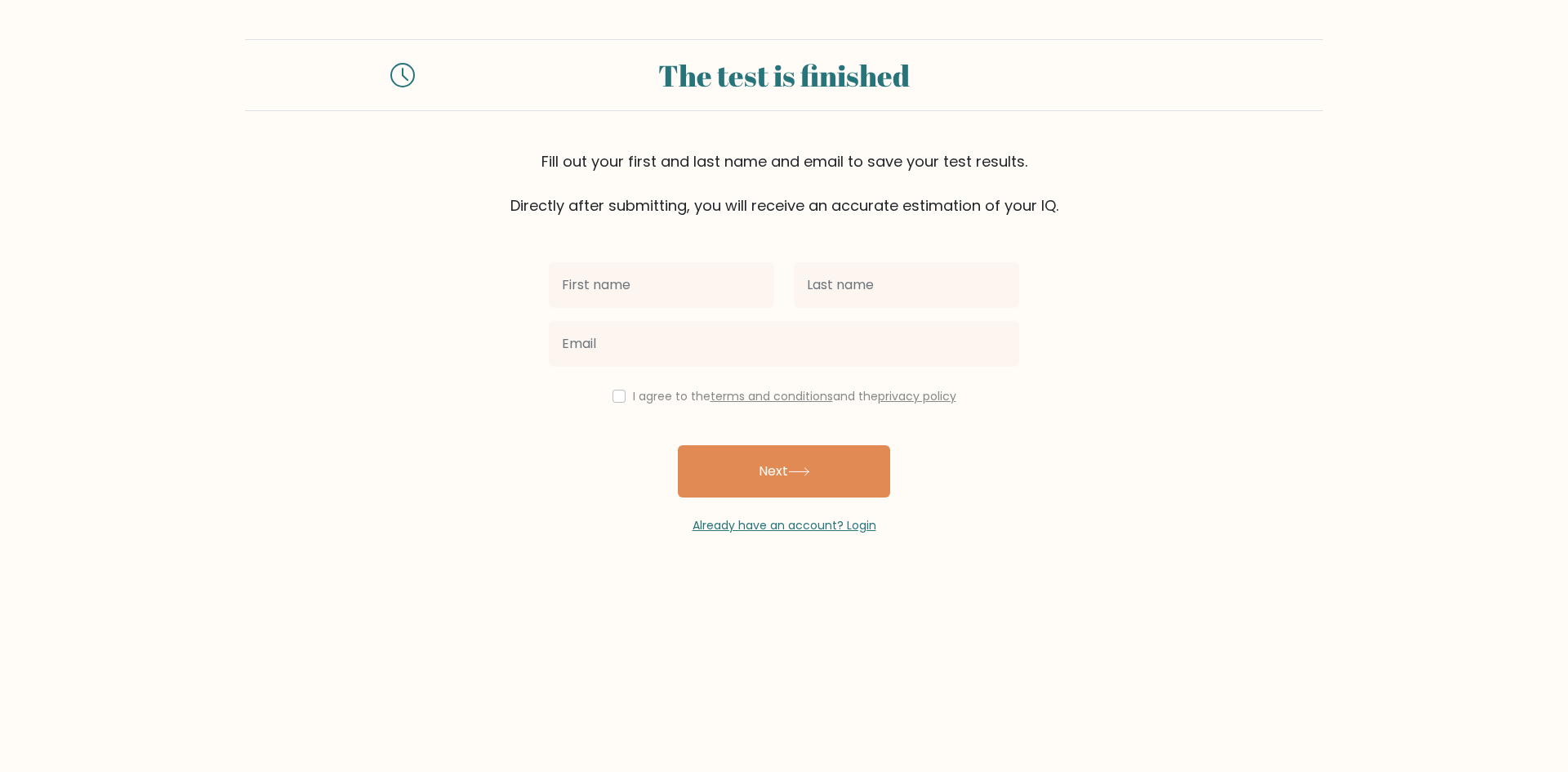
click at [647, 297] on input "text" at bounding box center [662, 285] width 226 height 46
type input "miko"
click at [839, 289] on input "text" at bounding box center [906, 285] width 226 height 46
type input "liko"
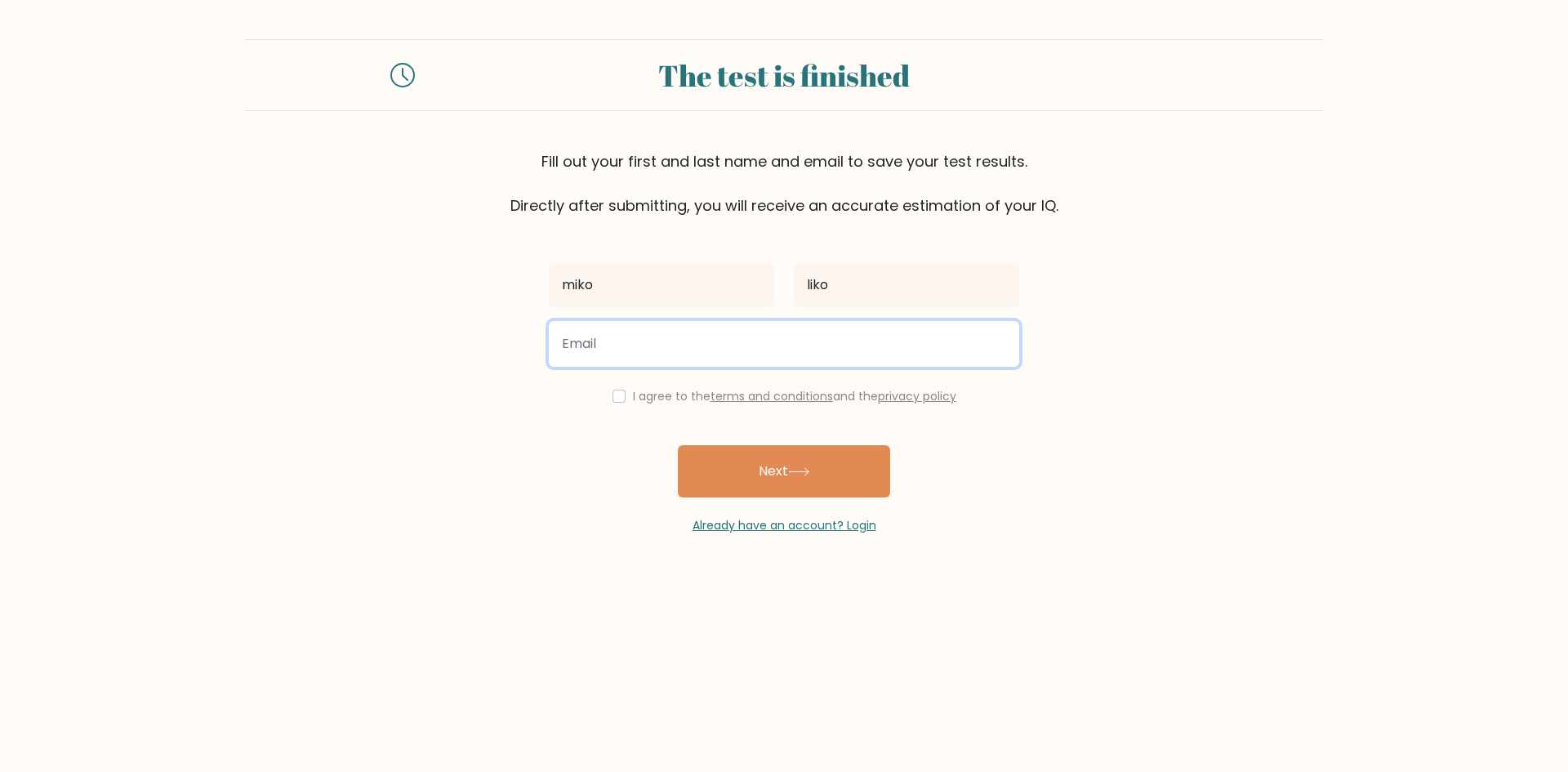
click at [773, 339] on input "email" at bounding box center [784, 344] width 470 height 46
type input "magnoliakila@gmail.com"
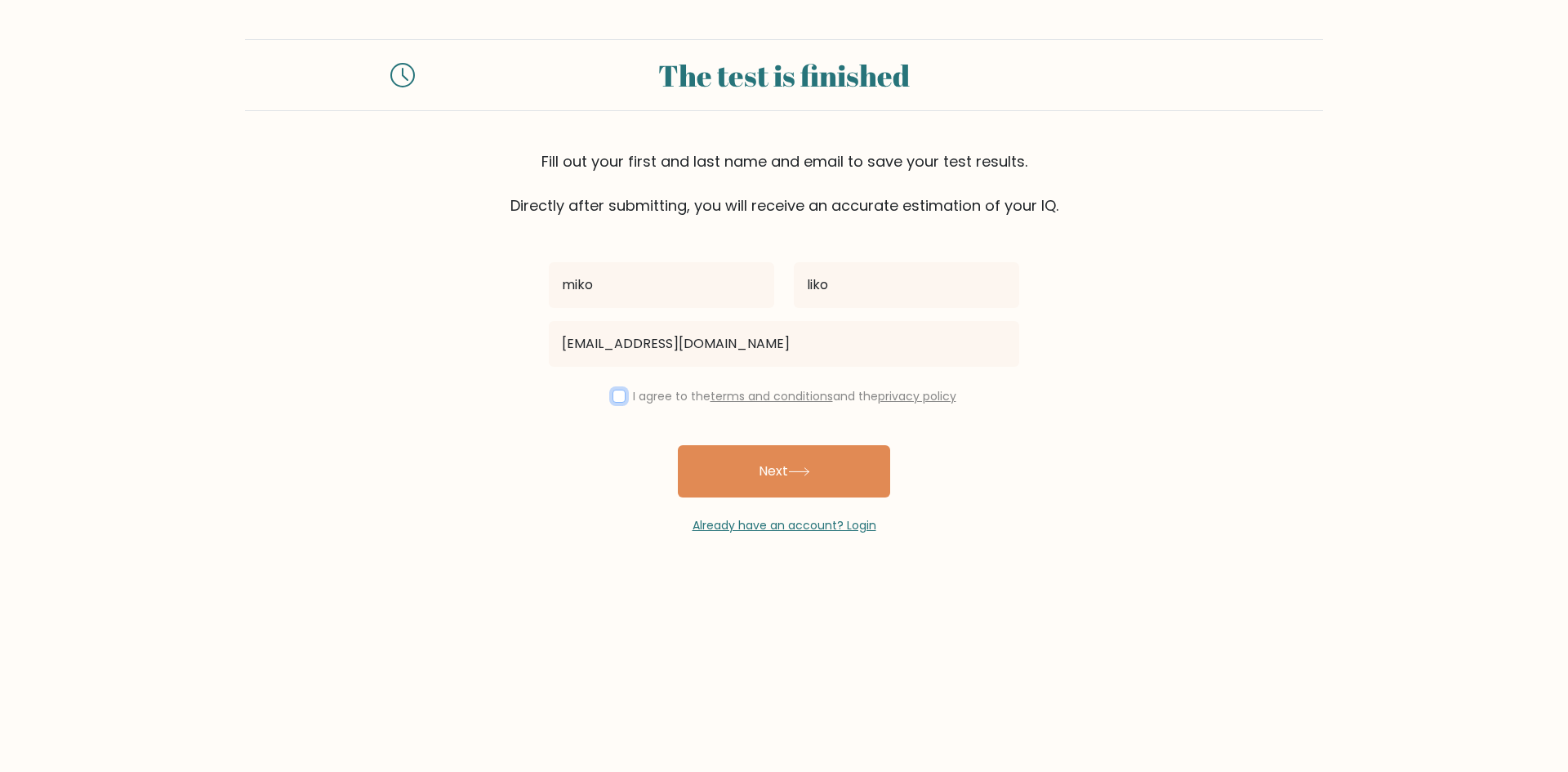
click at [612, 398] on input "checkbox" at bounding box center [619, 396] width 13 height 13
checkbox input "true"
click at [711, 274] on input "miko" at bounding box center [662, 285] width 226 height 46
type input "m"
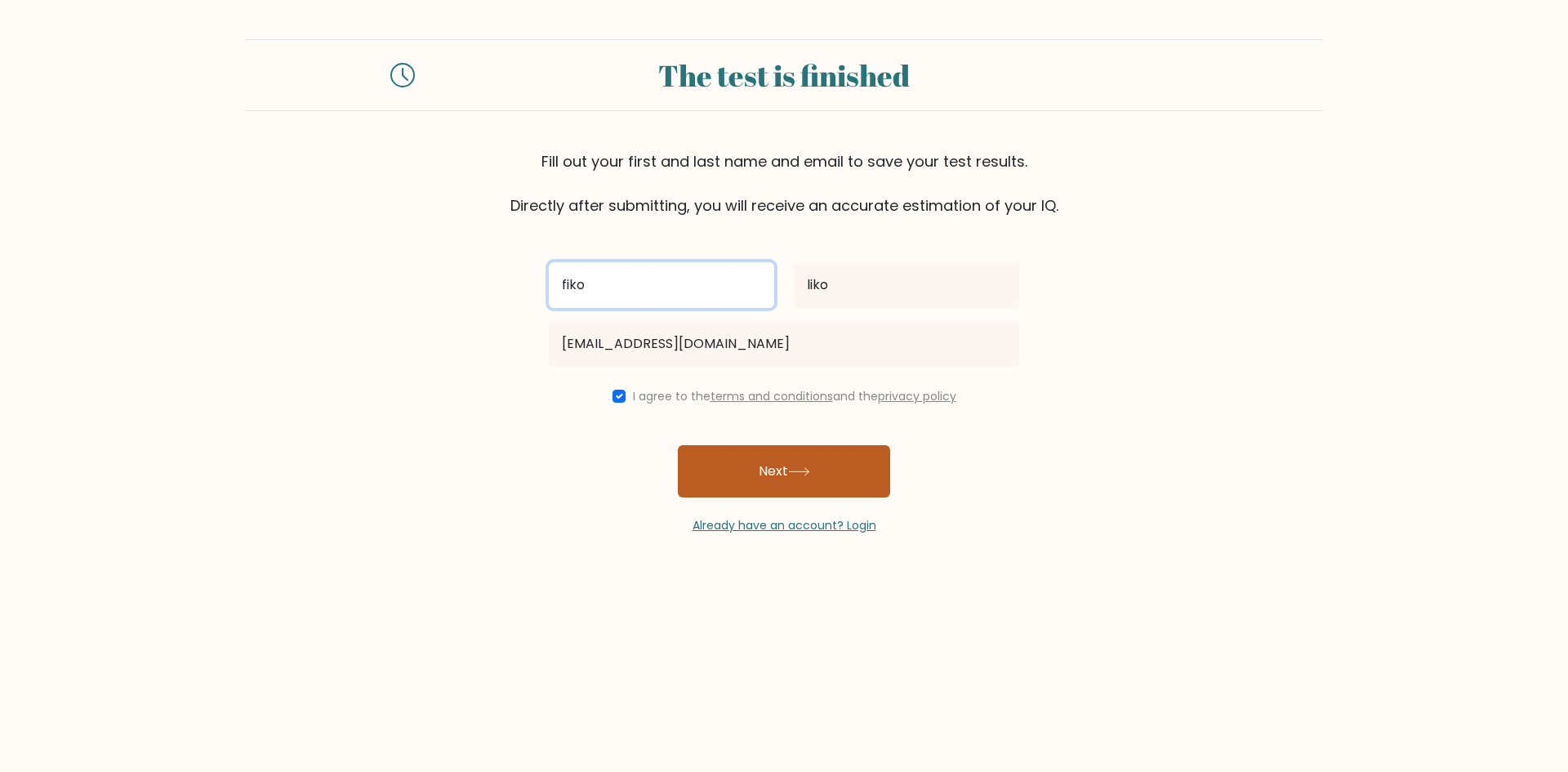
type input "fiko"
click at [781, 478] on button "Next" at bounding box center [784, 471] width 212 height 52
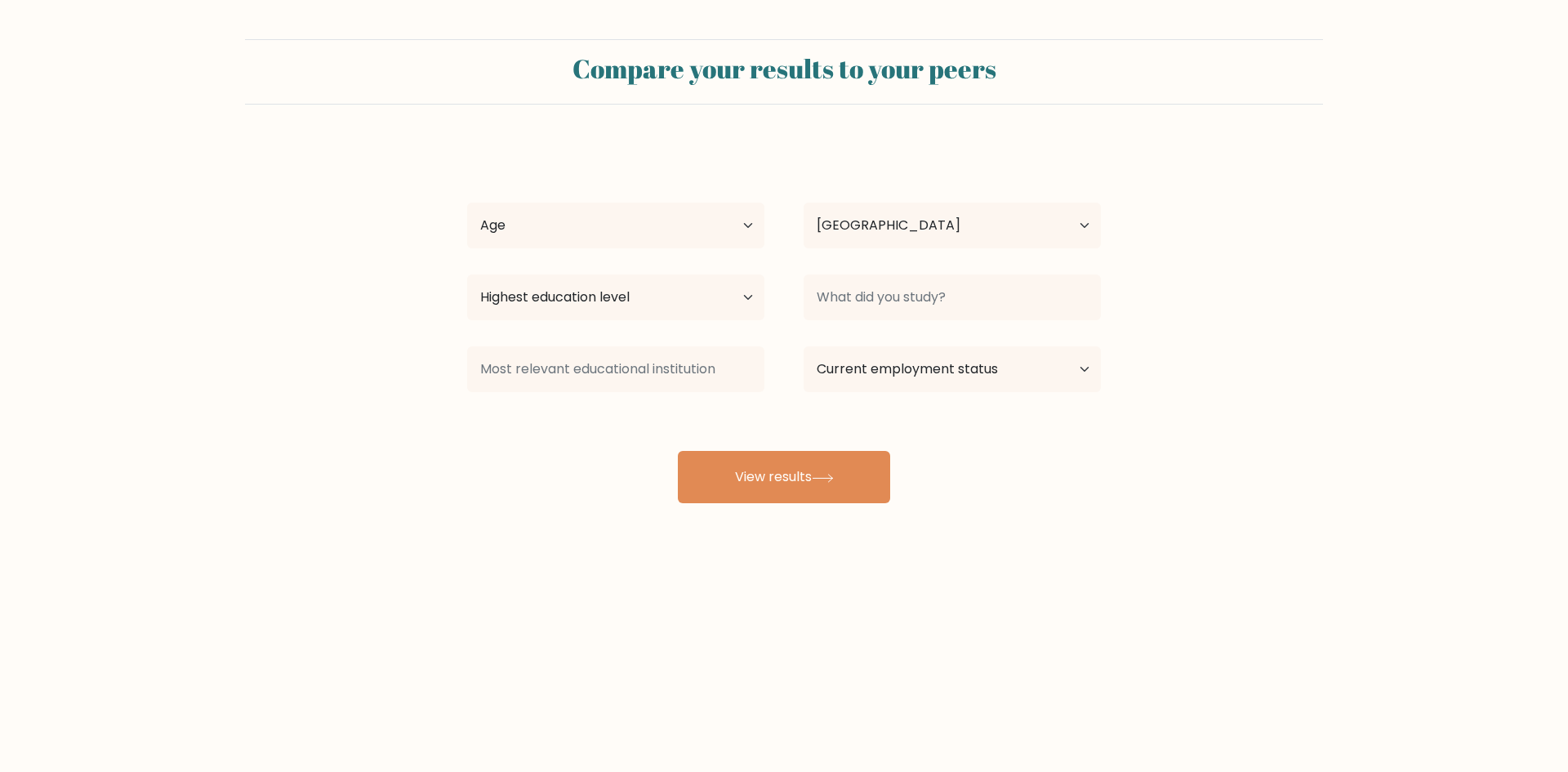
select select "US"
click at [781, 478] on button "View results" at bounding box center [784, 476] width 212 height 52
drag, startPoint x: 738, startPoint y: 240, endPoint x: 747, endPoint y: 255, distance: 17.5
click at [747, 255] on div "Age Under [DEMOGRAPHIC_DATA] [DEMOGRAPHIC_DATA] [DEMOGRAPHIC_DATA] [DEMOGRAPHIC…" at bounding box center [616, 225] width 337 height 59
select select "25_34"
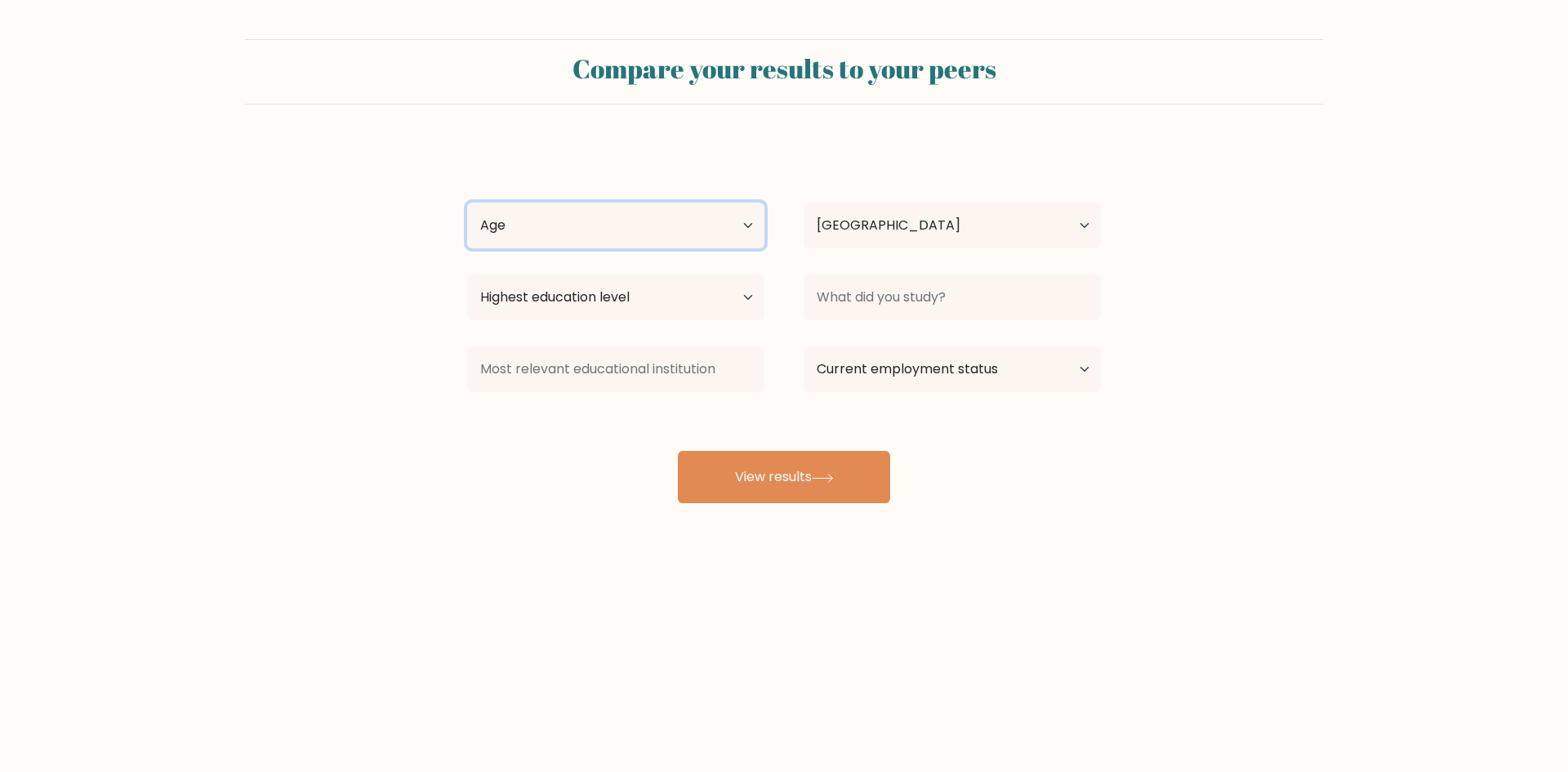
click at [467, 203] on select "Age Under 18 years old 18-24 years old 25-34 years old 35-44 years old 45-54 ye…" at bounding box center [615, 226] width 298 height 46
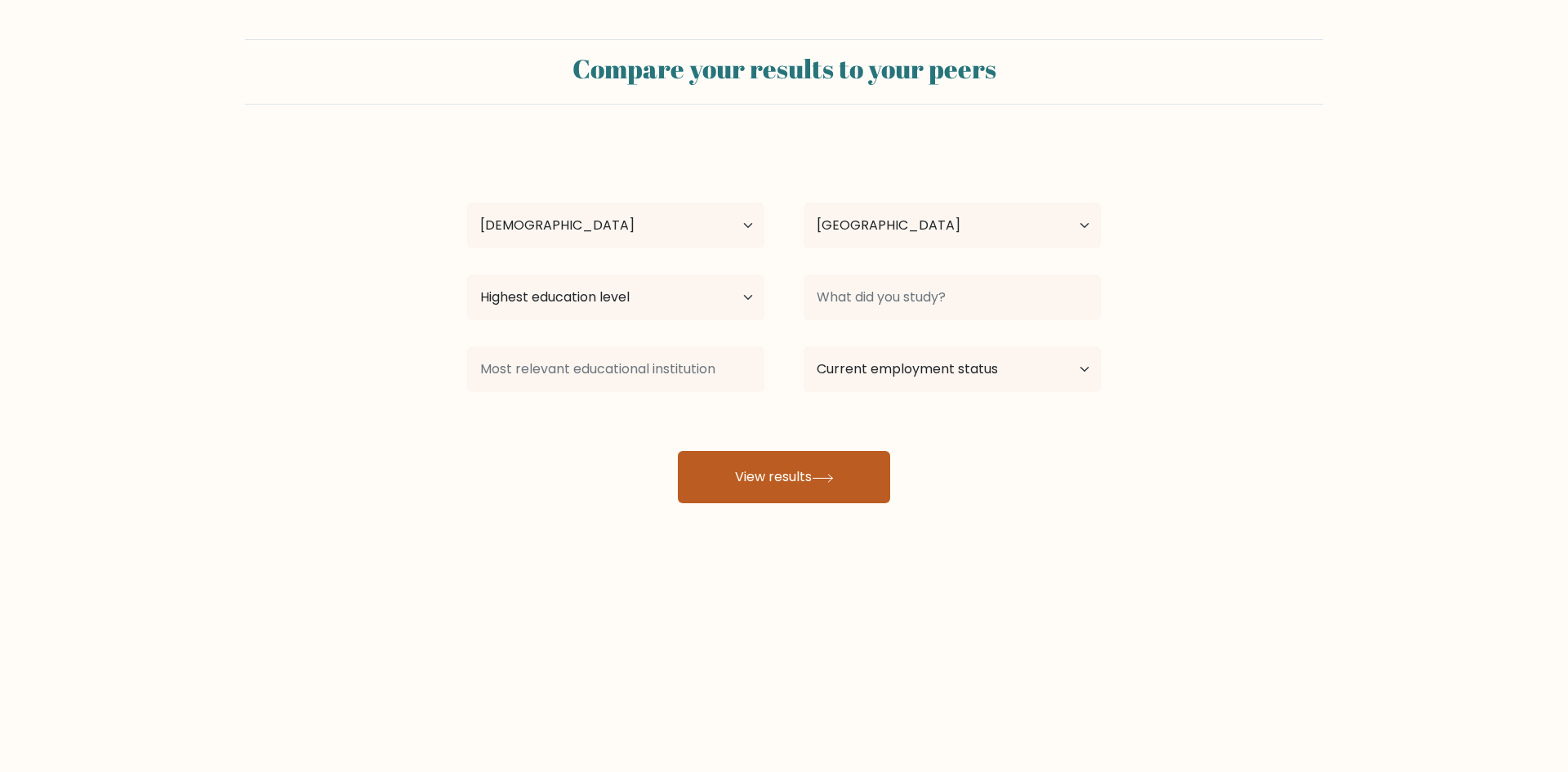
click at [756, 465] on button "View results" at bounding box center [784, 476] width 212 height 52
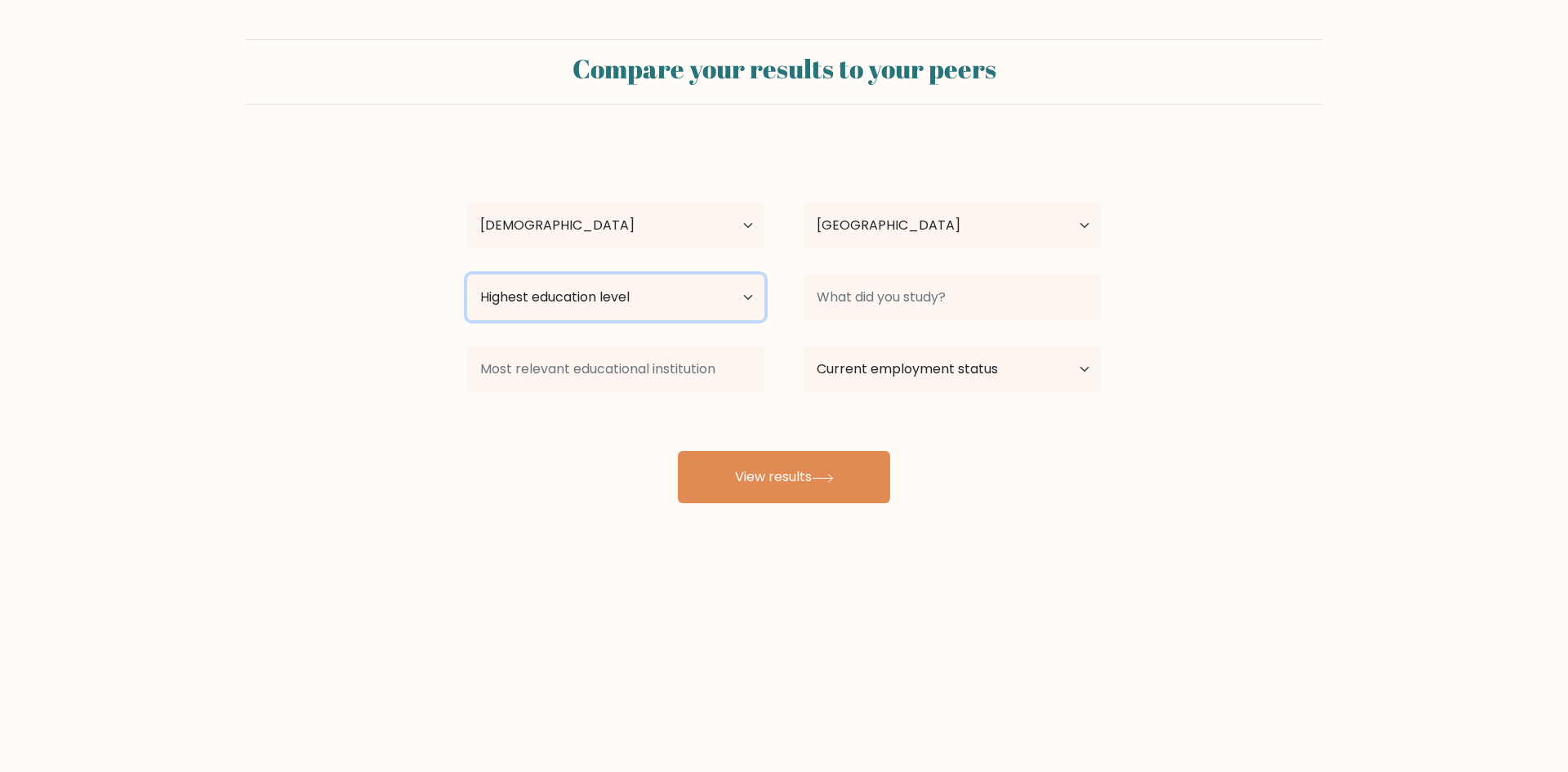
click at [747, 312] on select "Highest education level No schooling Primary Lower Secondary Upper Secondary Oc…" at bounding box center [615, 297] width 298 height 46
select select "bachelors_degree"
click at [467, 274] on select "Highest education level No schooling Primary Lower Secondary Upper Secondary Oc…" at bounding box center [615, 297] width 298 height 46
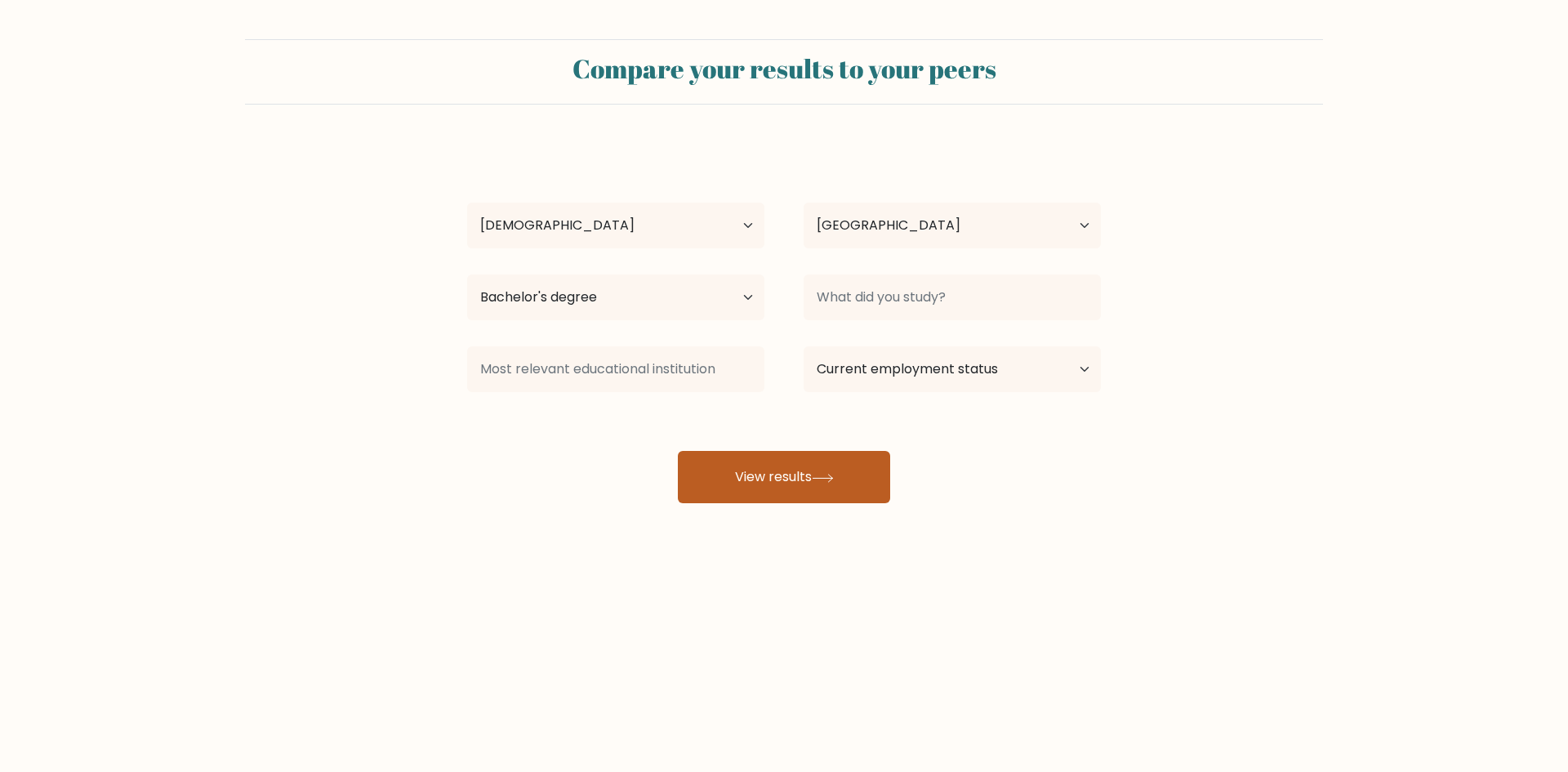
click at [735, 472] on button "View results" at bounding box center [784, 476] width 212 height 52
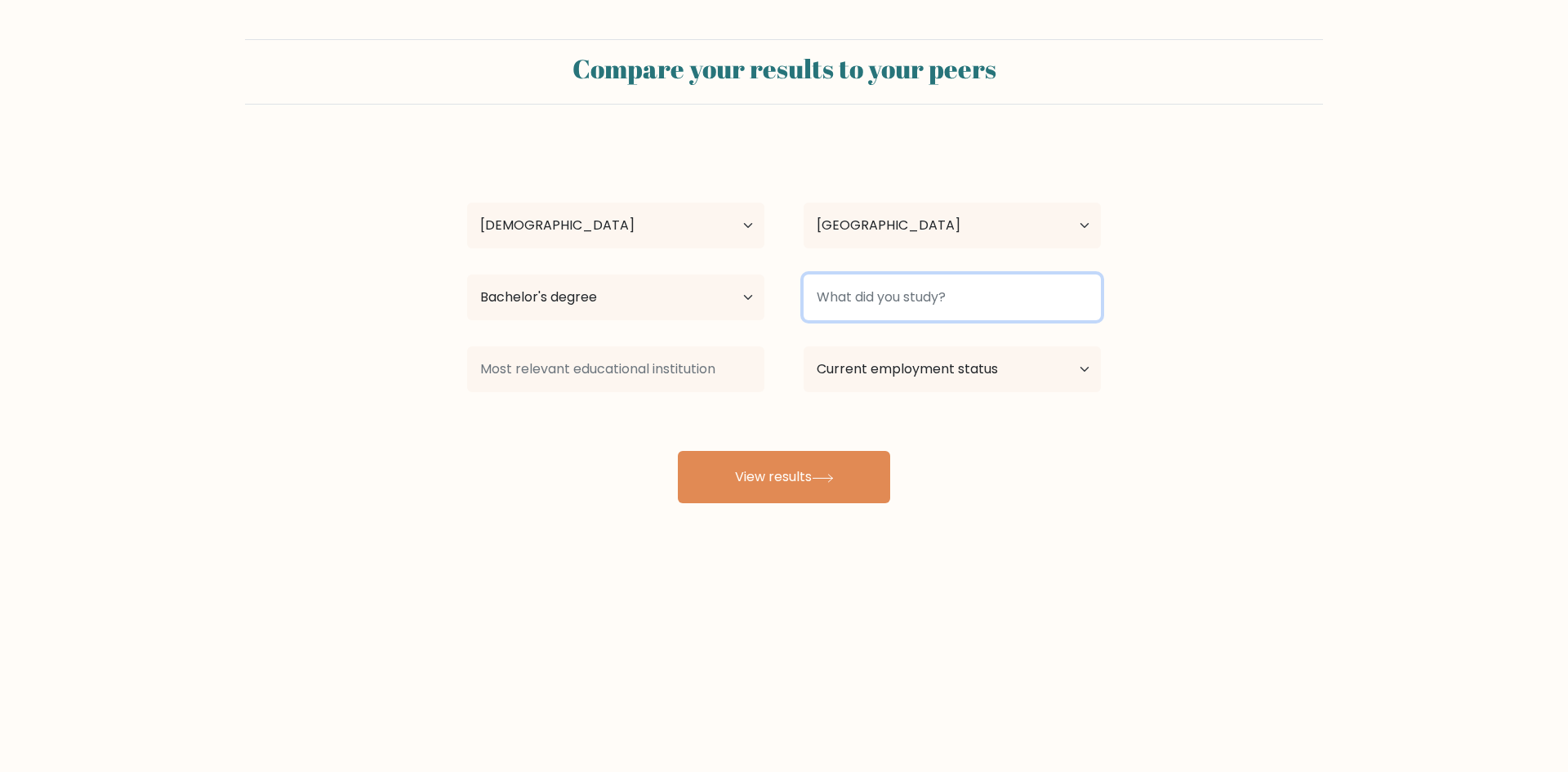
click at [872, 298] on input at bounding box center [952, 297] width 298 height 46
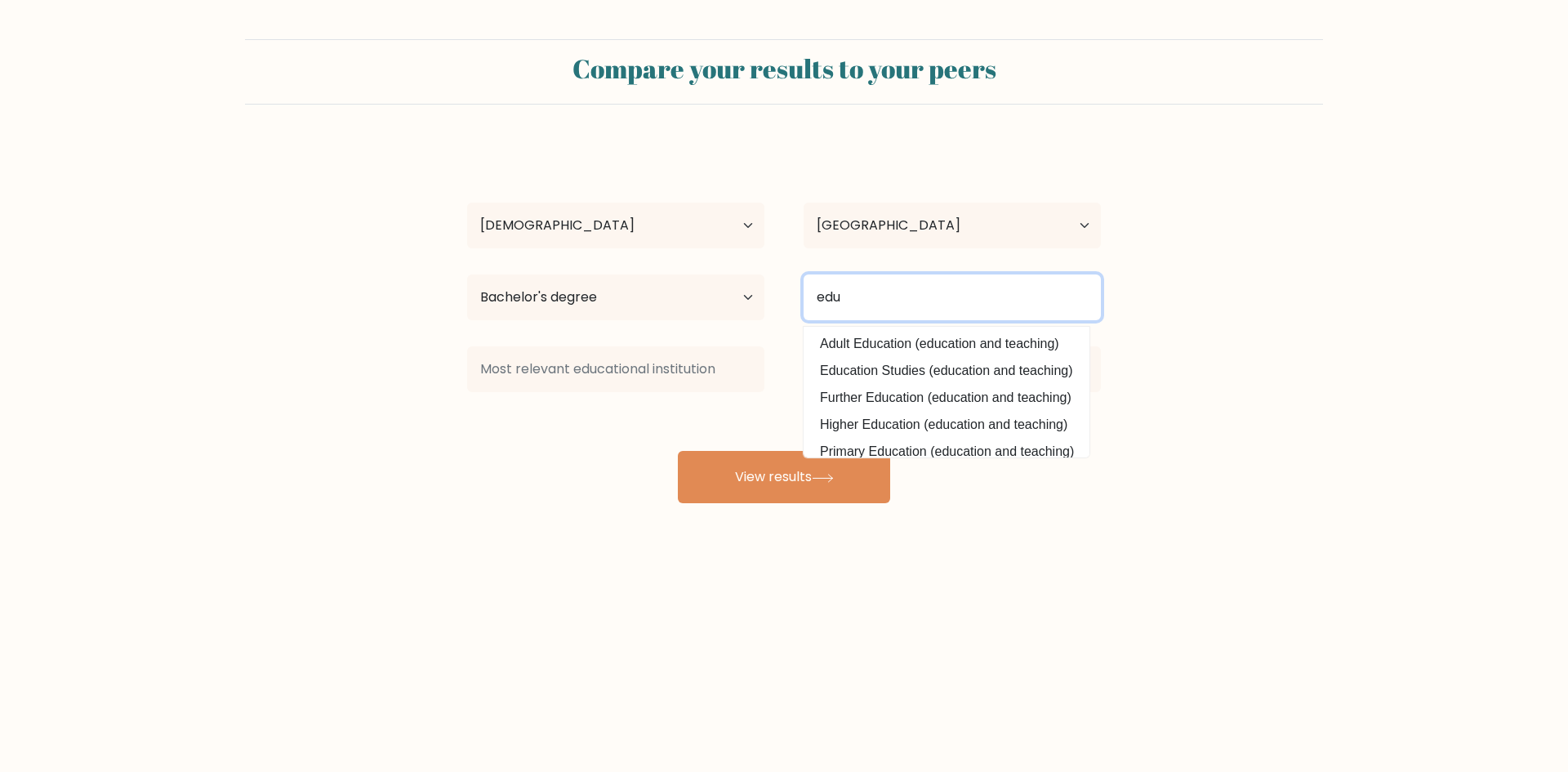
click at [870, 292] on input "edu" at bounding box center [952, 297] width 298 height 46
type input "edu"
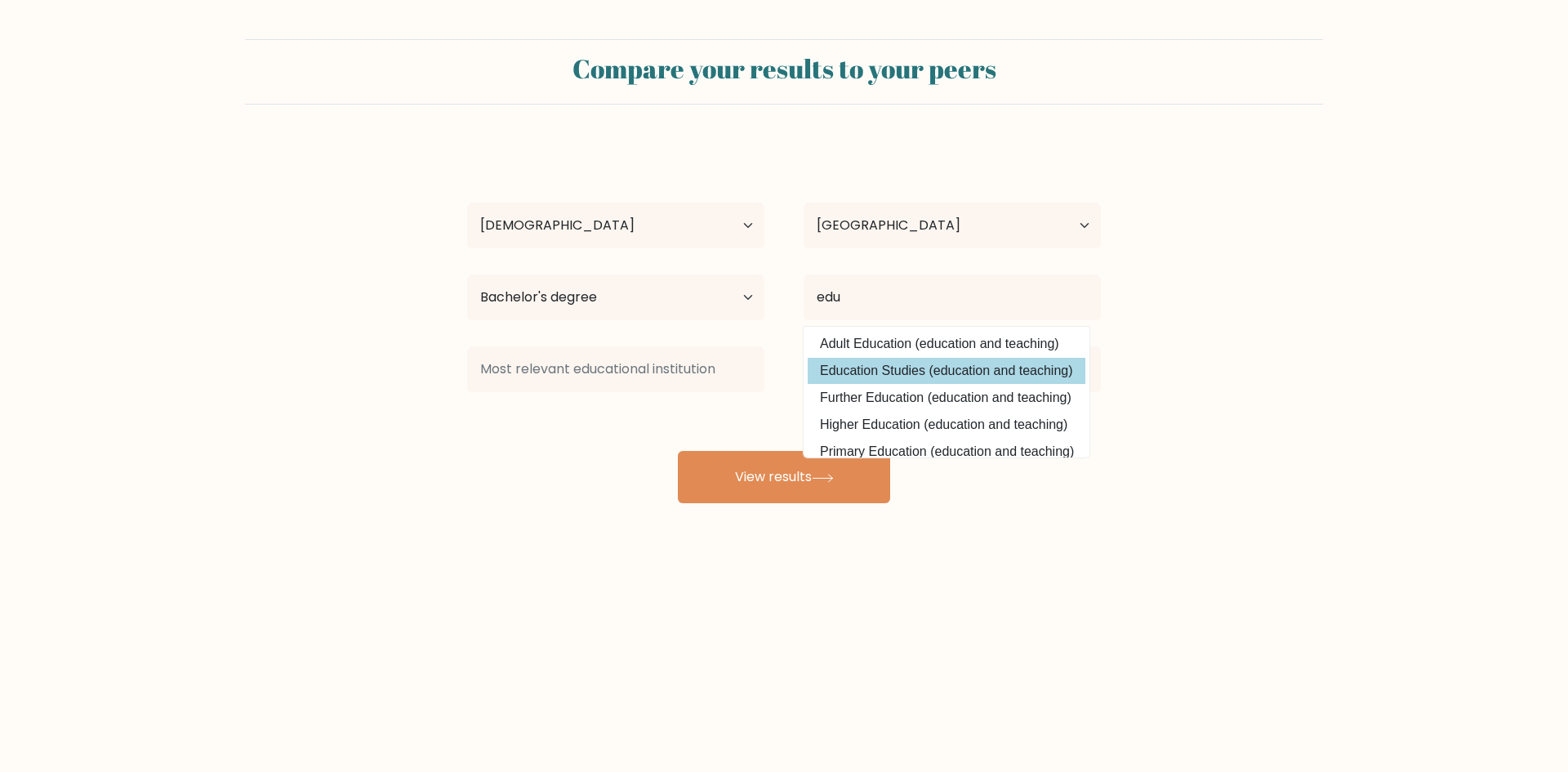
click at [887, 371] on div "fiko liko Age Under 18 years old 18-24 years old 25-34 years old 35-44 years ol…" at bounding box center [784, 323] width 653 height 360
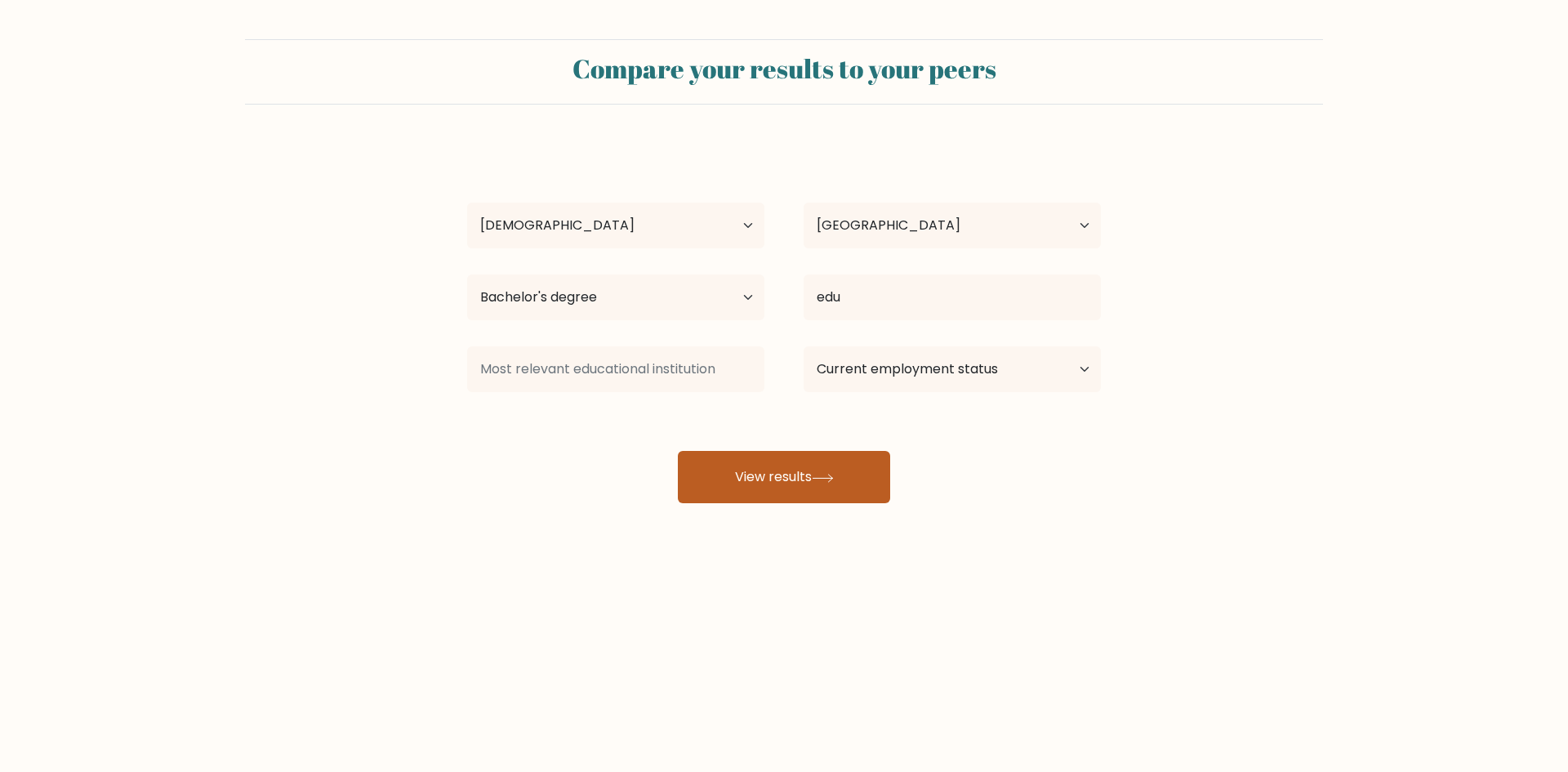
click at [844, 457] on button "View results" at bounding box center [784, 476] width 212 height 52
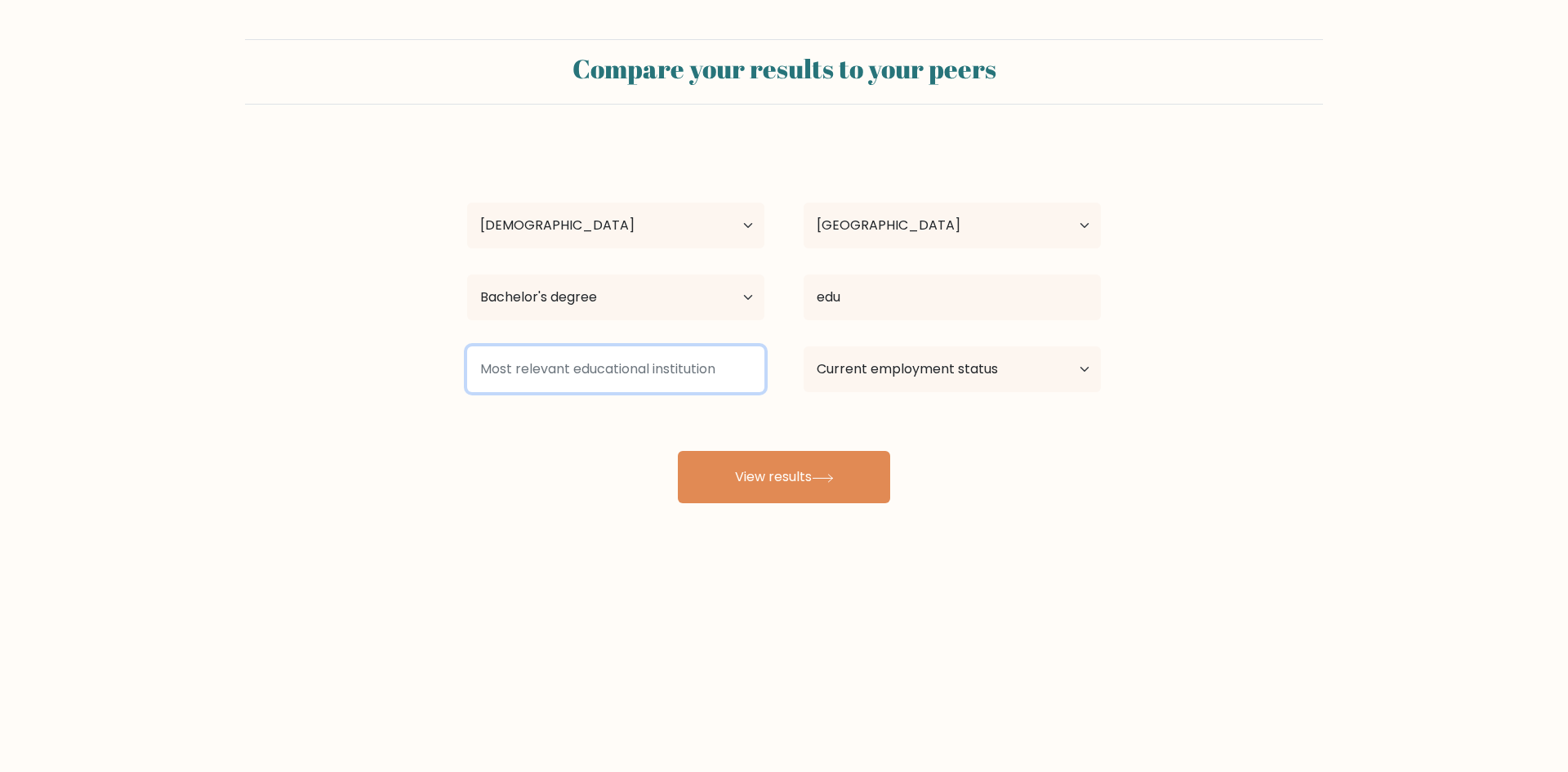
click at [722, 360] on input at bounding box center [615, 369] width 298 height 46
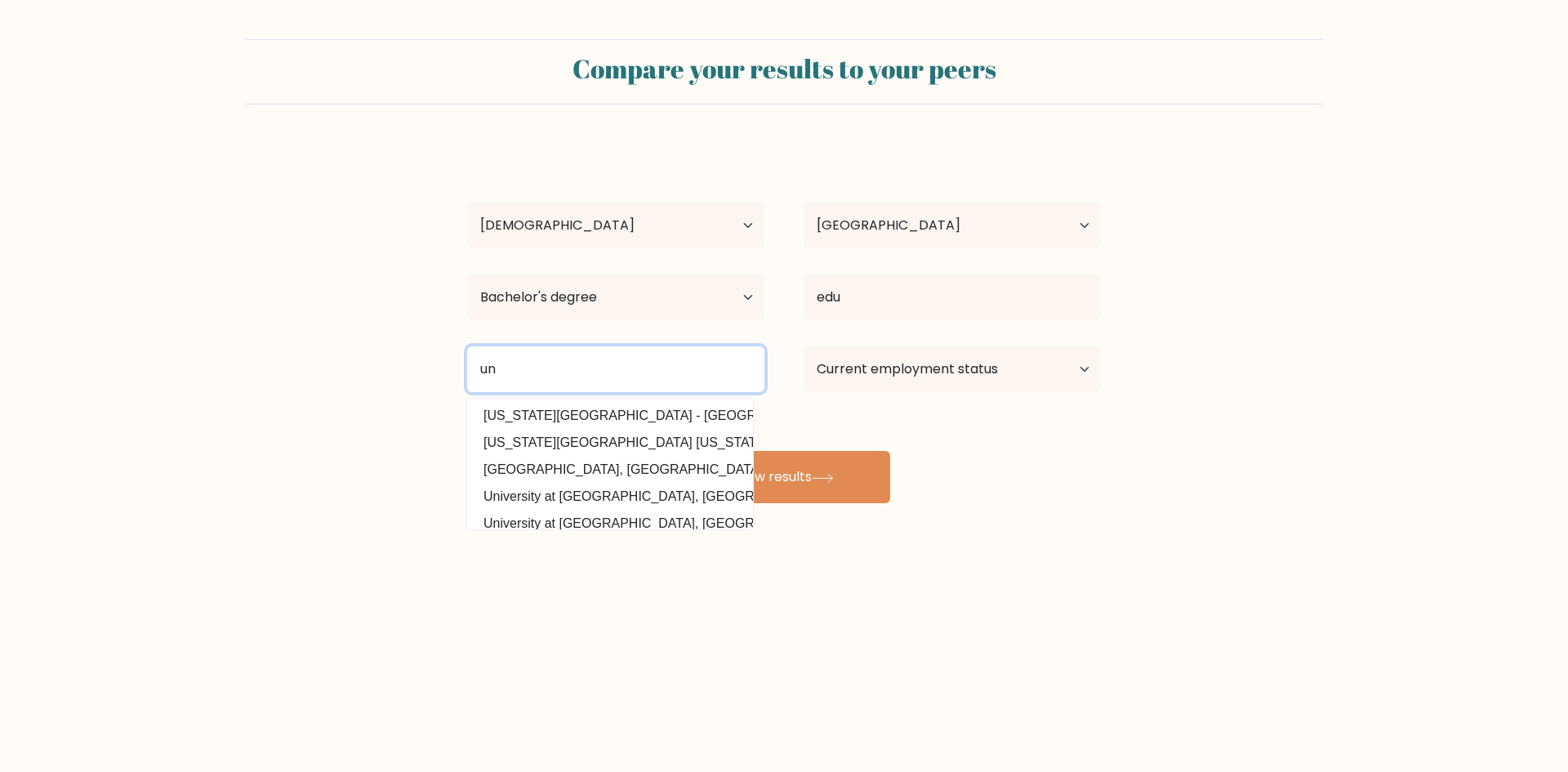
type input "u"
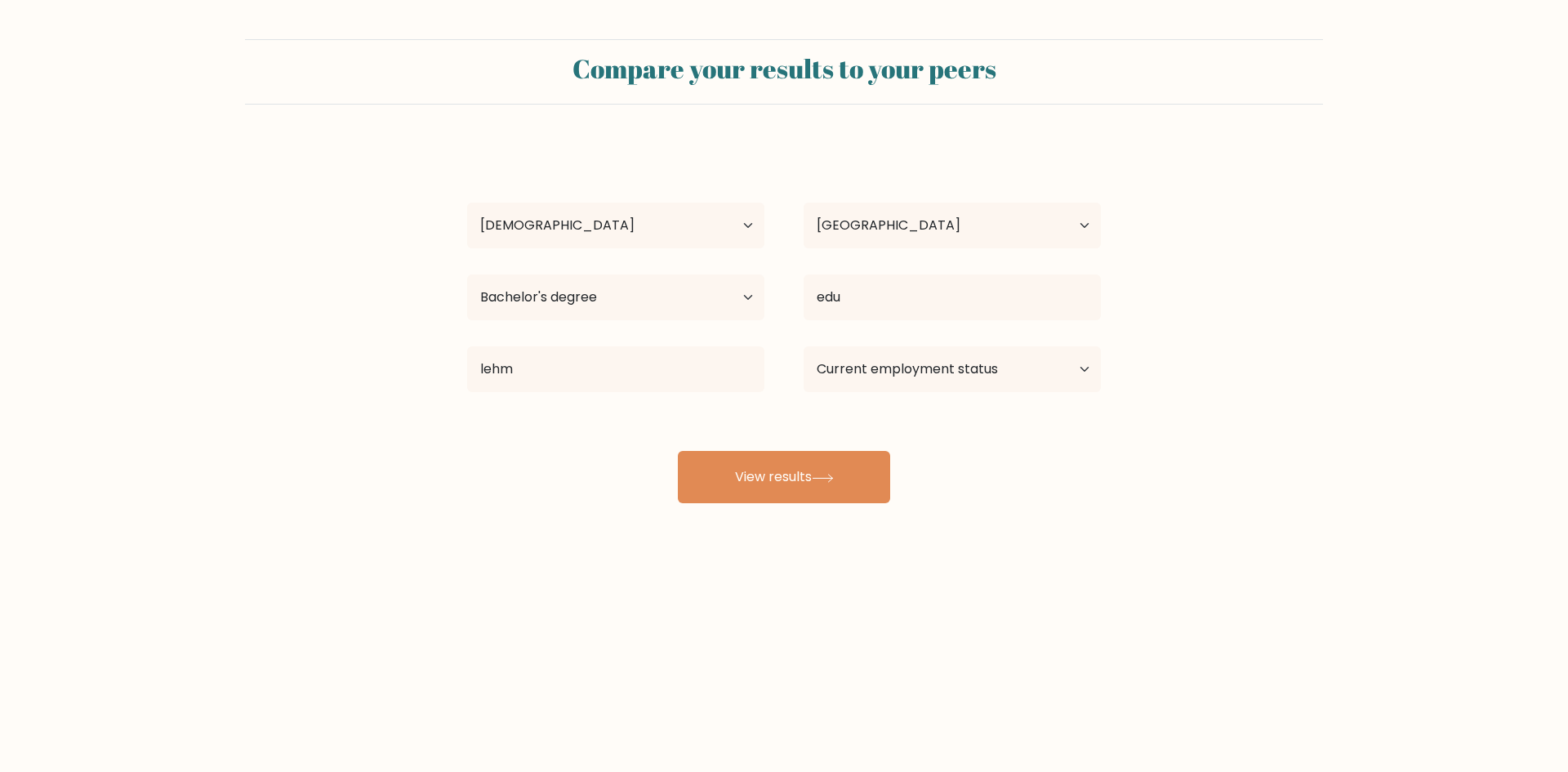
click at [680, 408] on div "fiko liko Age Under 18 years old 18-24 years old 25-34 years old 35-44 years ol…" at bounding box center [784, 323] width 653 height 360
click at [656, 372] on input "lehm" at bounding box center [615, 369] width 298 height 46
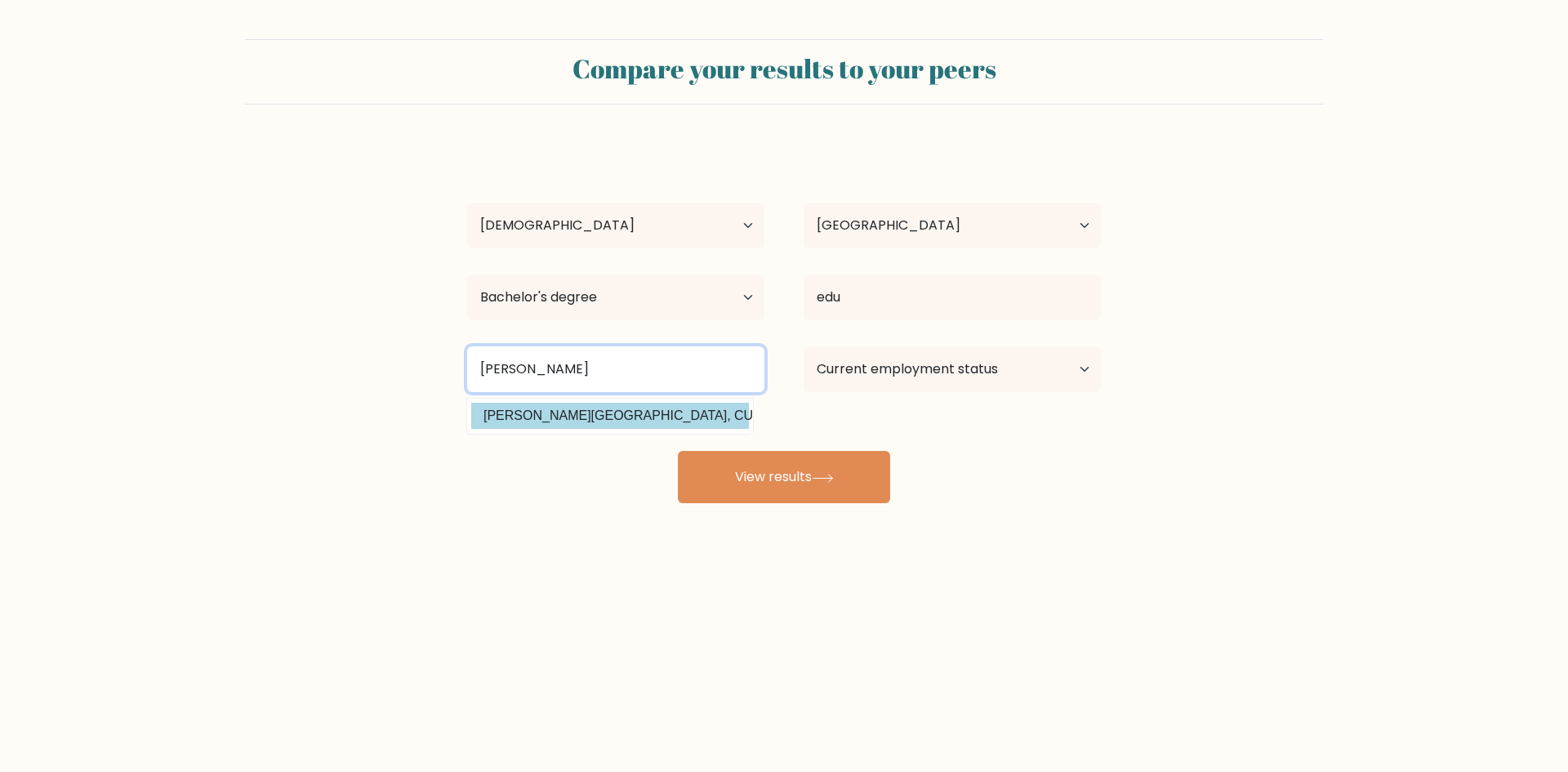
type input "lehman"
click at [632, 417] on div "fiko liko Age Under 18 years old 18-24 years old 25-34 years old 35-44 years ol…" at bounding box center [784, 323] width 653 height 360
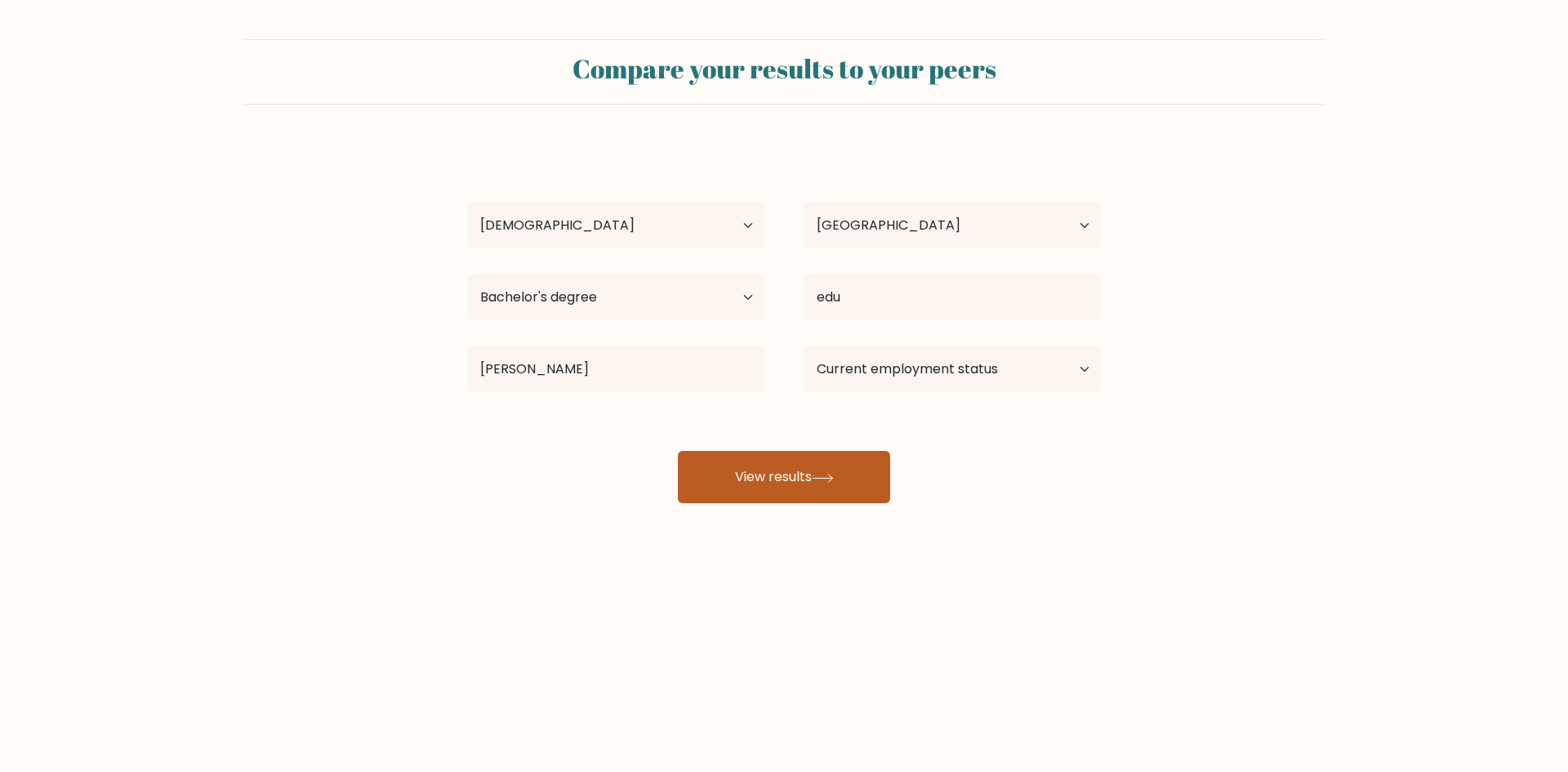
click at [698, 459] on button "View results" at bounding box center [784, 476] width 212 height 52
click at [877, 371] on select "Current employment status Employed Student Retired Other / prefer not to answer" at bounding box center [952, 369] width 298 height 46
select select "other"
click at [804, 346] on select "Current employment status Employed Student Retired Other / prefer not to answer" at bounding box center [952, 369] width 298 height 46
click at [834, 481] on icon at bounding box center [823, 478] width 22 height 9
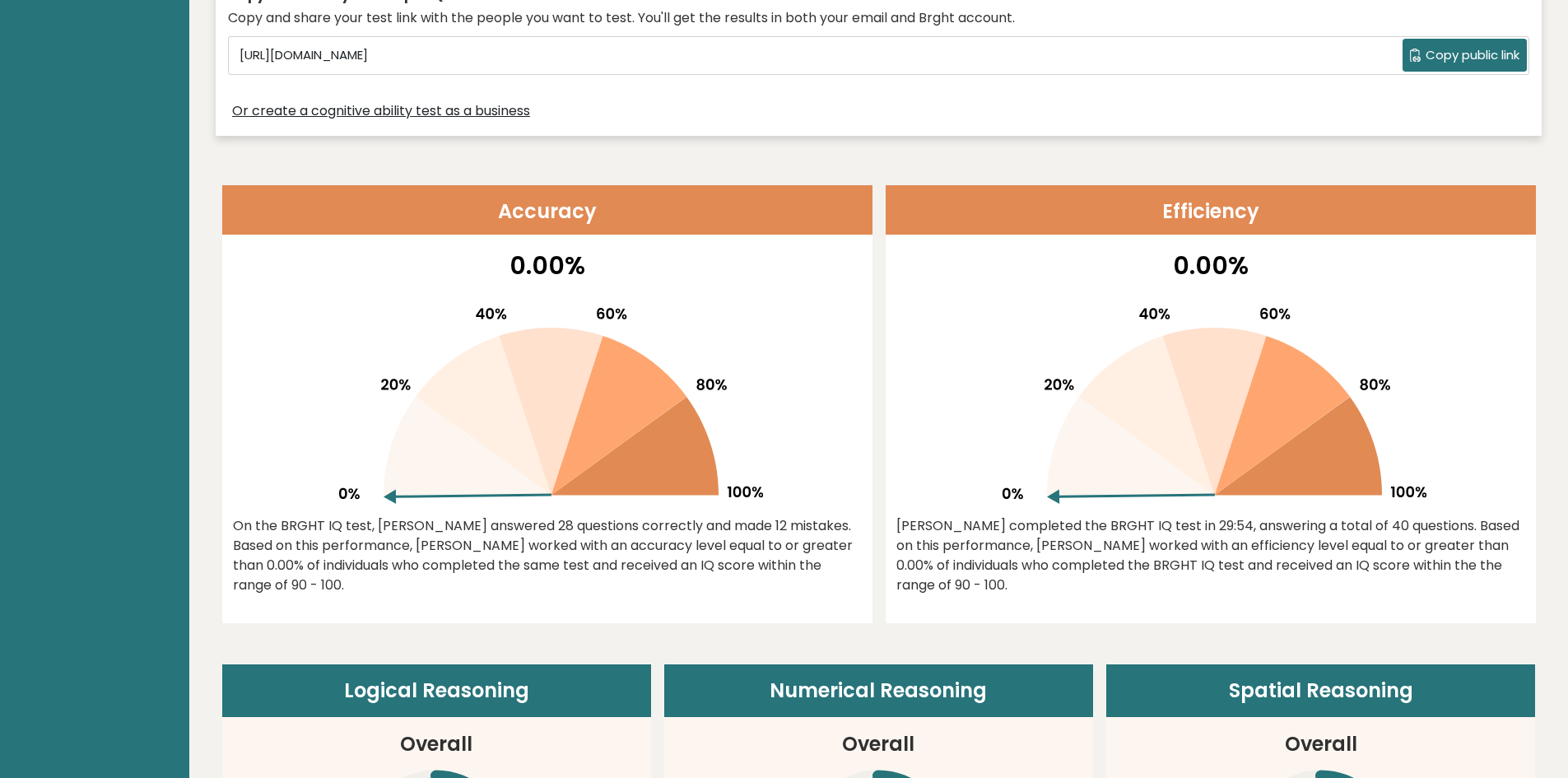
scroll to position [598, 0]
click at [1114, 370] on icon at bounding box center [1147, 415] width 136 height 160
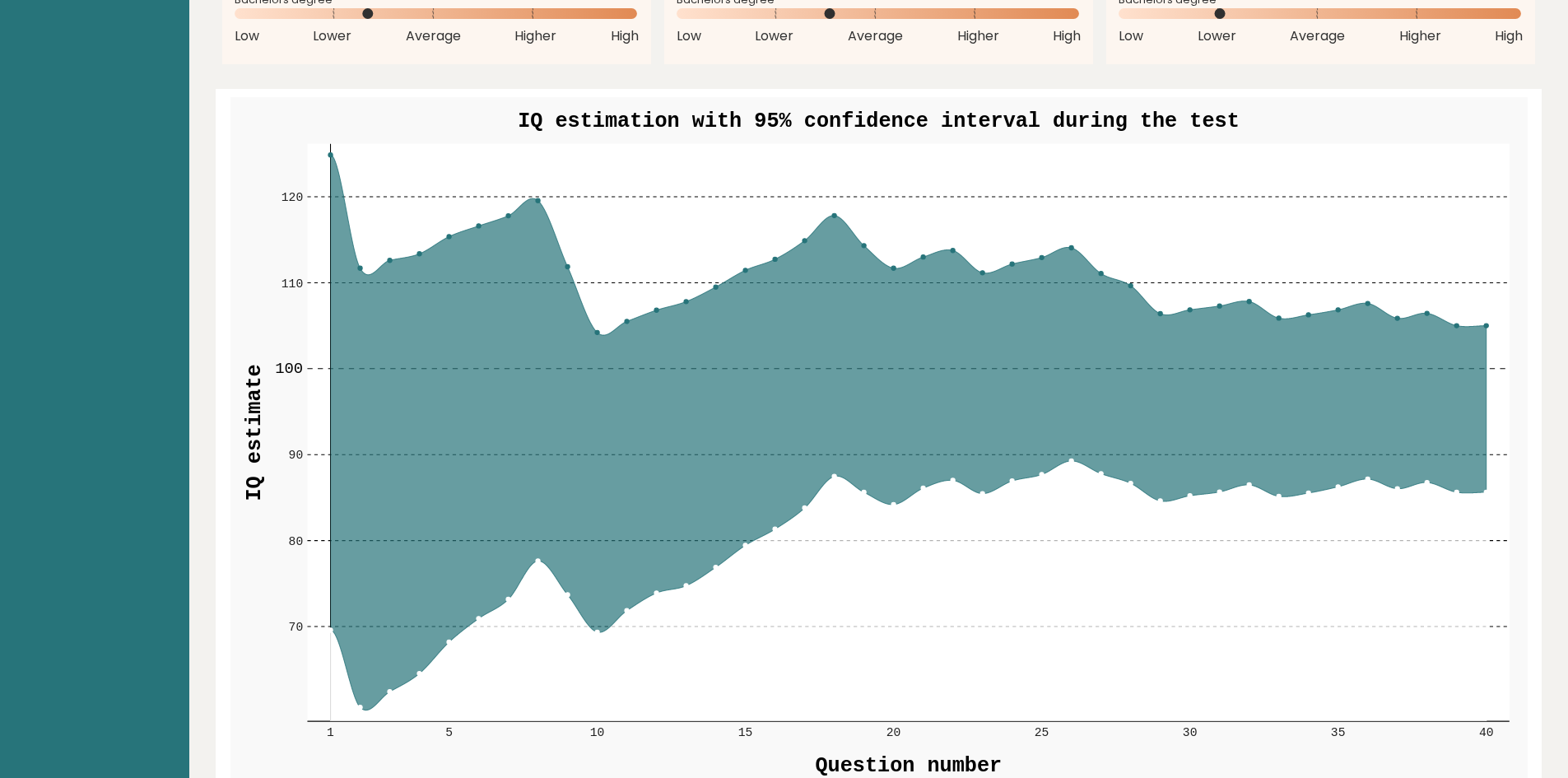
scroll to position [1812, 0]
